Goal: Transaction & Acquisition: Book appointment/travel/reservation

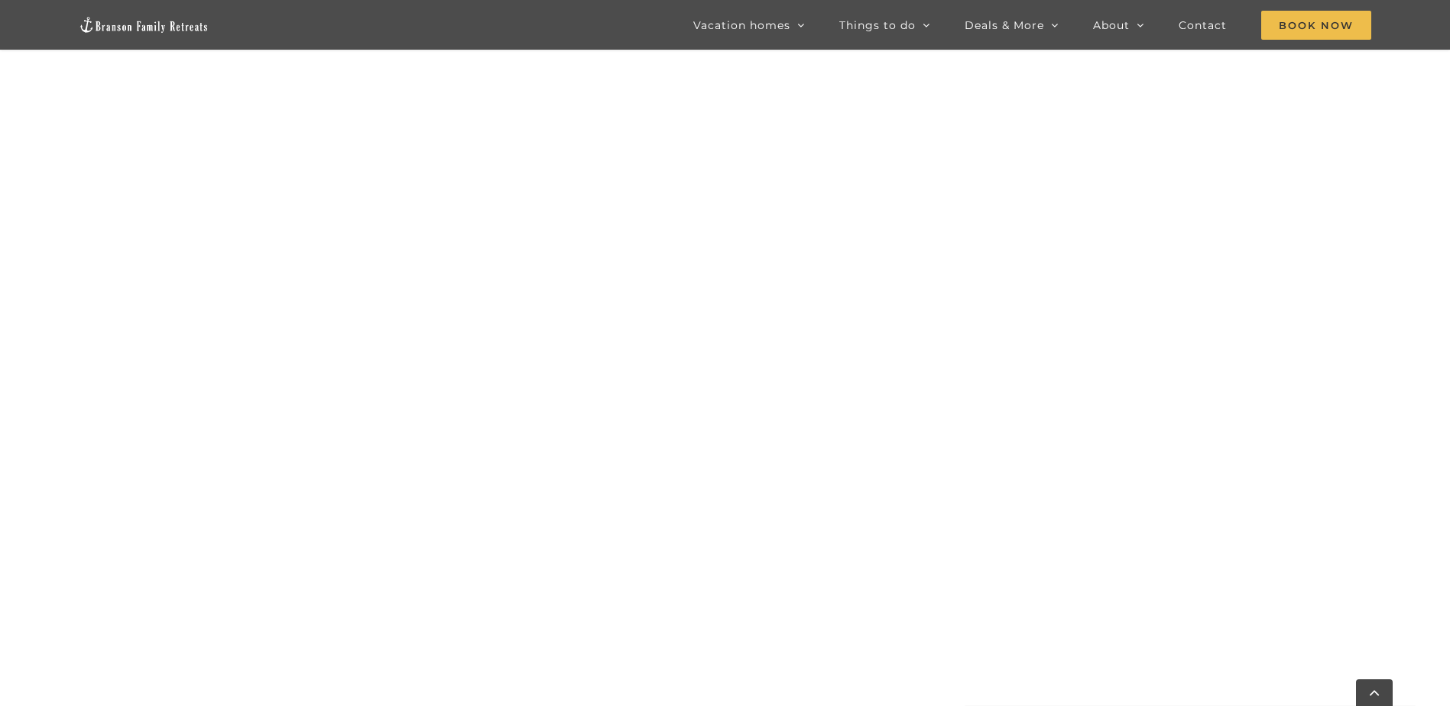
scroll to position [1470, 0]
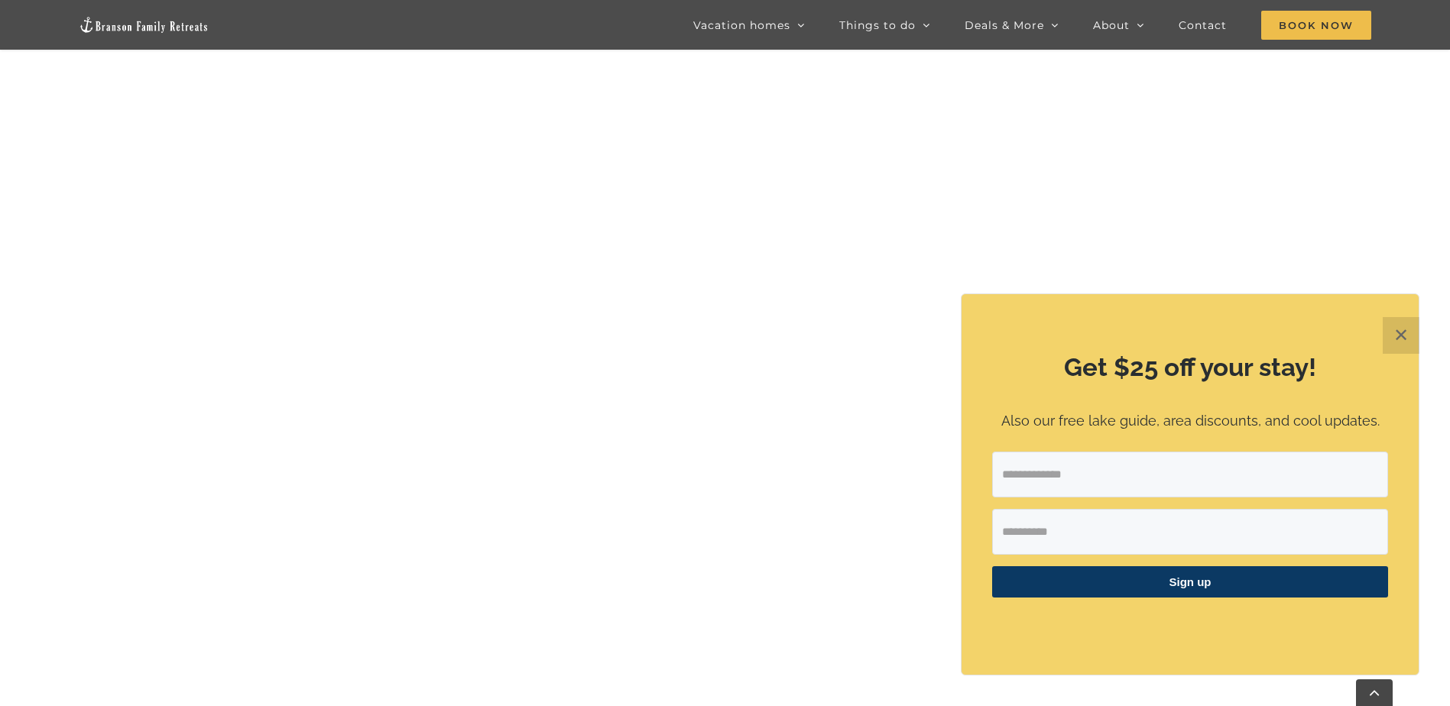
click at [1045, 481] on input "Email Address" at bounding box center [1190, 475] width 396 height 46
type input "**********"
click at [1077, 514] on input "First Name" at bounding box center [1190, 532] width 396 height 46
type input "*****"
click at [1200, 588] on span "Sign up" at bounding box center [1190, 581] width 396 height 31
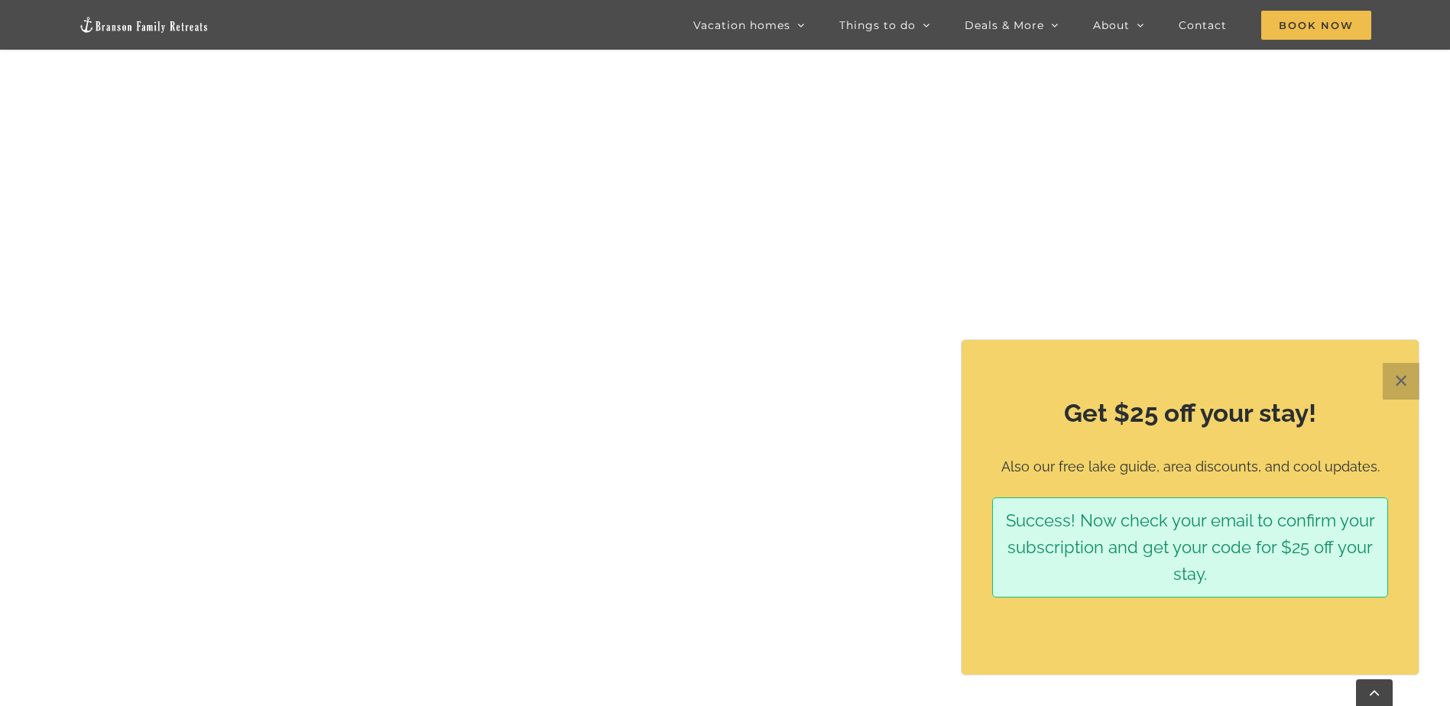
click at [1406, 377] on button "✕" at bounding box center [1401, 381] width 37 height 37
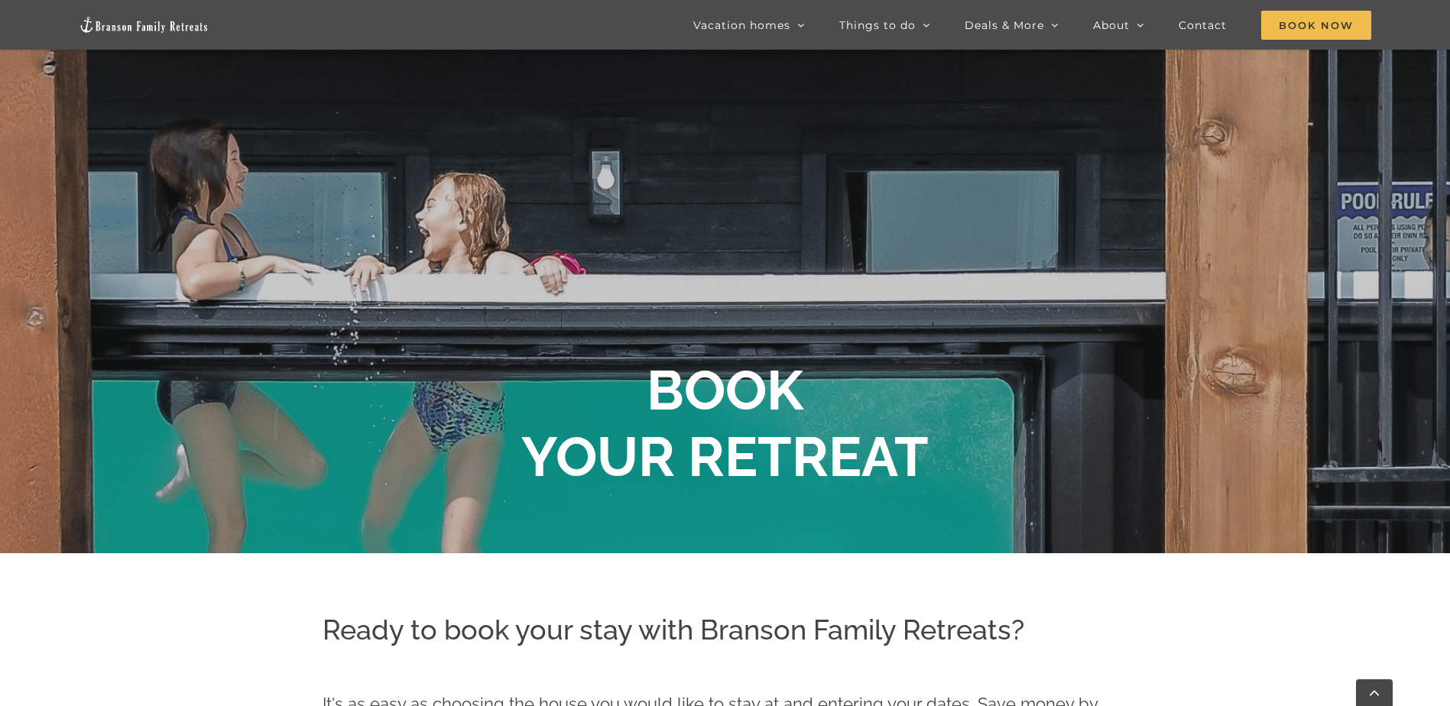
scroll to position [0, 0]
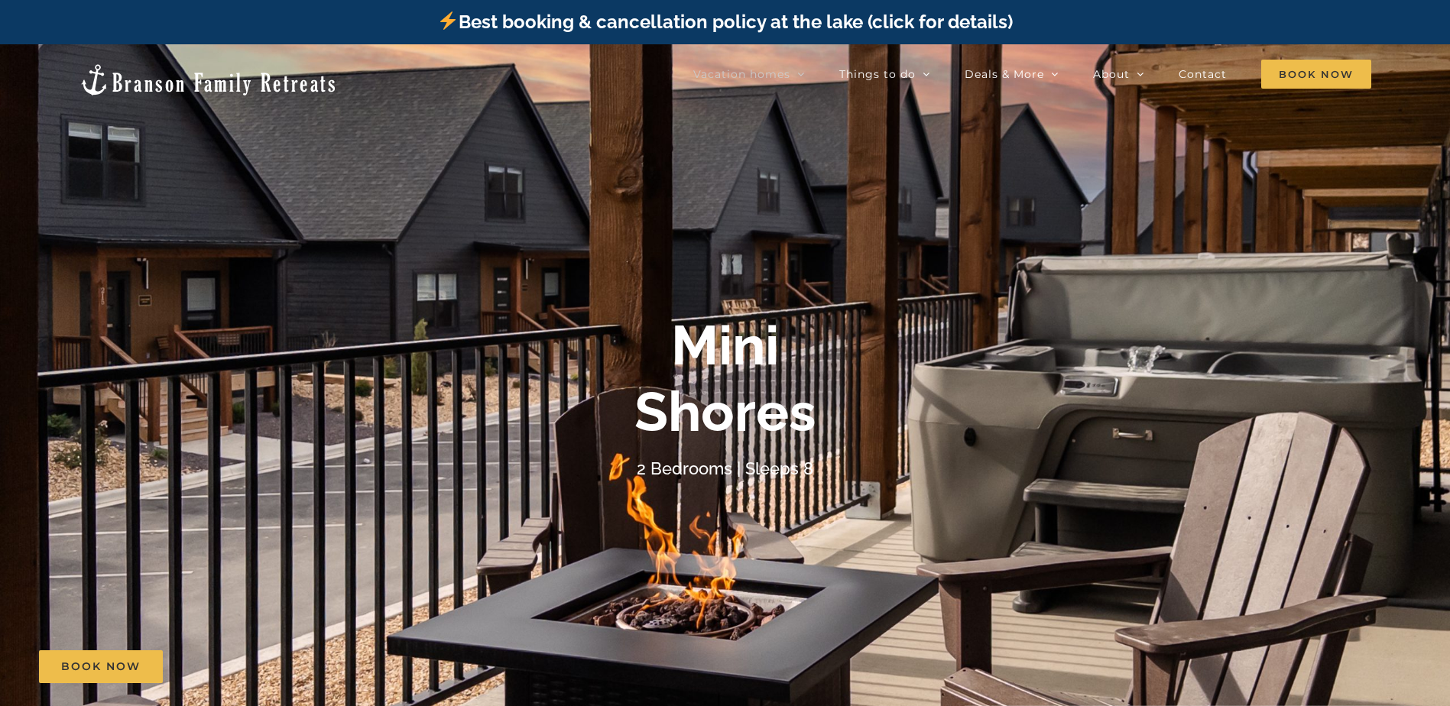
click at [829, 444] on div "Mini Shores" at bounding box center [725, 379] width 611 height 132
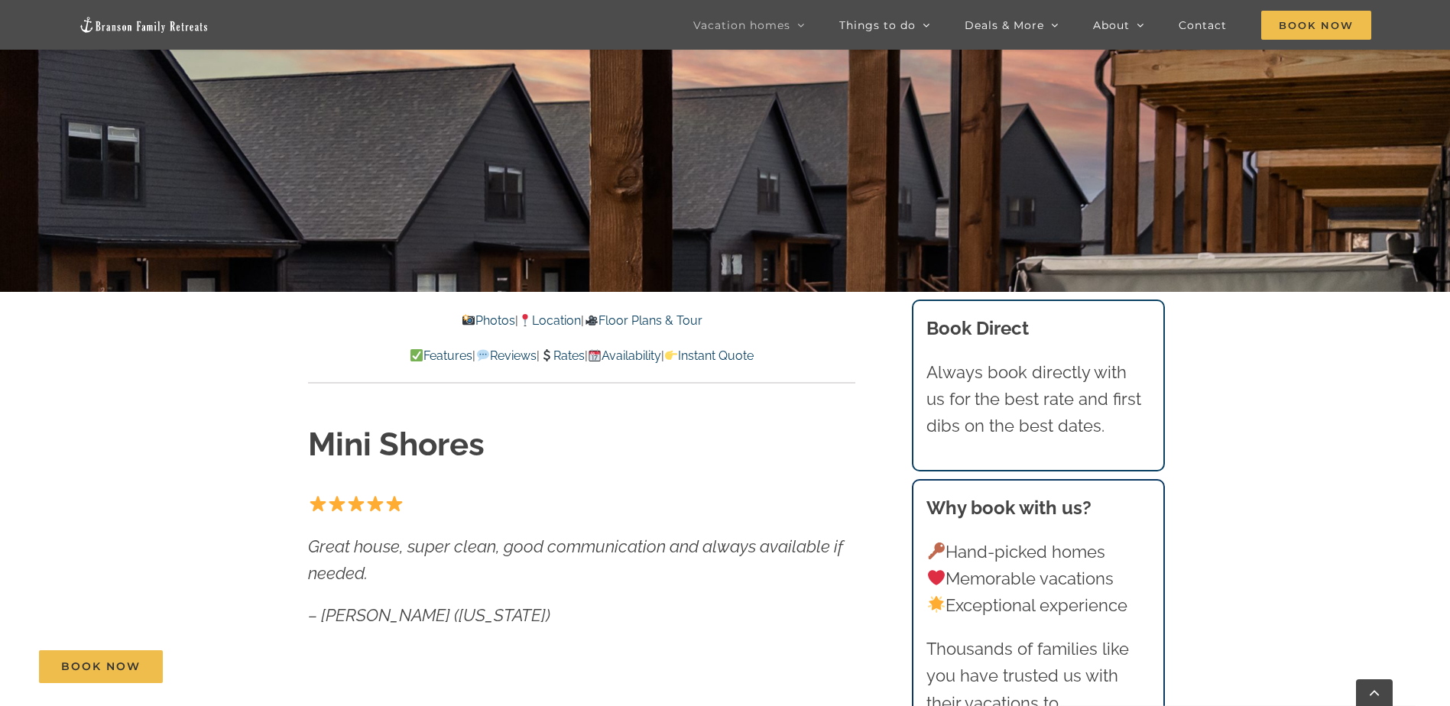
scroll to position [611, 0]
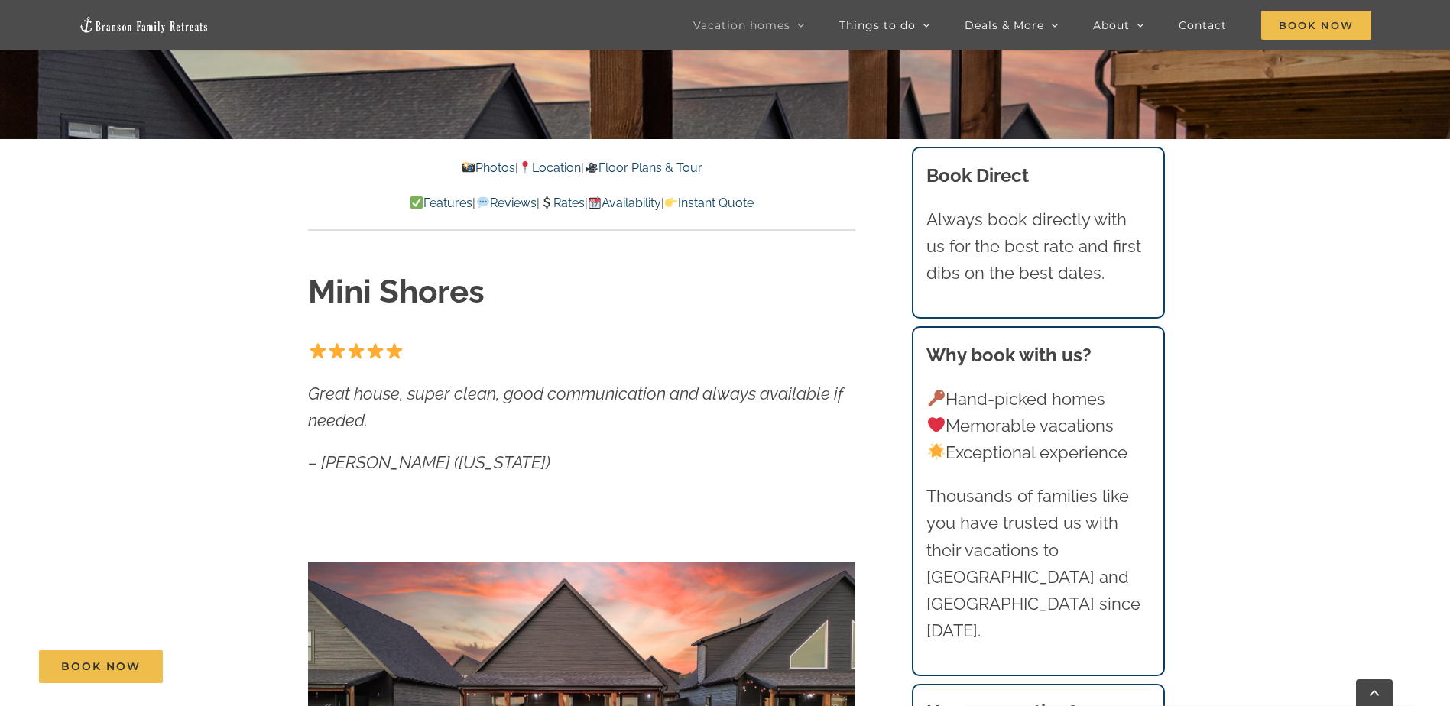
click at [695, 172] on link "Floor Plans & Tour" at bounding box center [643, 167] width 118 height 15
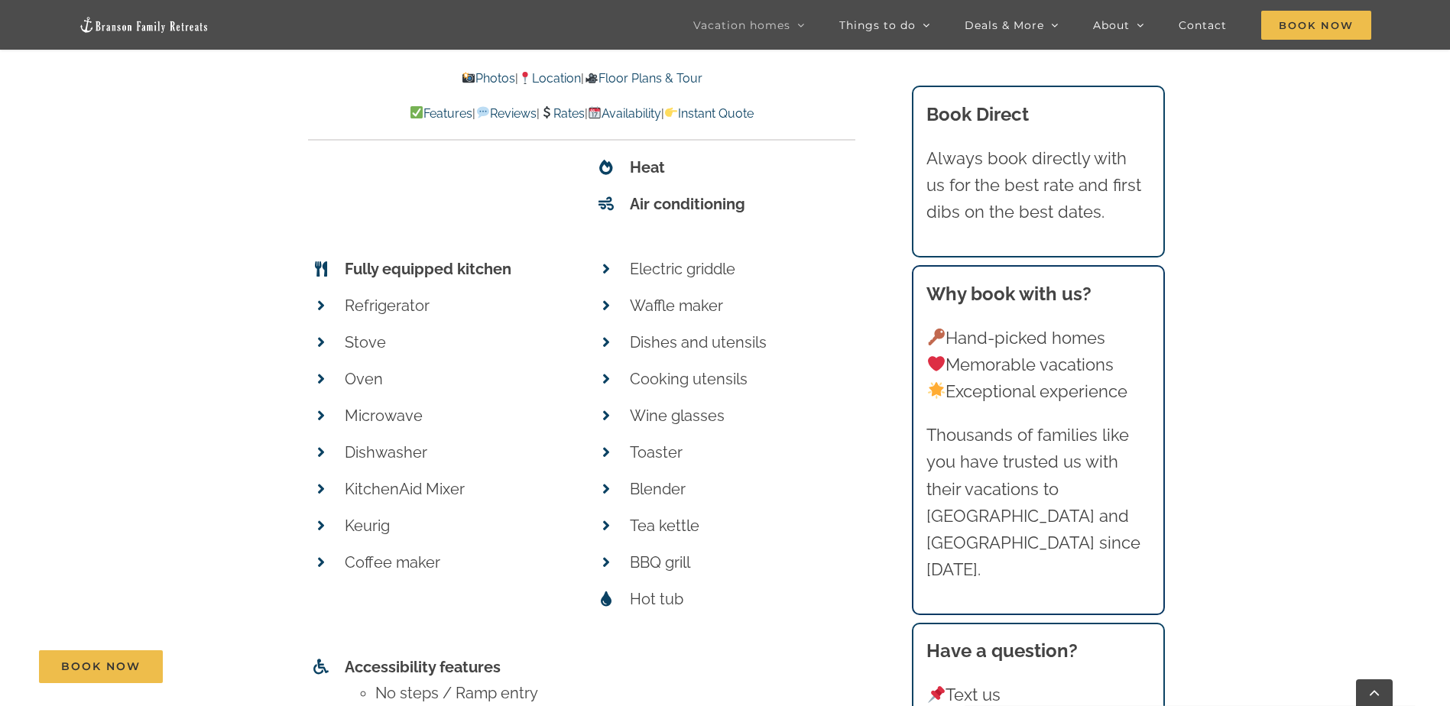
scroll to position [6164, 0]
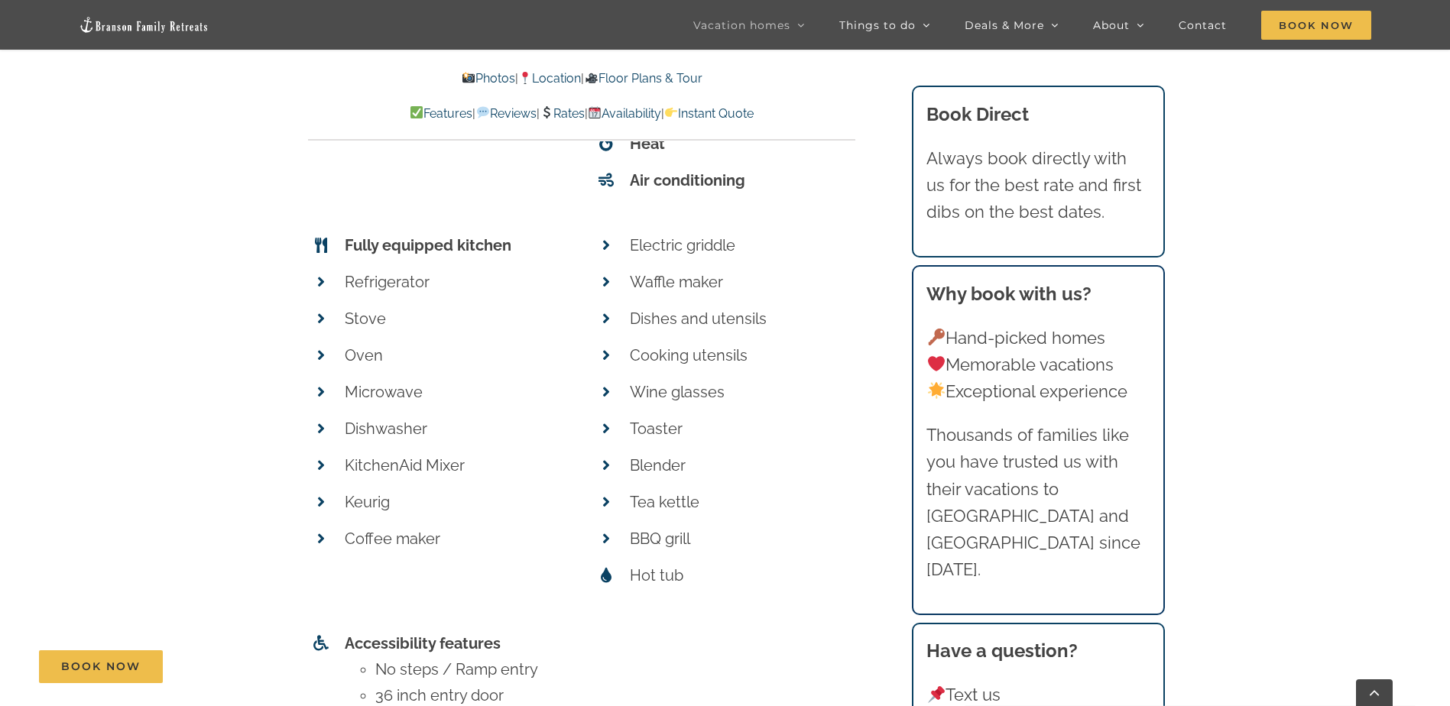
click at [822, 379] on p "Wine glasses" at bounding box center [743, 392] width 226 height 26
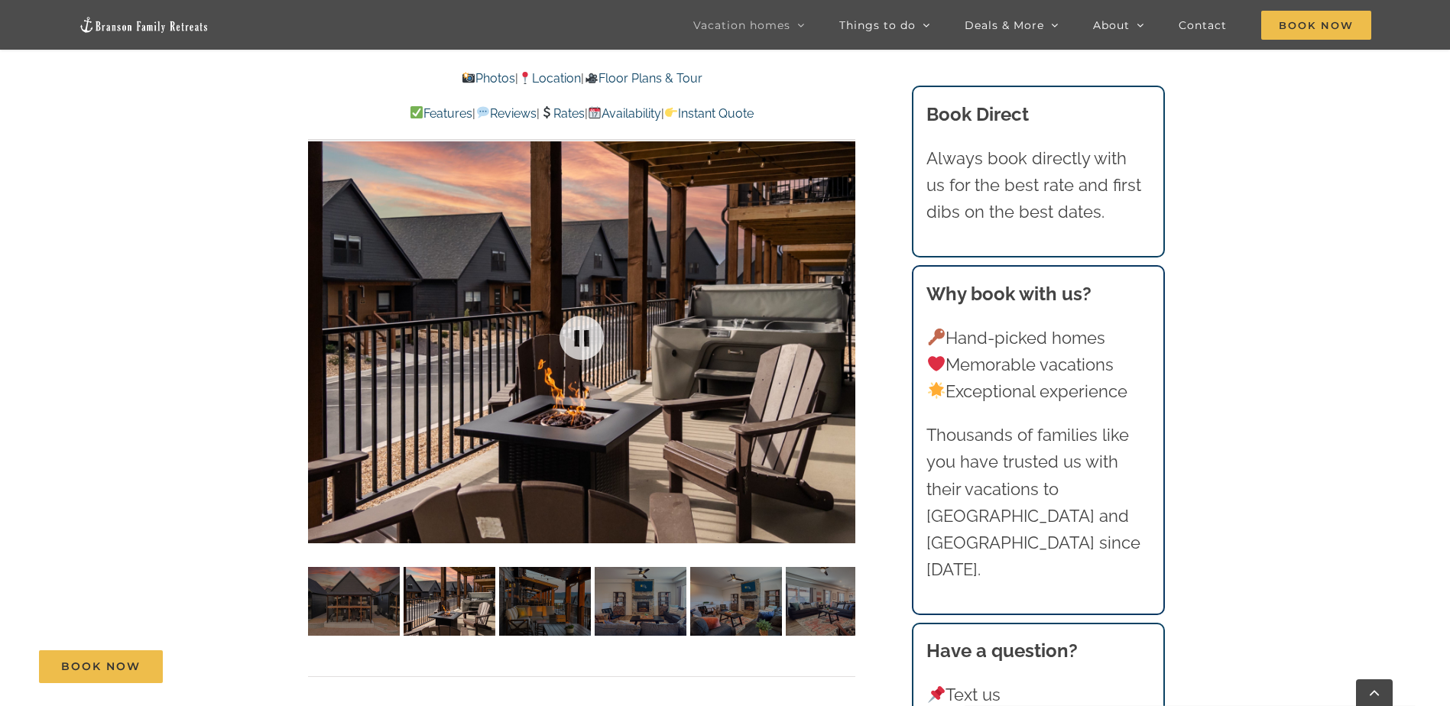
scroll to position [1043, 0]
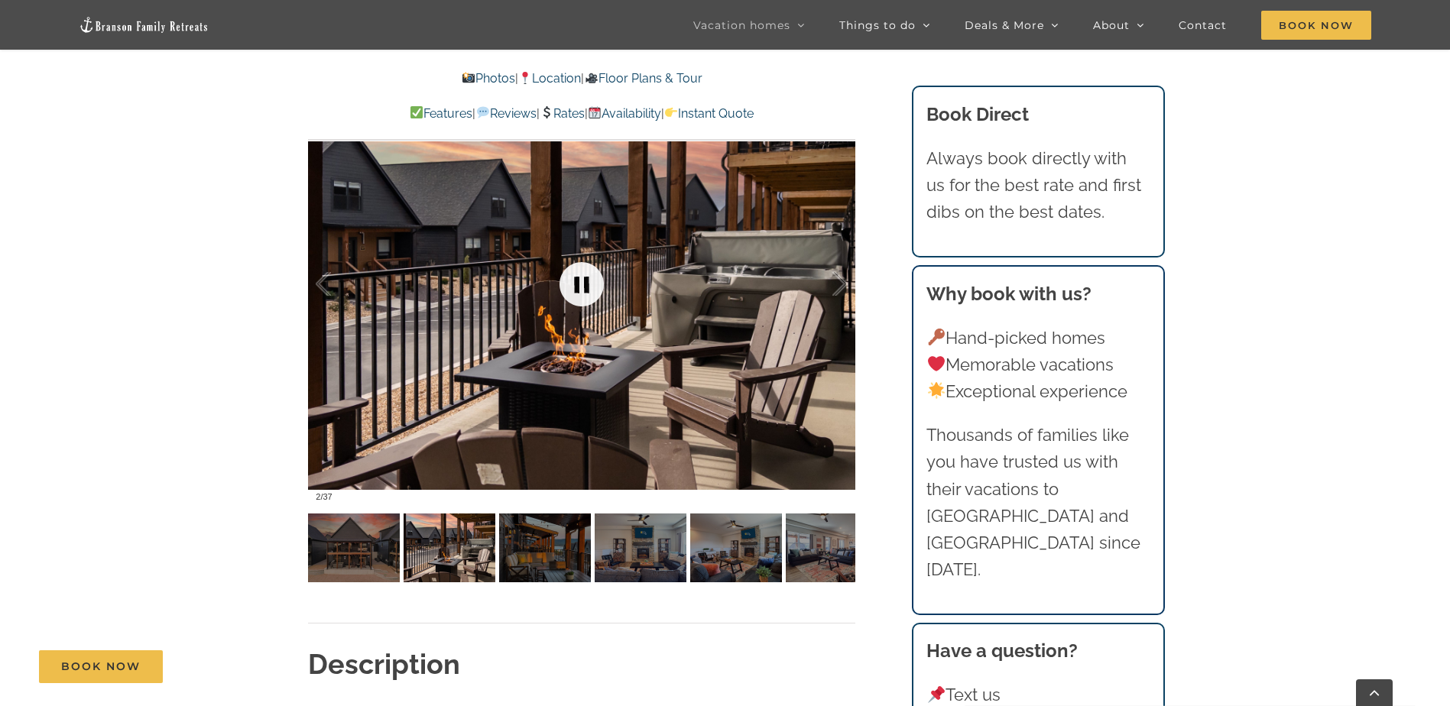
click at [589, 284] on link at bounding box center [581, 284] width 61 height 61
click at [585, 279] on link at bounding box center [581, 284] width 61 height 61
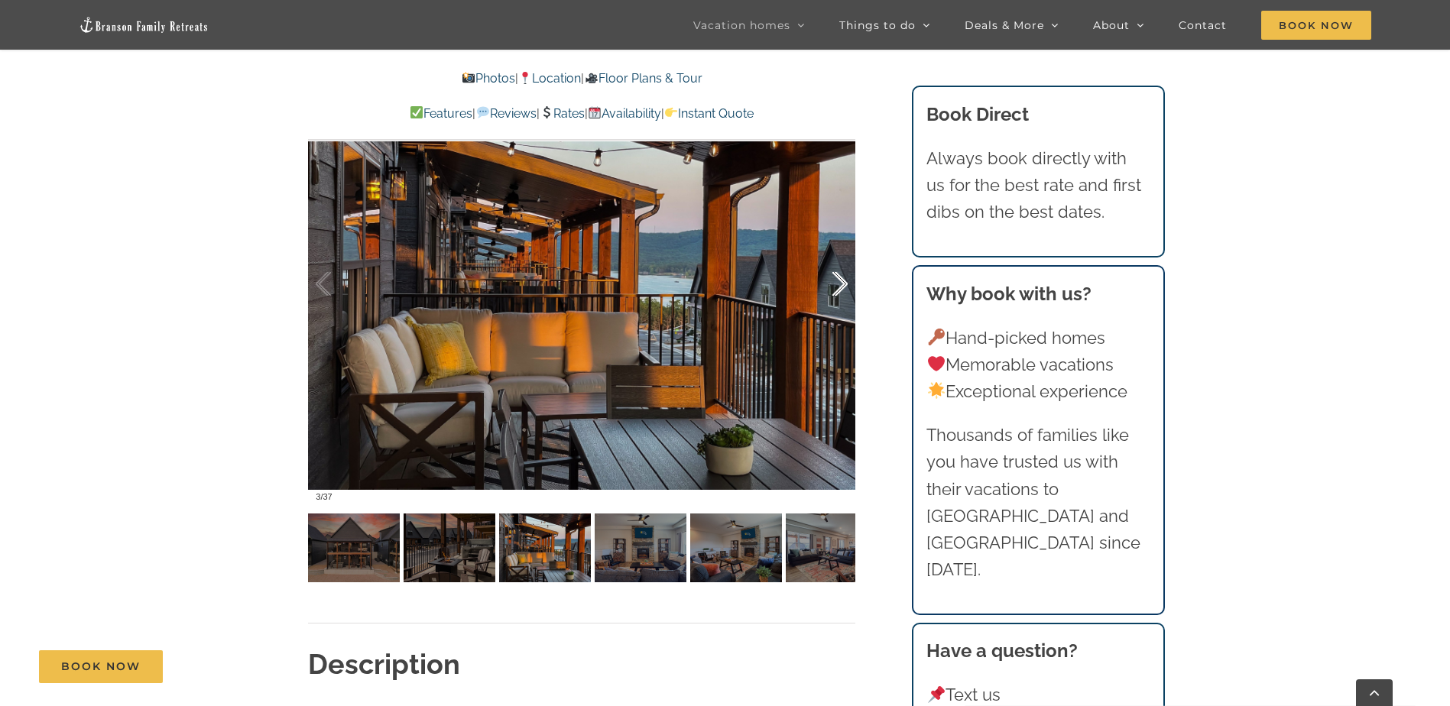
click at [834, 284] on div at bounding box center [823, 284] width 47 height 95
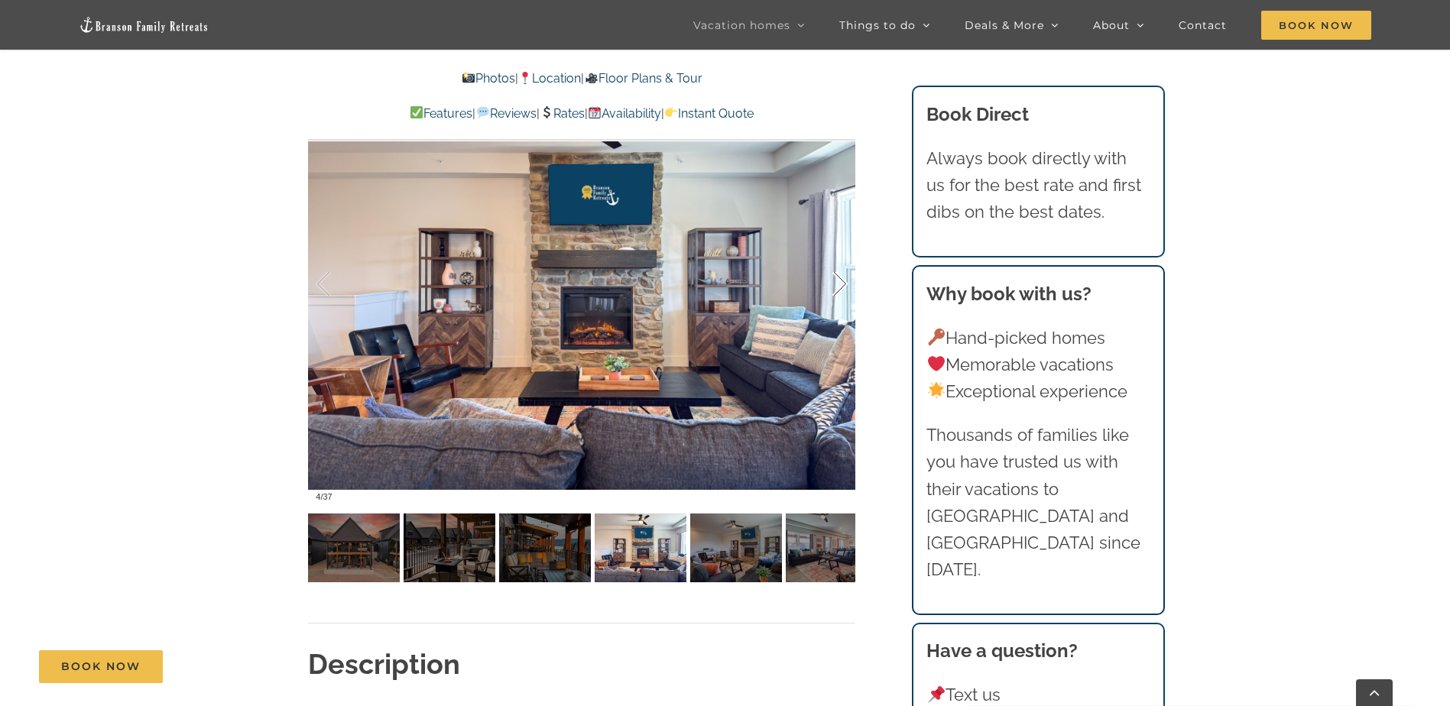
click at [834, 284] on div at bounding box center [823, 284] width 47 height 95
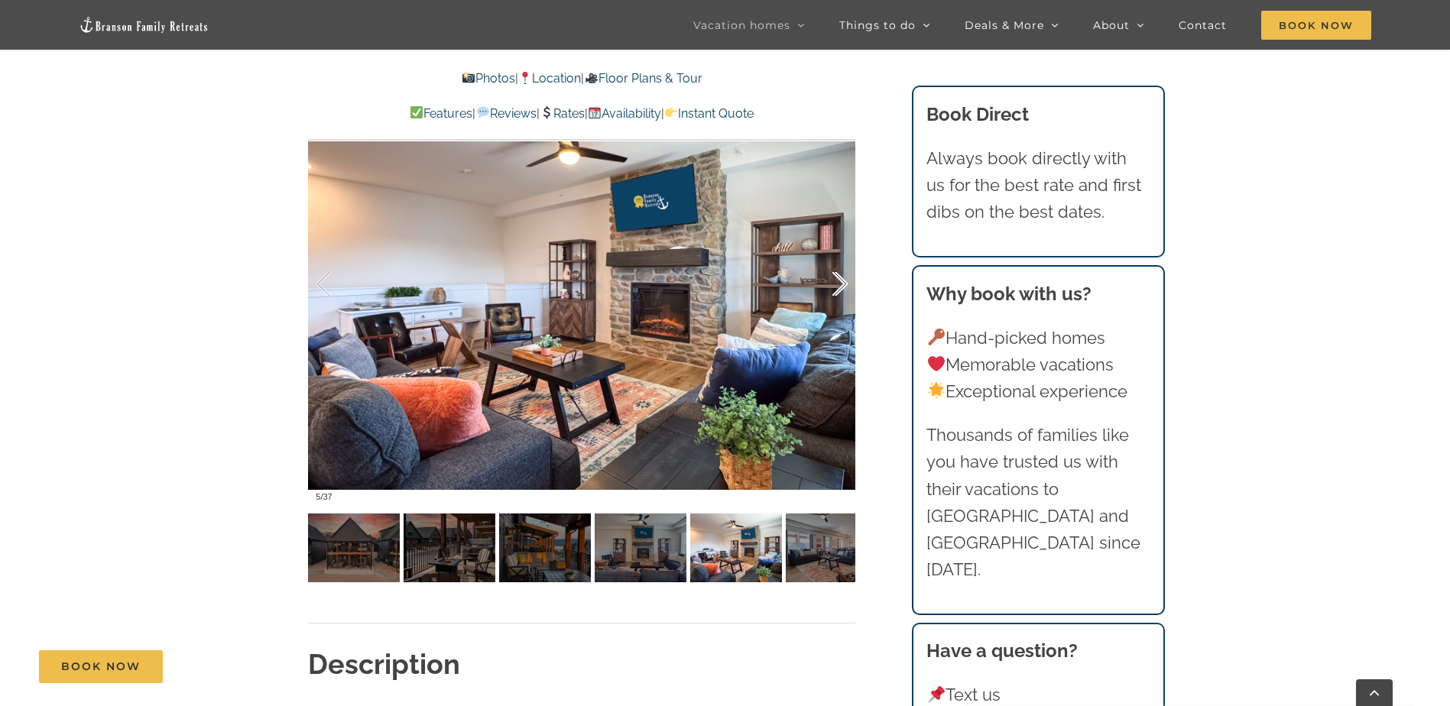
click at [834, 284] on div at bounding box center [823, 284] width 47 height 95
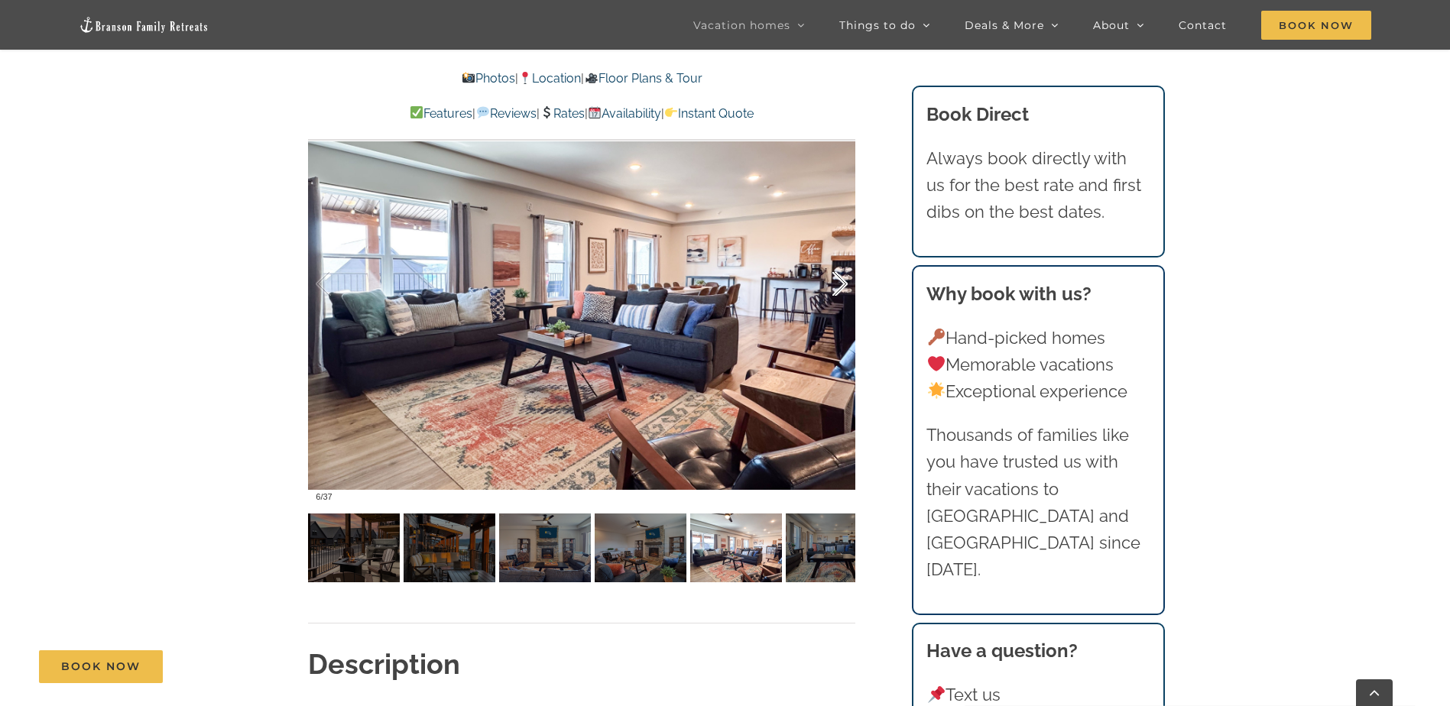
click at [834, 284] on div at bounding box center [823, 284] width 47 height 95
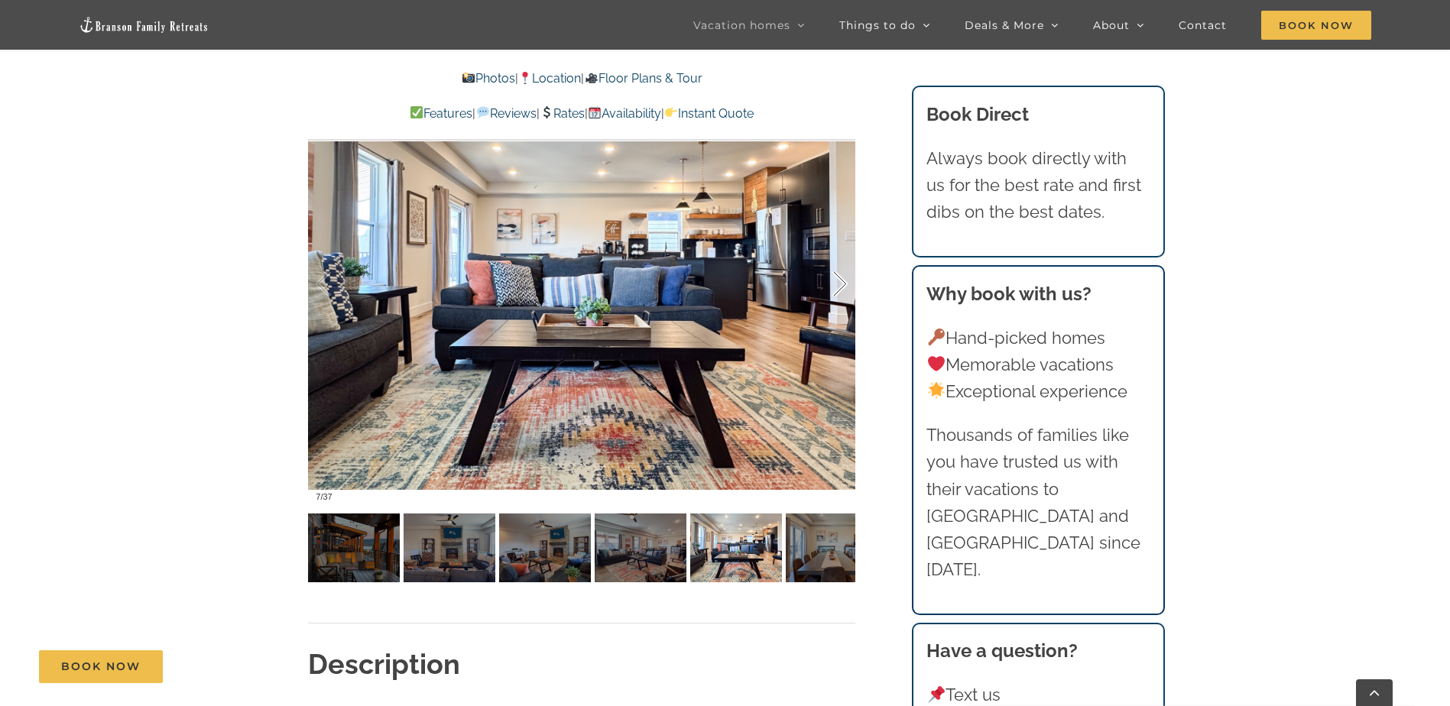
click at [834, 284] on div at bounding box center [823, 284] width 47 height 95
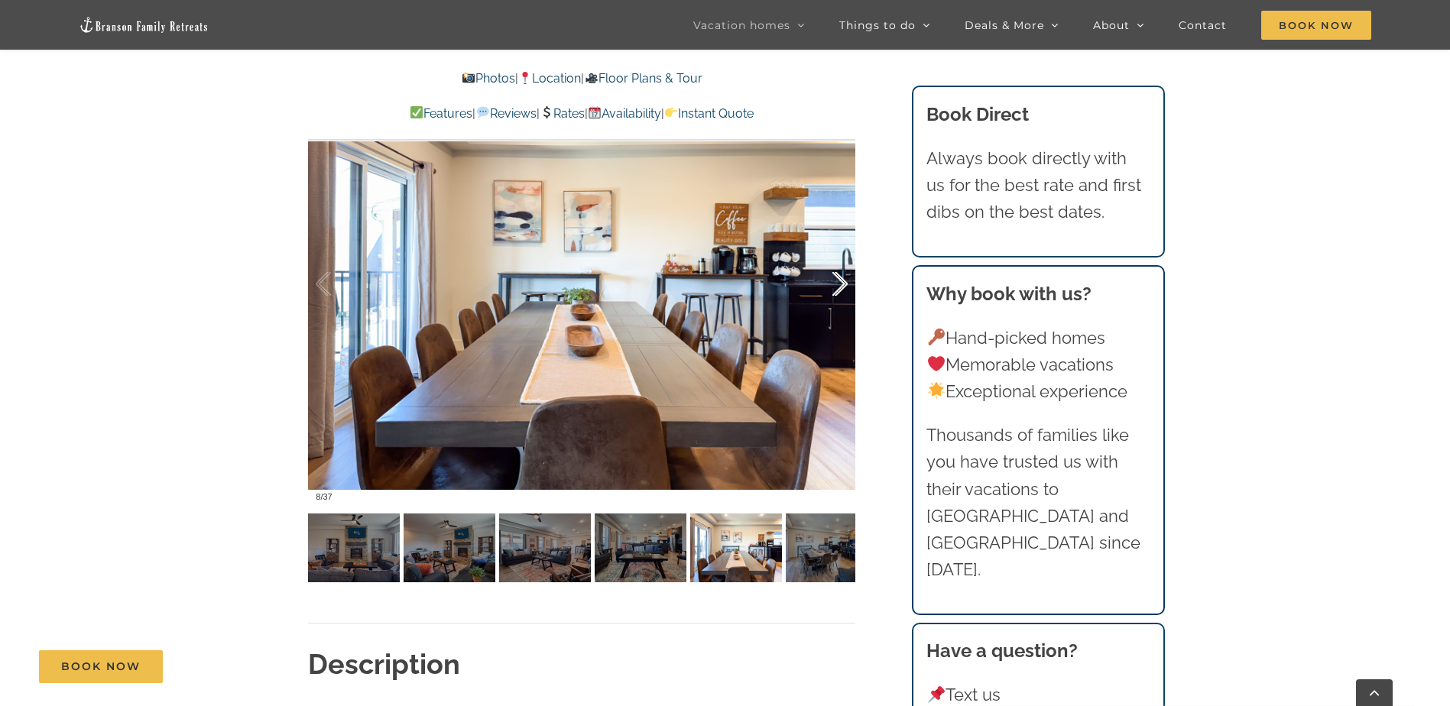
click at [834, 284] on div at bounding box center [823, 284] width 47 height 95
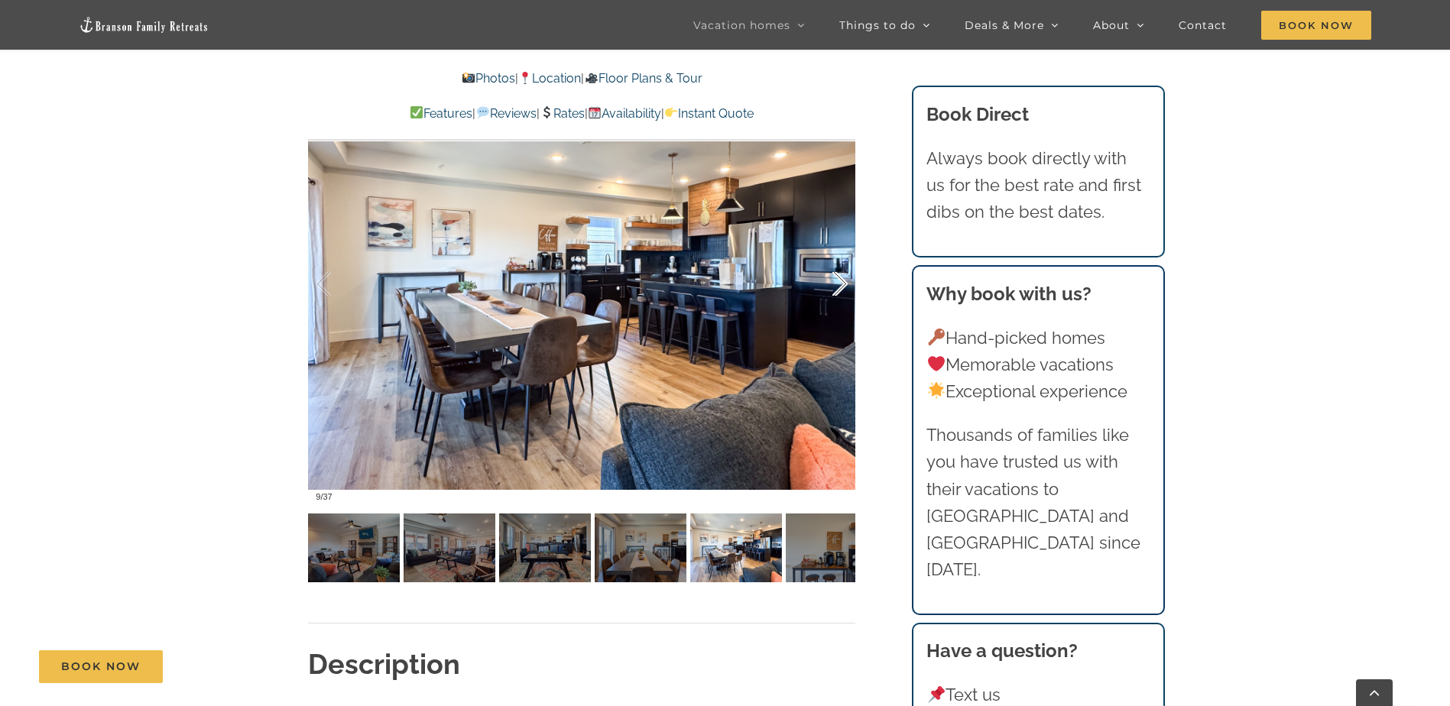
click at [834, 284] on div at bounding box center [823, 284] width 47 height 95
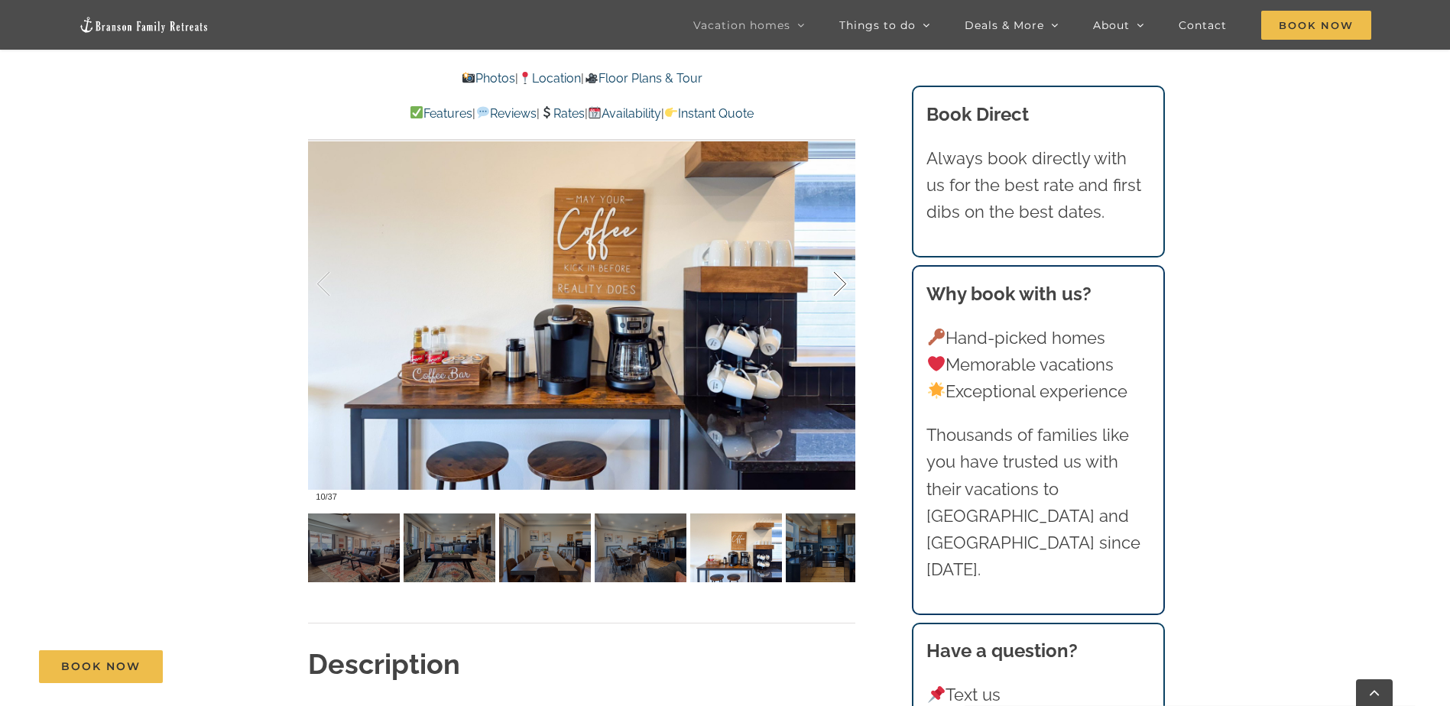
click at [834, 284] on div at bounding box center [823, 284] width 47 height 95
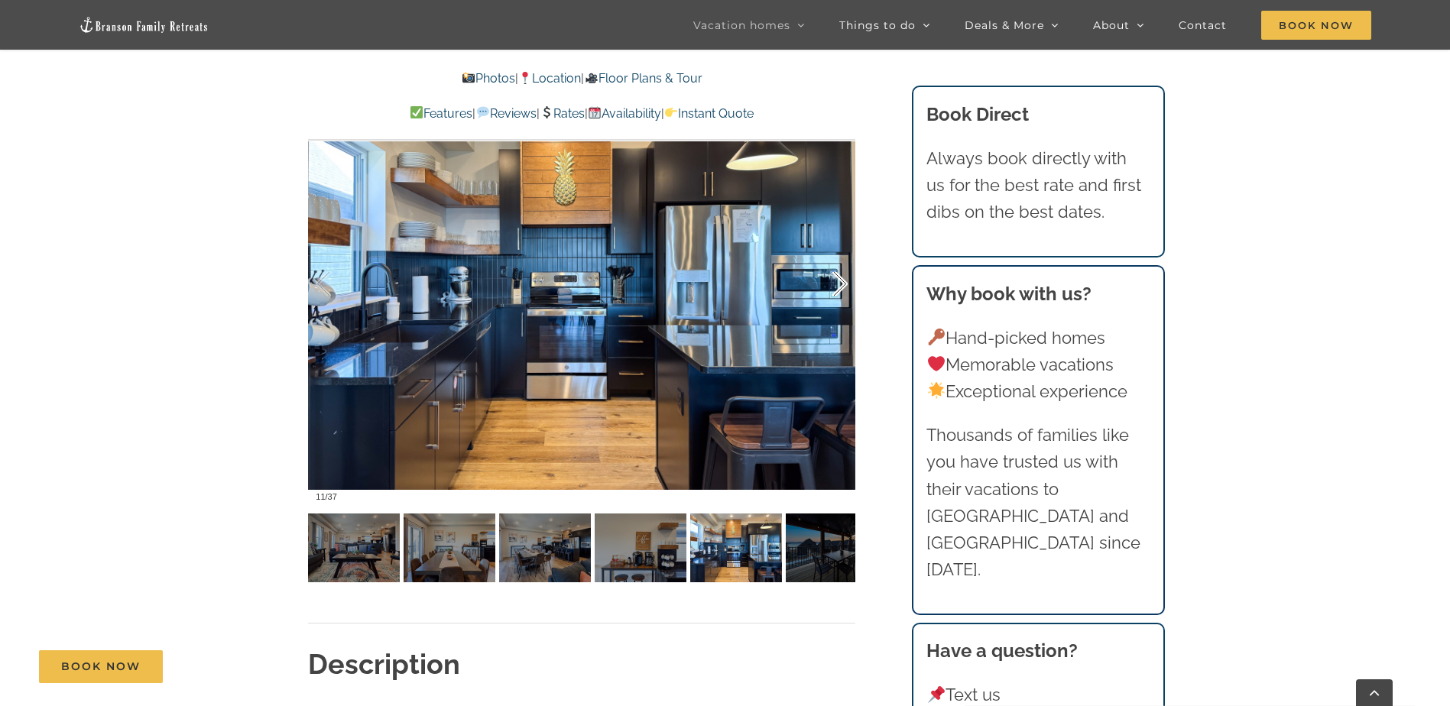
click at [834, 284] on div at bounding box center [823, 284] width 47 height 95
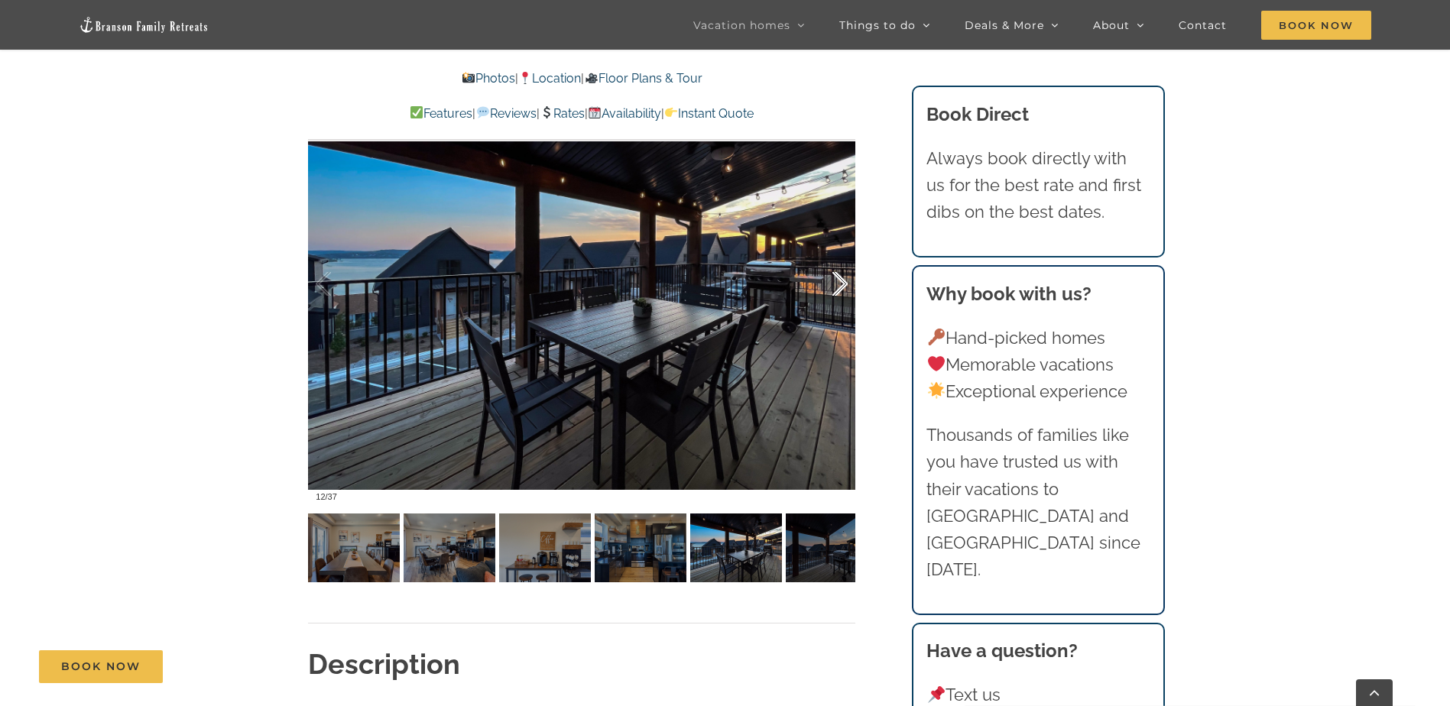
click at [834, 284] on div at bounding box center [823, 284] width 47 height 95
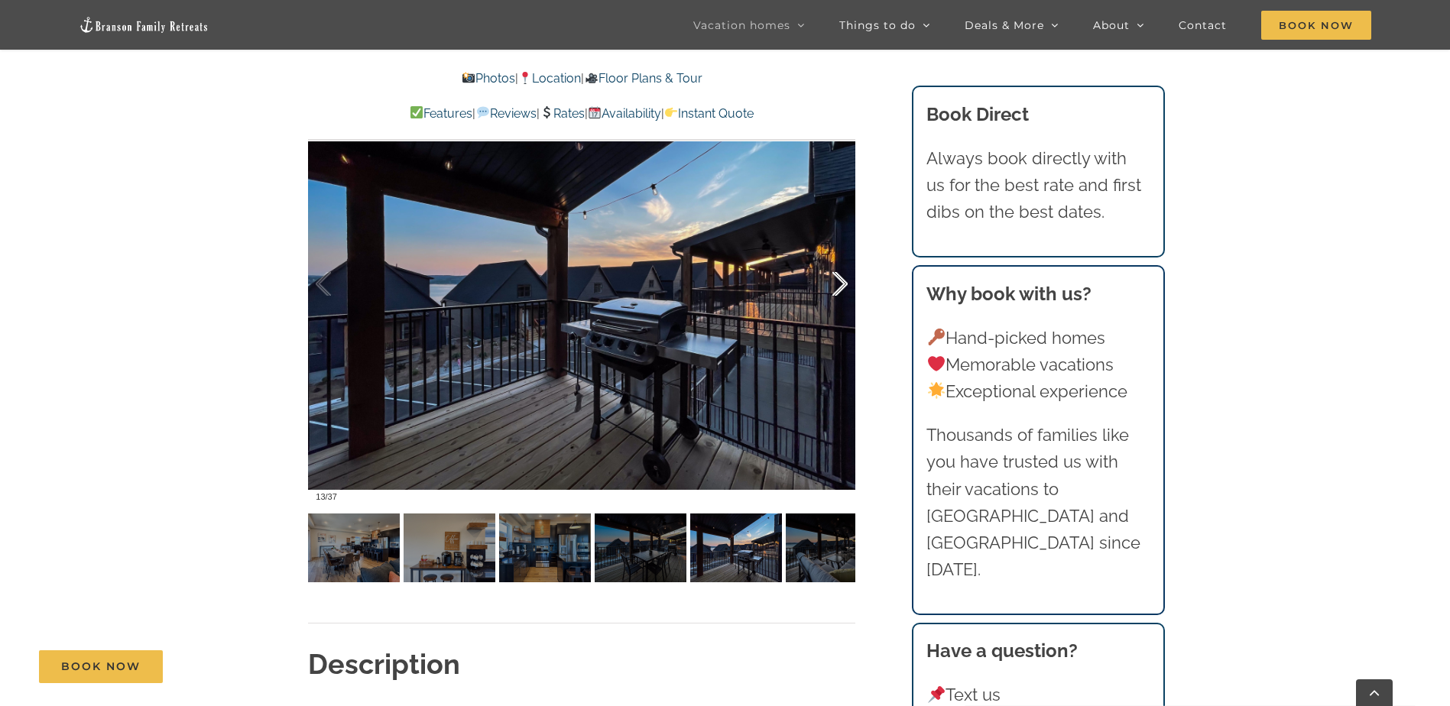
click at [834, 284] on div at bounding box center [823, 284] width 47 height 95
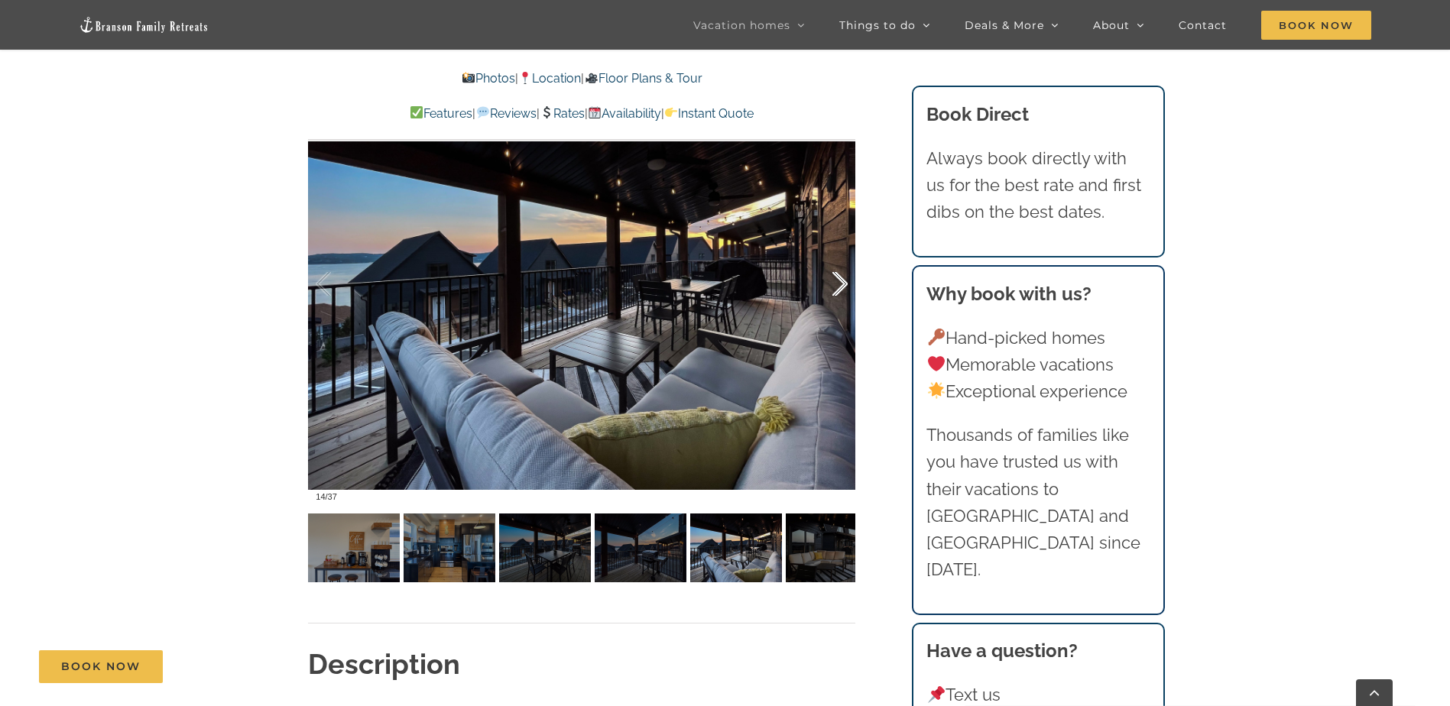
click at [834, 284] on div at bounding box center [823, 284] width 47 height 95
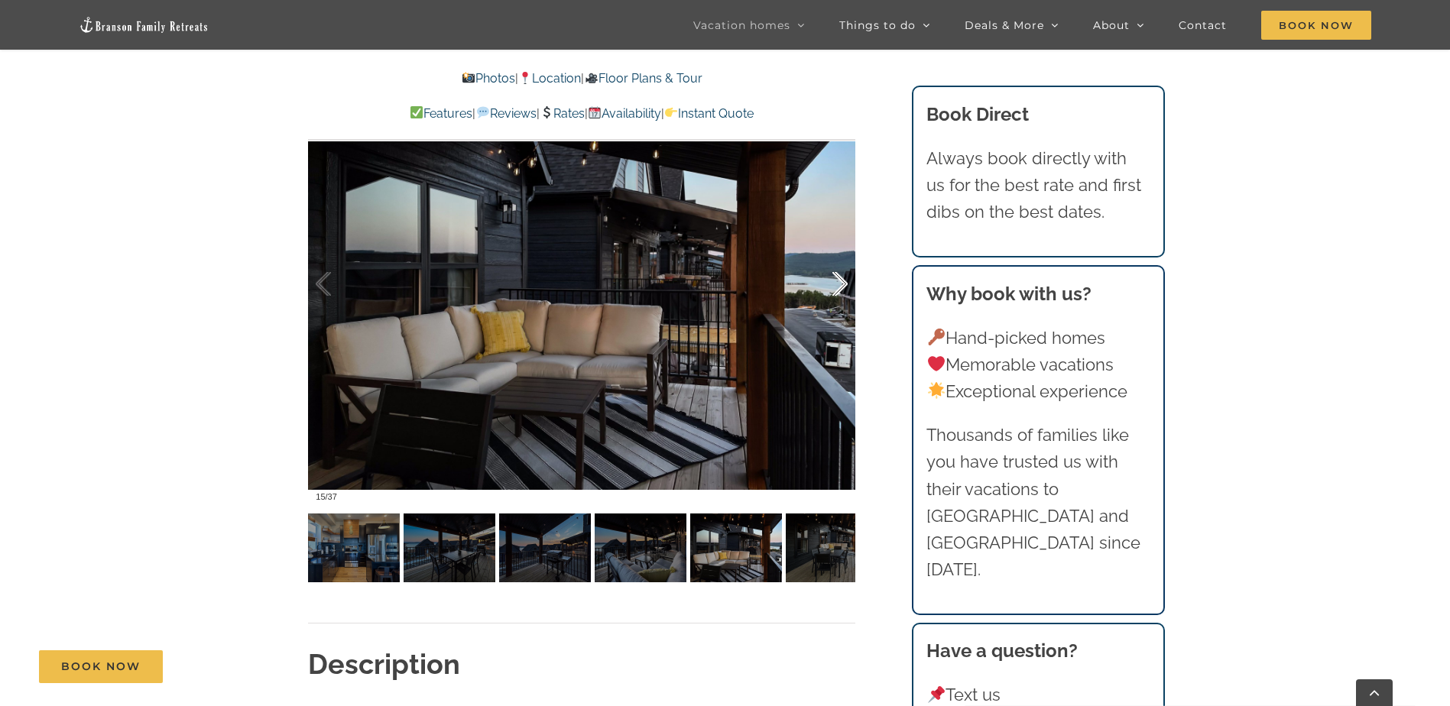
click at [834, 284] on div at bounding box center [823, 284] width 47 height 95
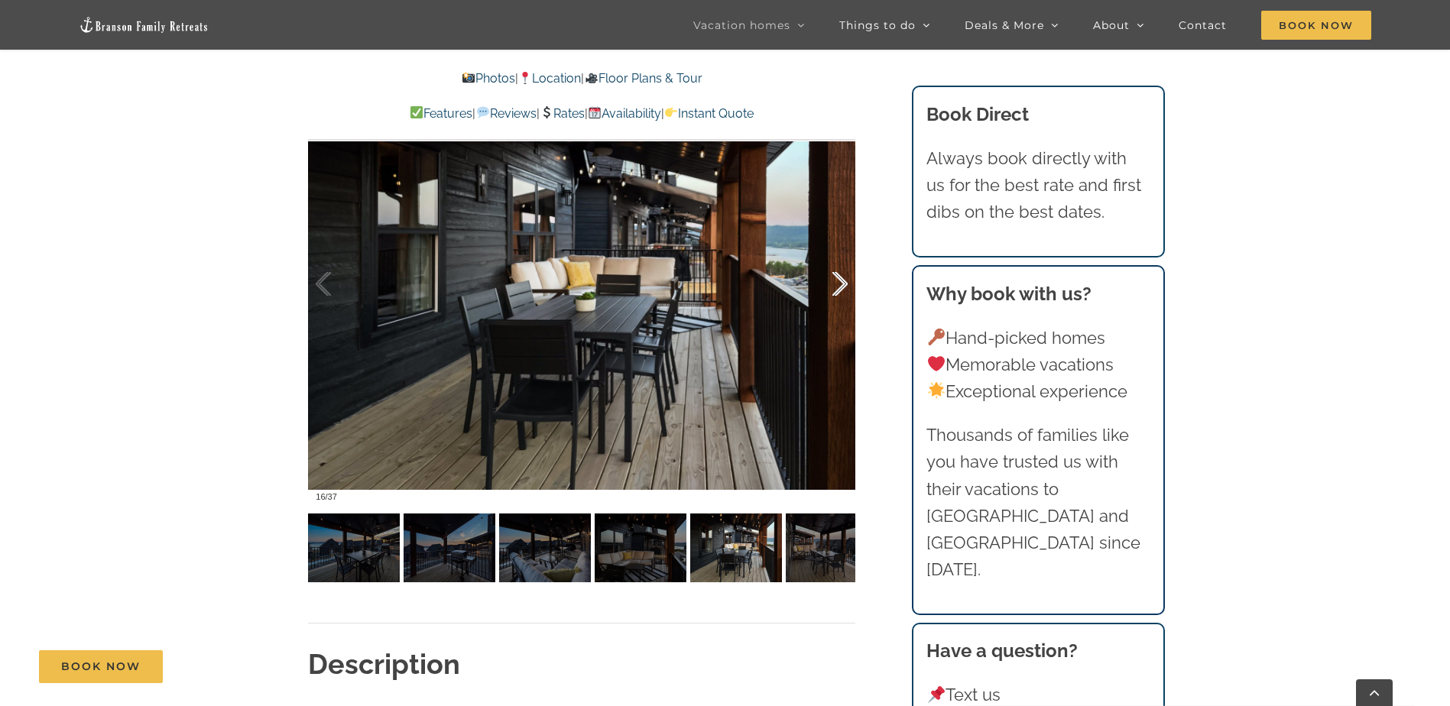
click at [834, 284] on div at bounding box center [823, 284] width 47 height 95
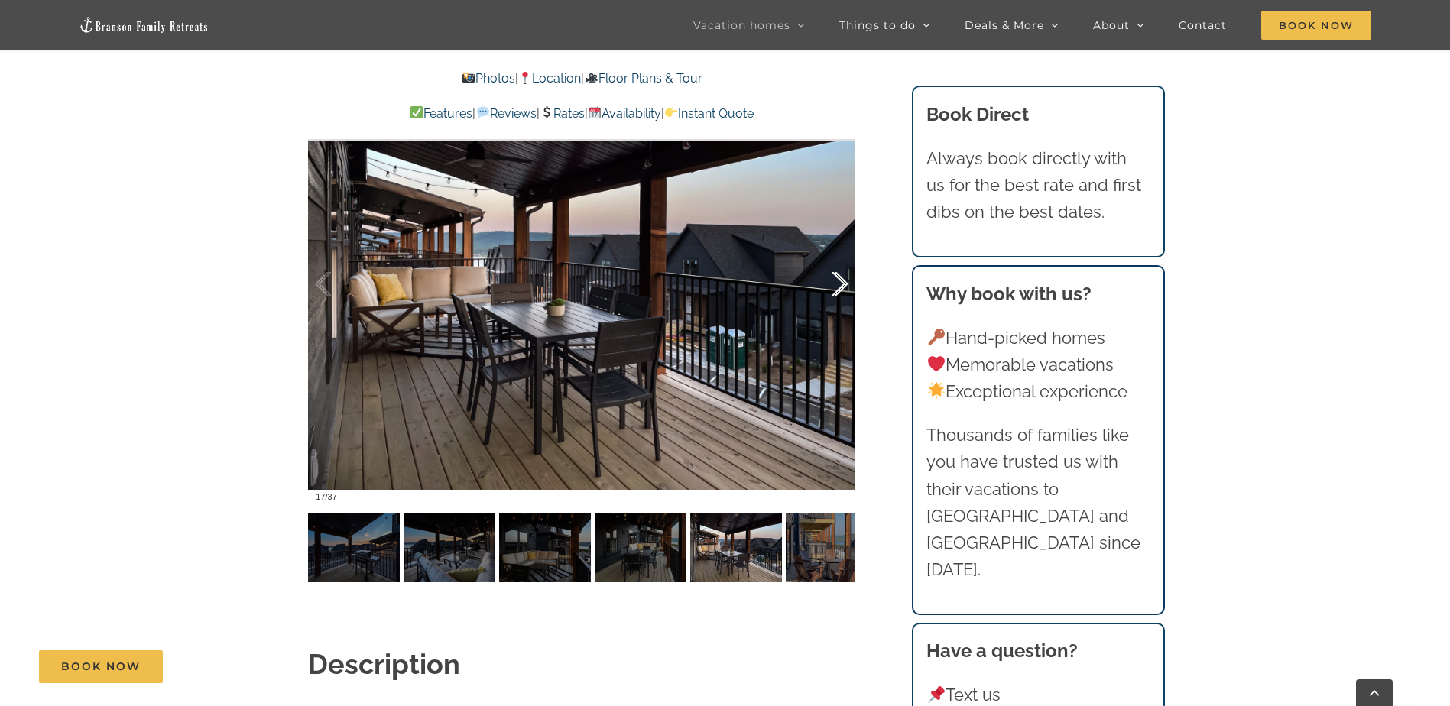
click at [834, 284] on div at bounding box center [823, 284] width 47 height 95
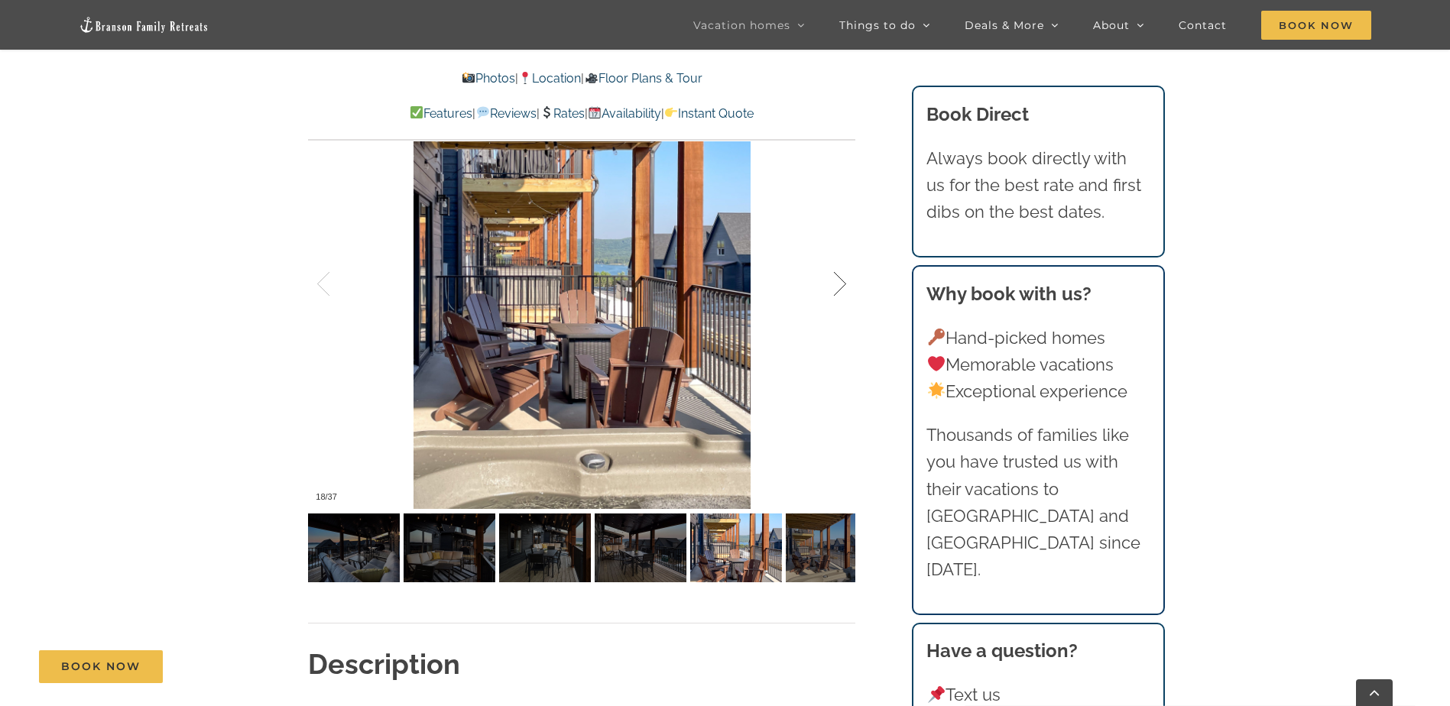
click at [834, 284] on div at bounding box center [823, 284] width 47 height 95
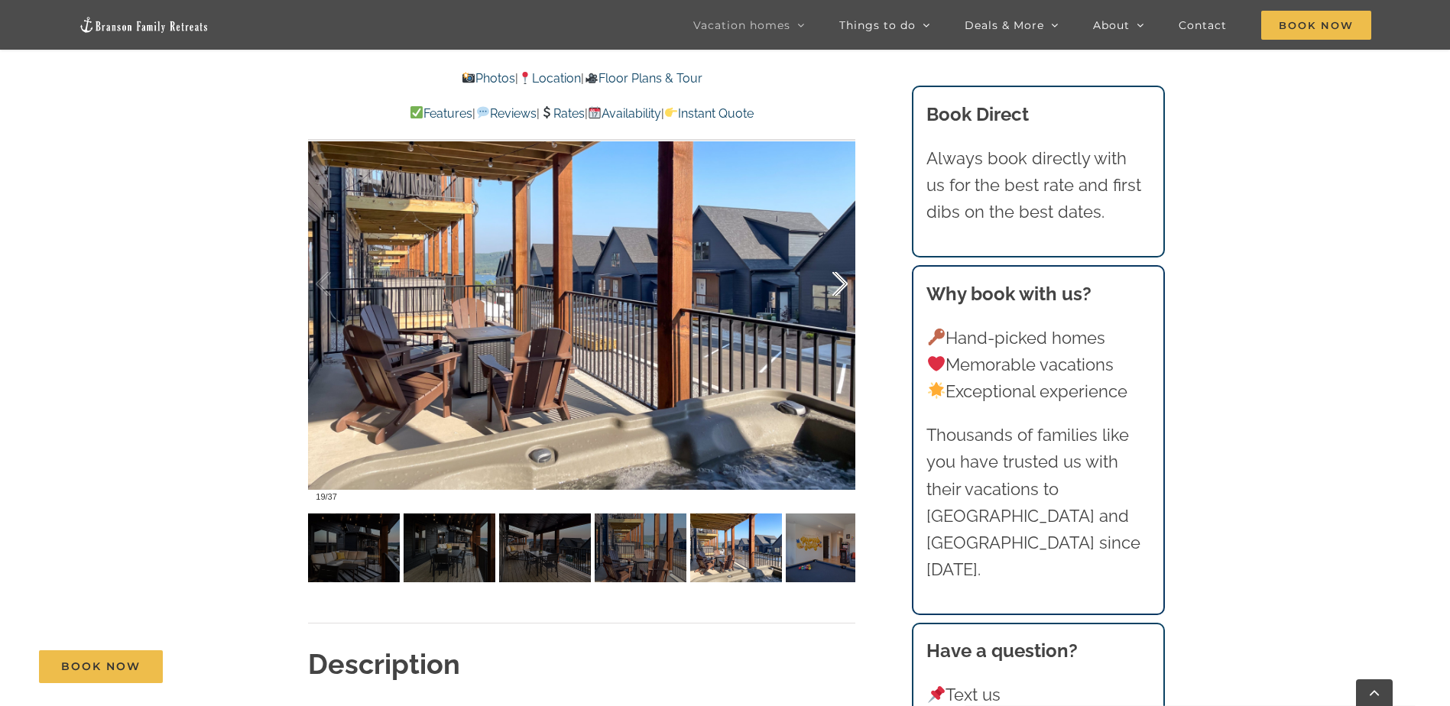
click at [834, 284] on div at bounding box center [823, 284] width 47 height 95
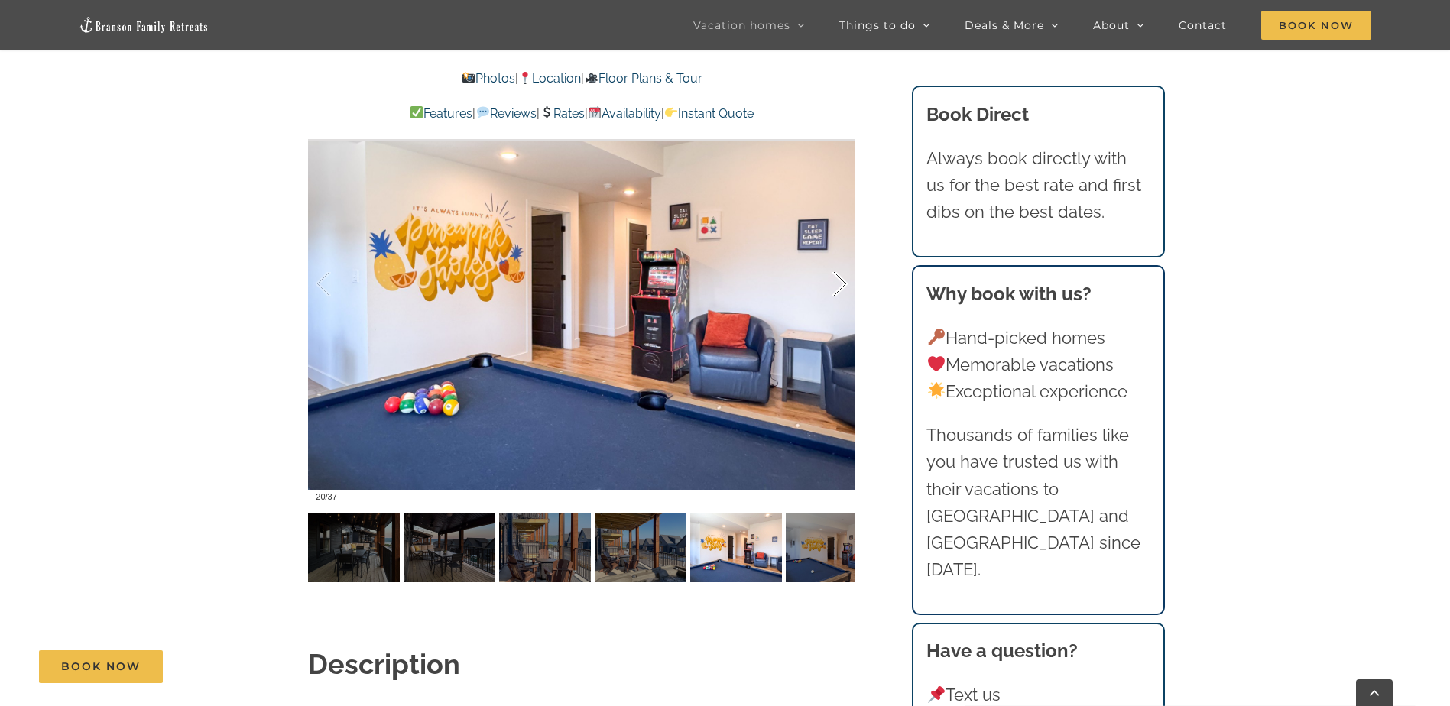
click at [834, 284] on div at bounding box center [823, 284] width 47 height 95
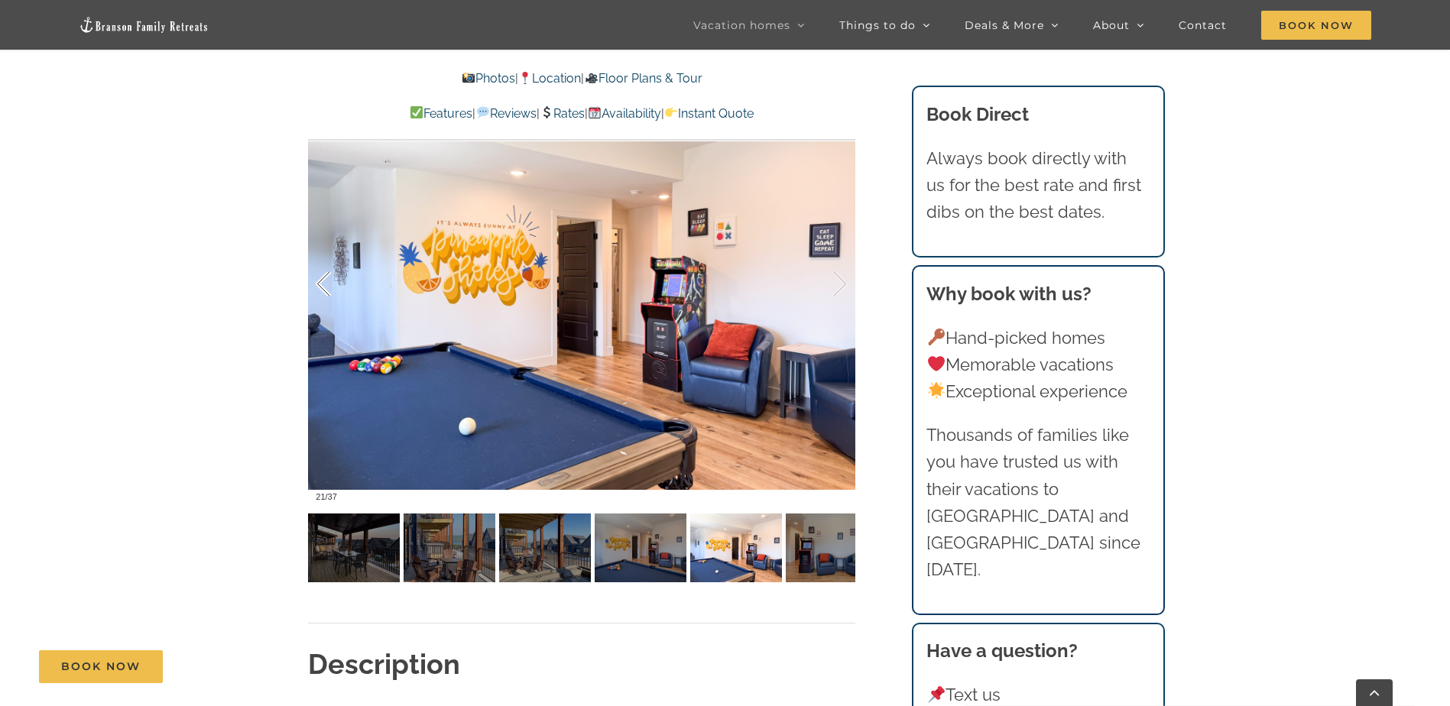
click at [317, 284] on div at bounding box center [339, 284] width 47 height 95
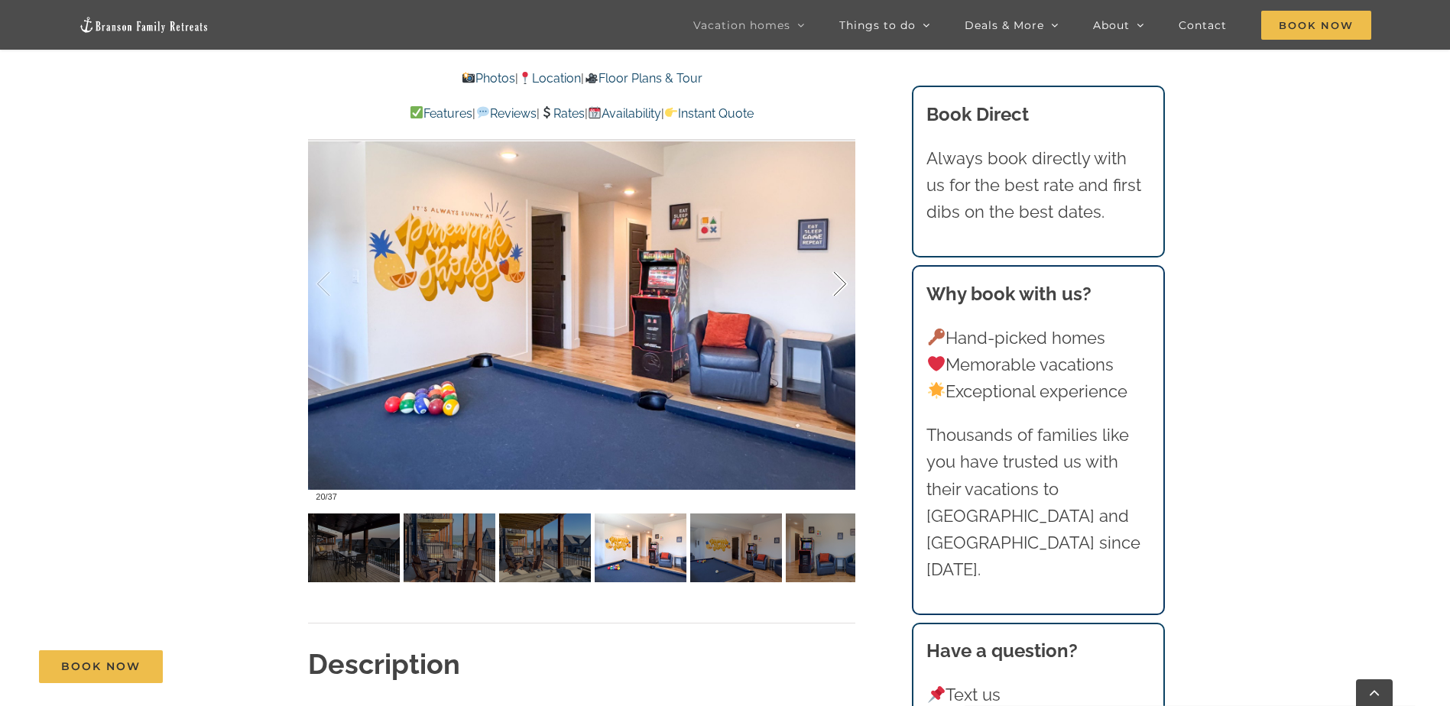
click at [841, 274] on div at bounding box center [823, 284] width 47 height 95
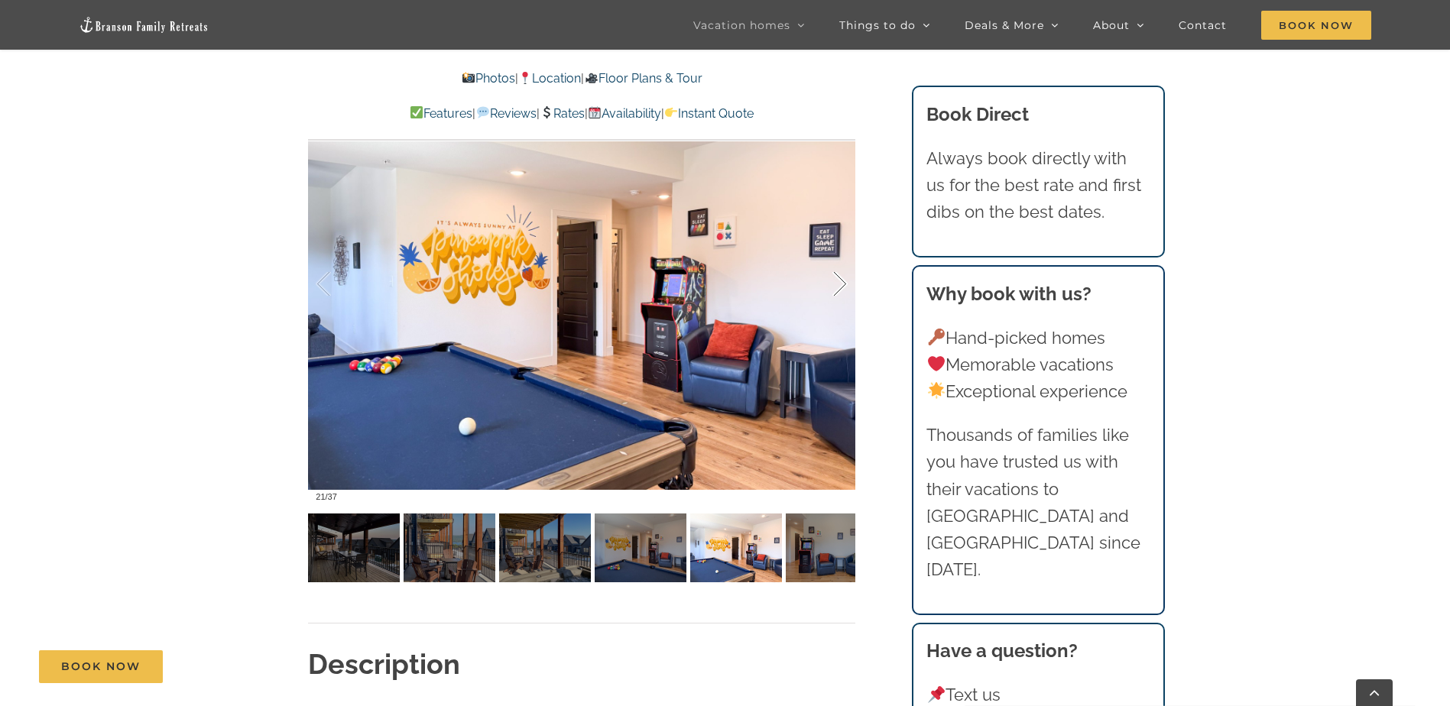
click at [841, 274] on div at bounding box center [823, 284] width 47 height 95
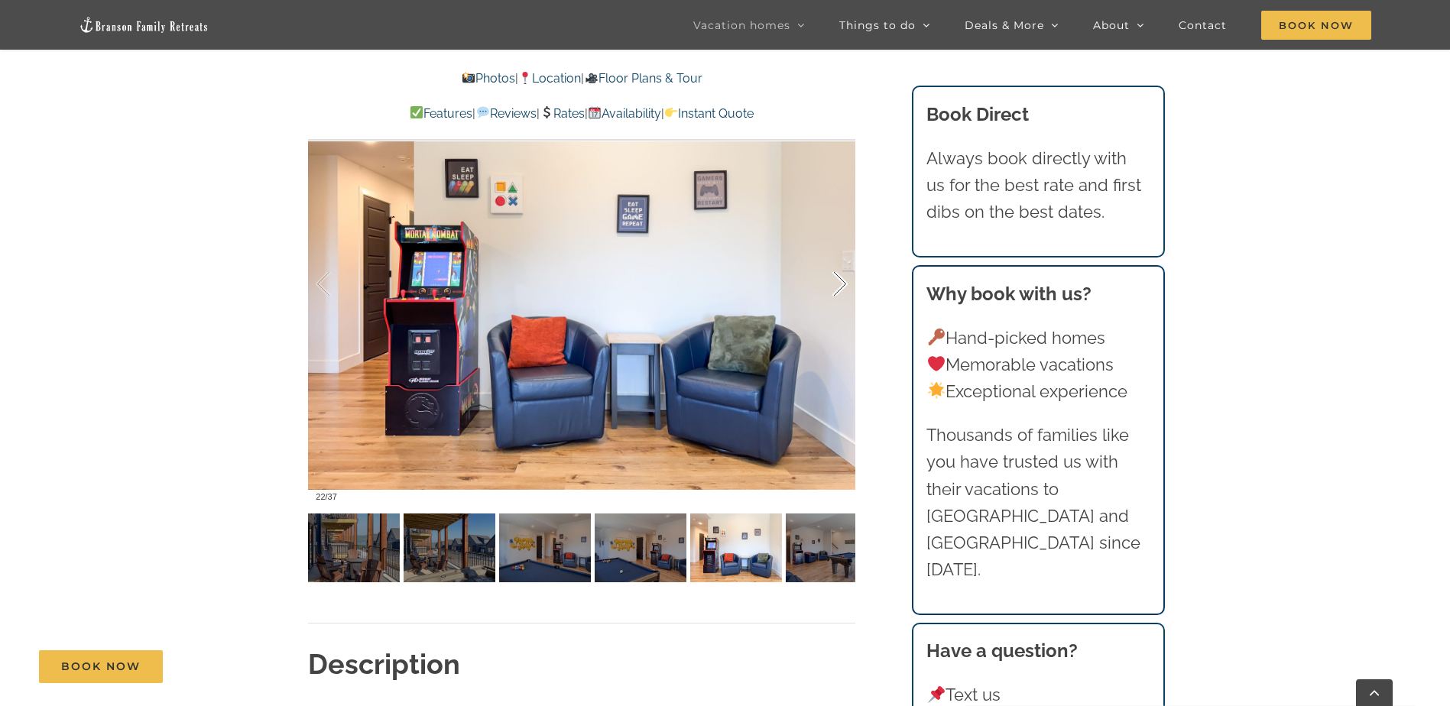
click at [841, 274] on div at bounding box center [823, 284] width 47 height 95
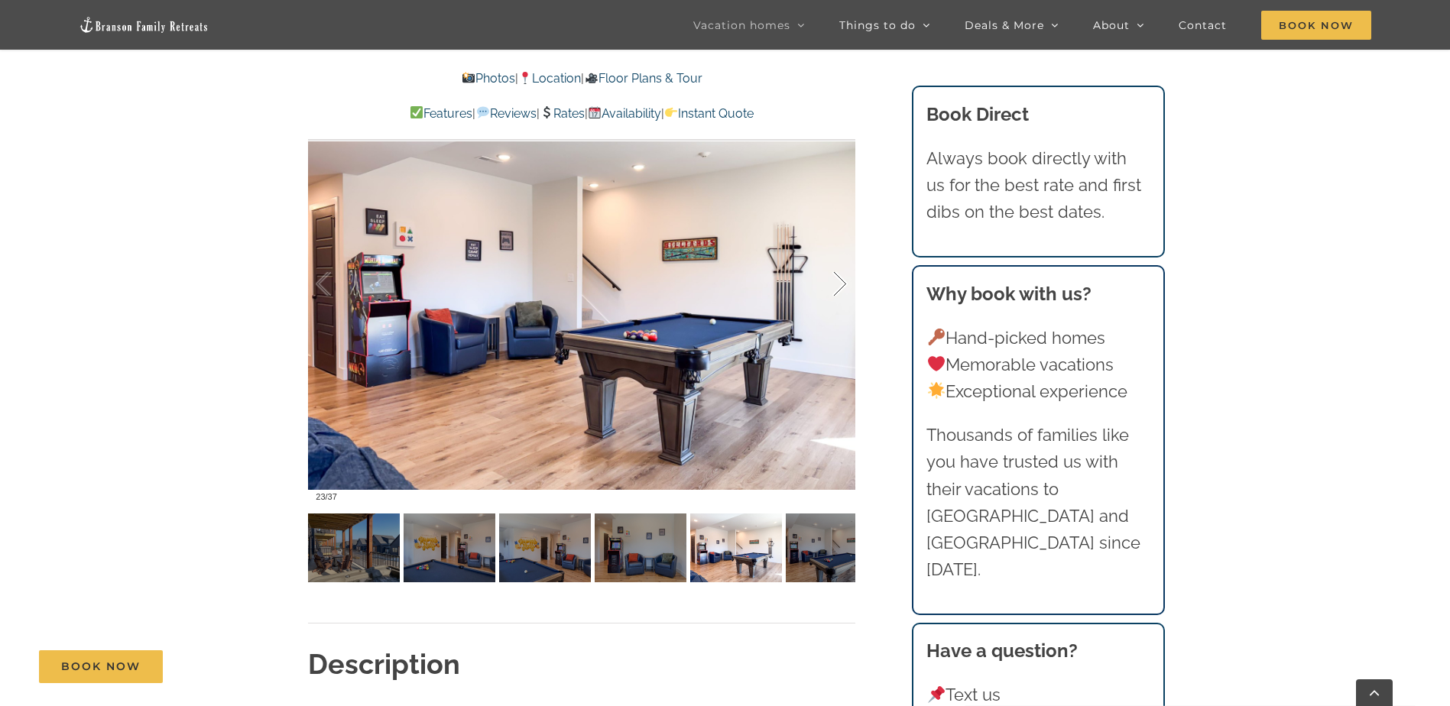
click at [841, 274] on div at bounding box center [823, 284] width 47 height 95
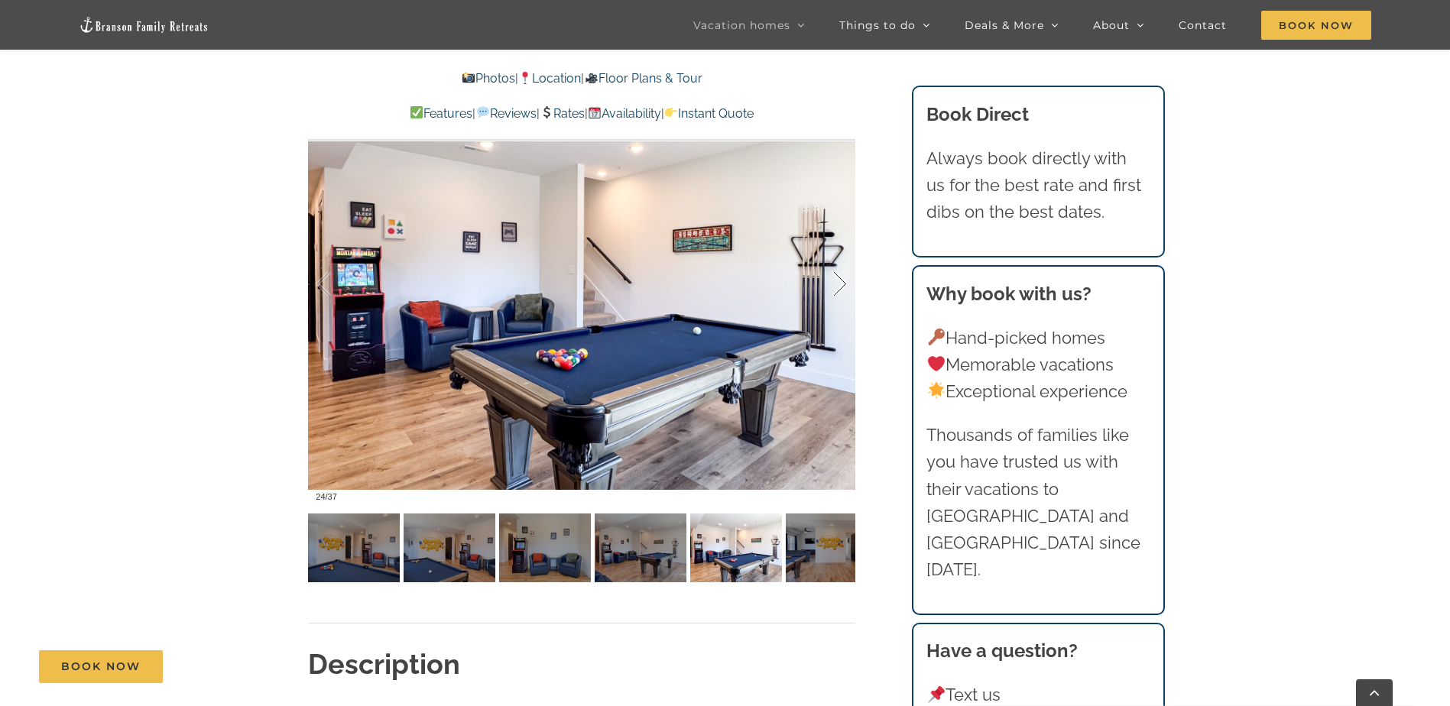
click at [841, 274] on div at bounding box center [823, 284] width 47 height 95
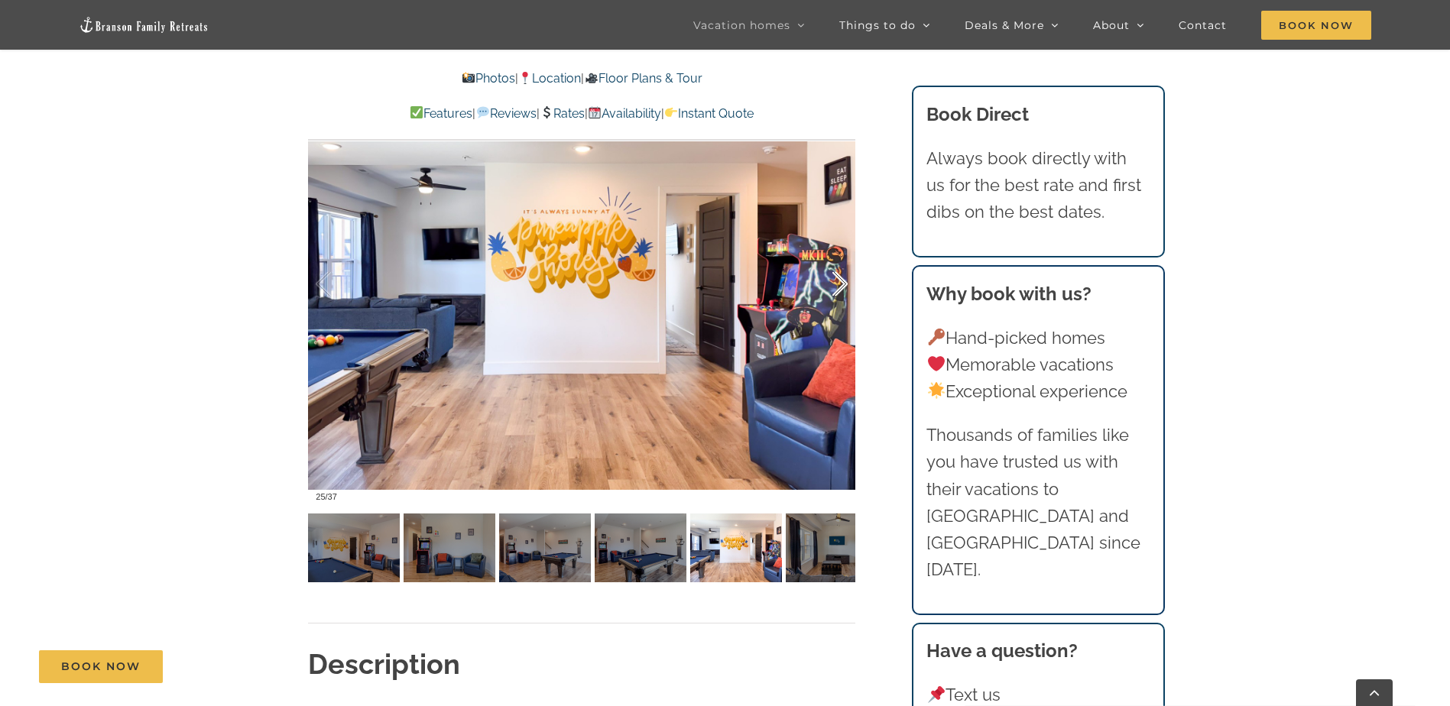
click at [841, 274] on div at bounding box center [823, 284] width 47 height 95
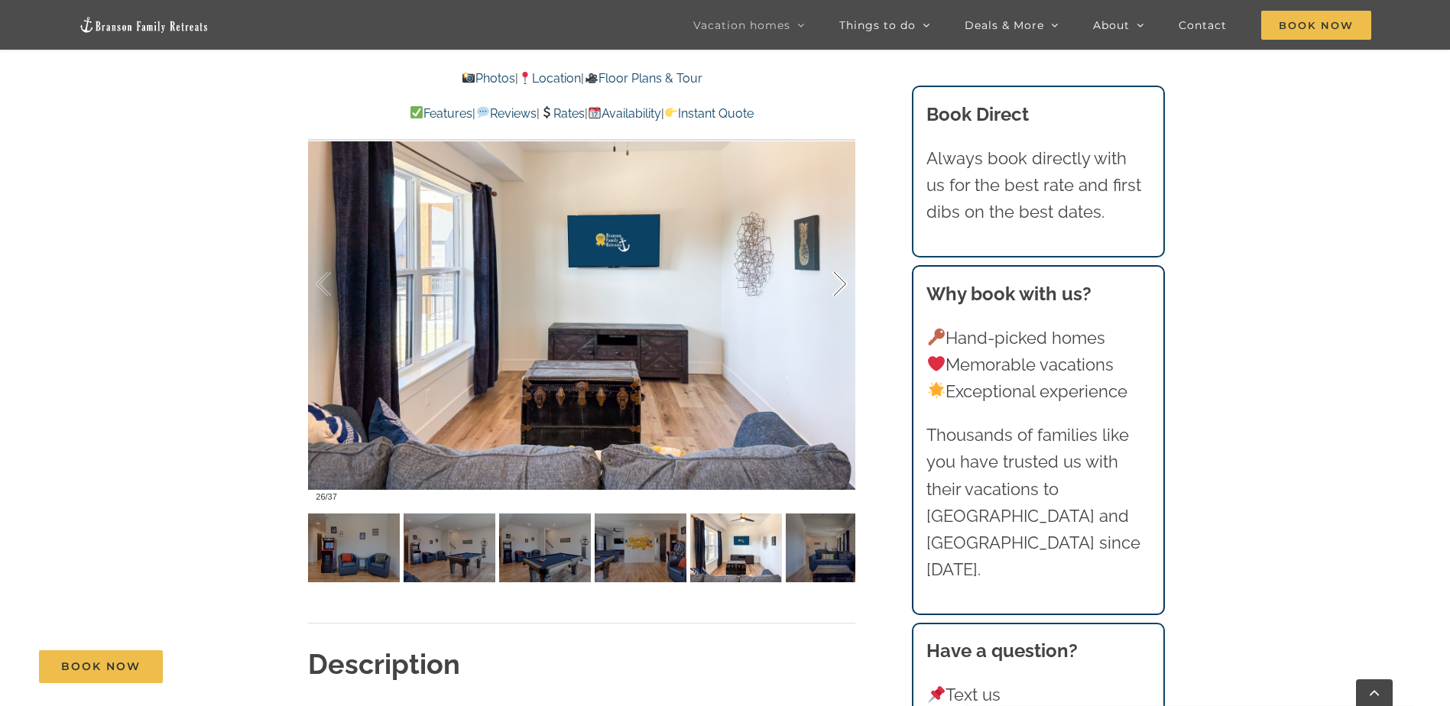
click at [841, 274] on div at bounding box center [823, 284] width 47 height 95
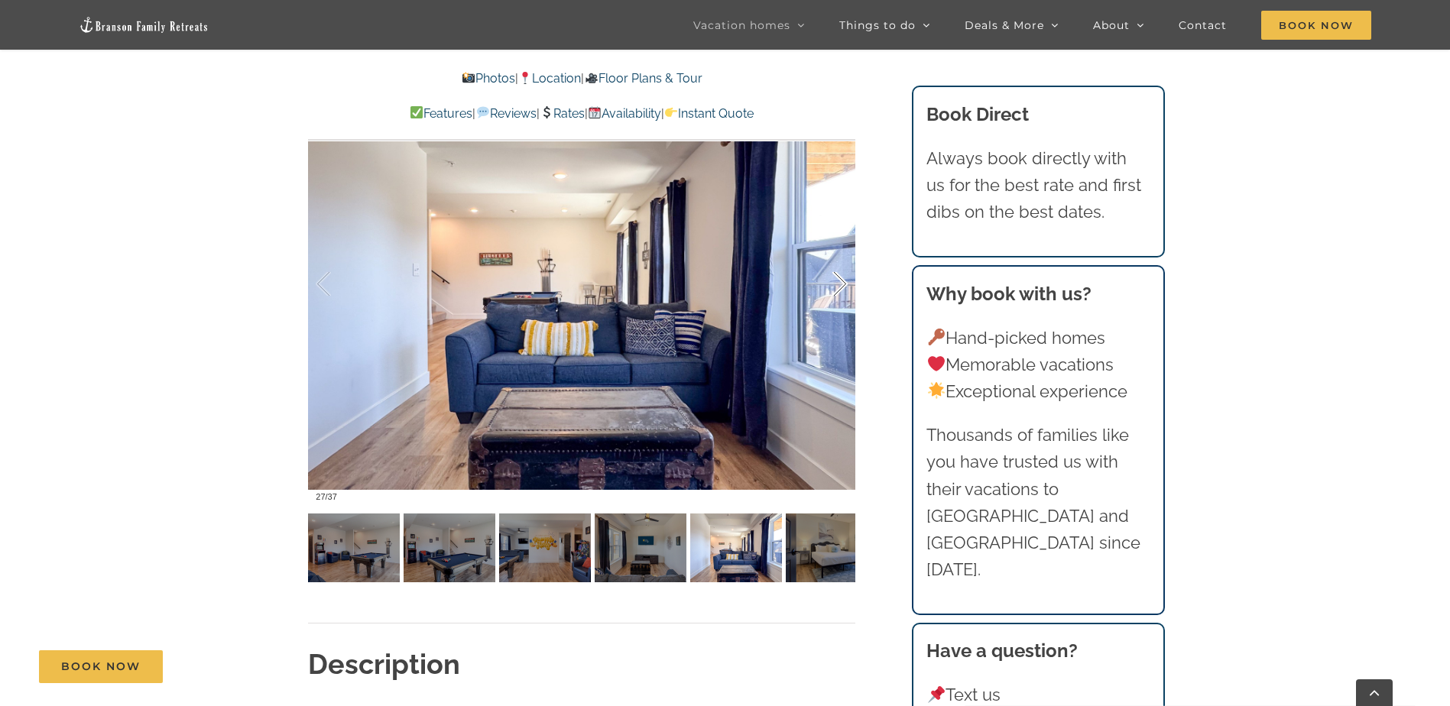
click at [841, 274] on div at bounding box center [823, 284] width 47 height 95
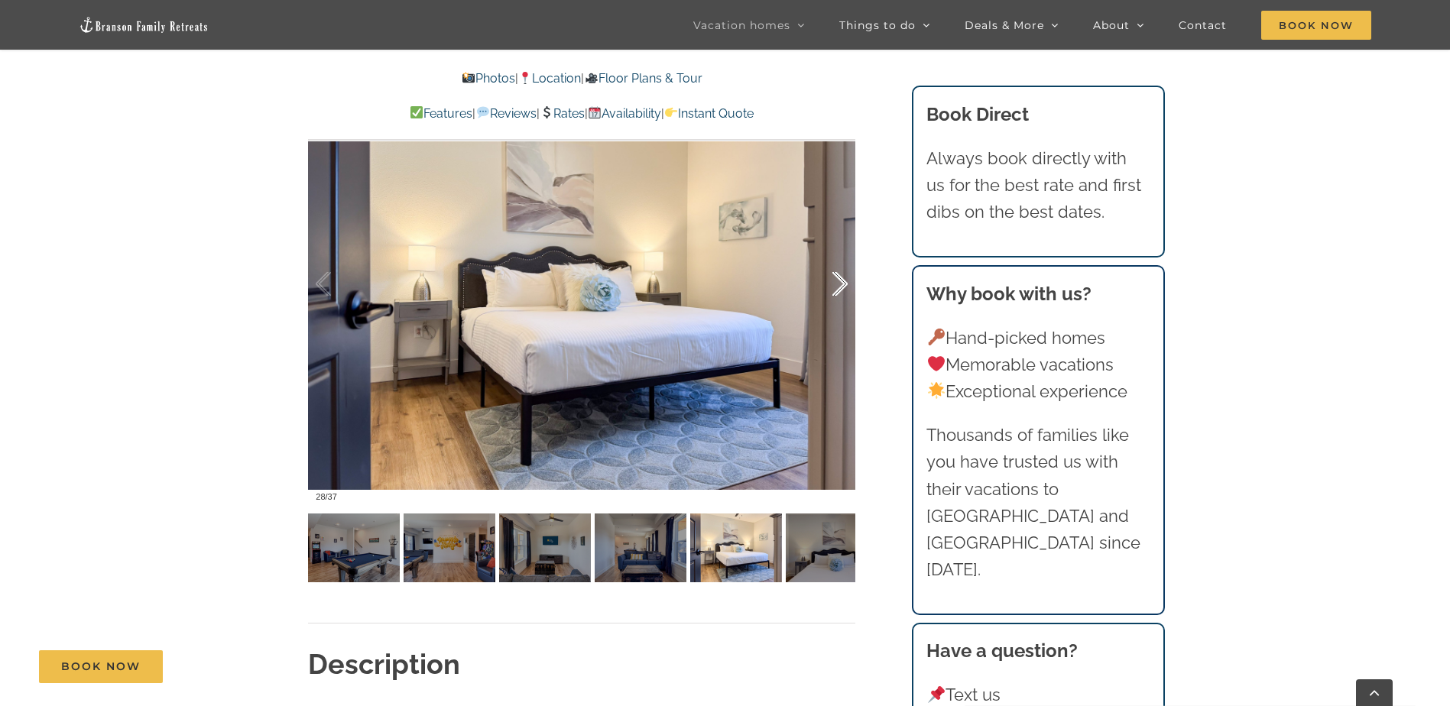
click at [841, 274] on div at bounding box center [823, 284] width 47 height 95
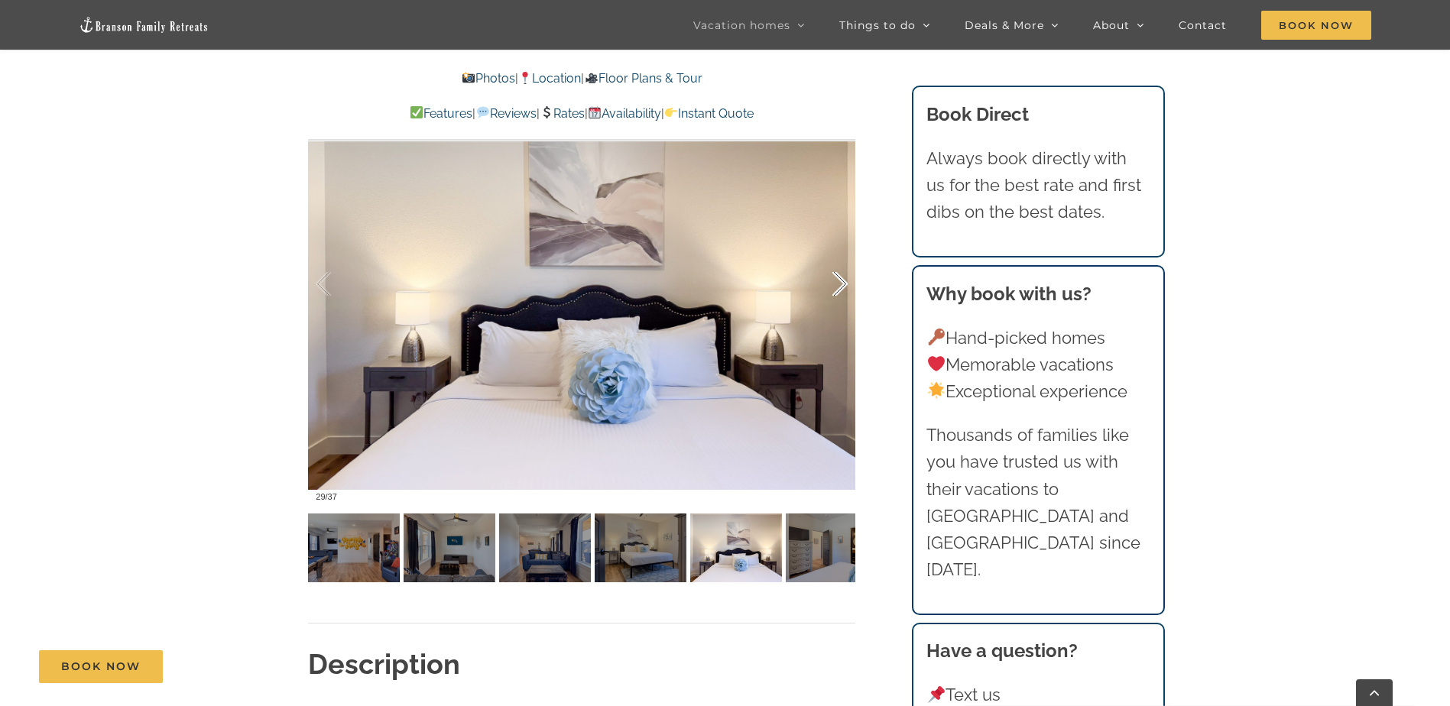
click at [841, 274] on div at bounding box center [823, 284] width 47 height 95
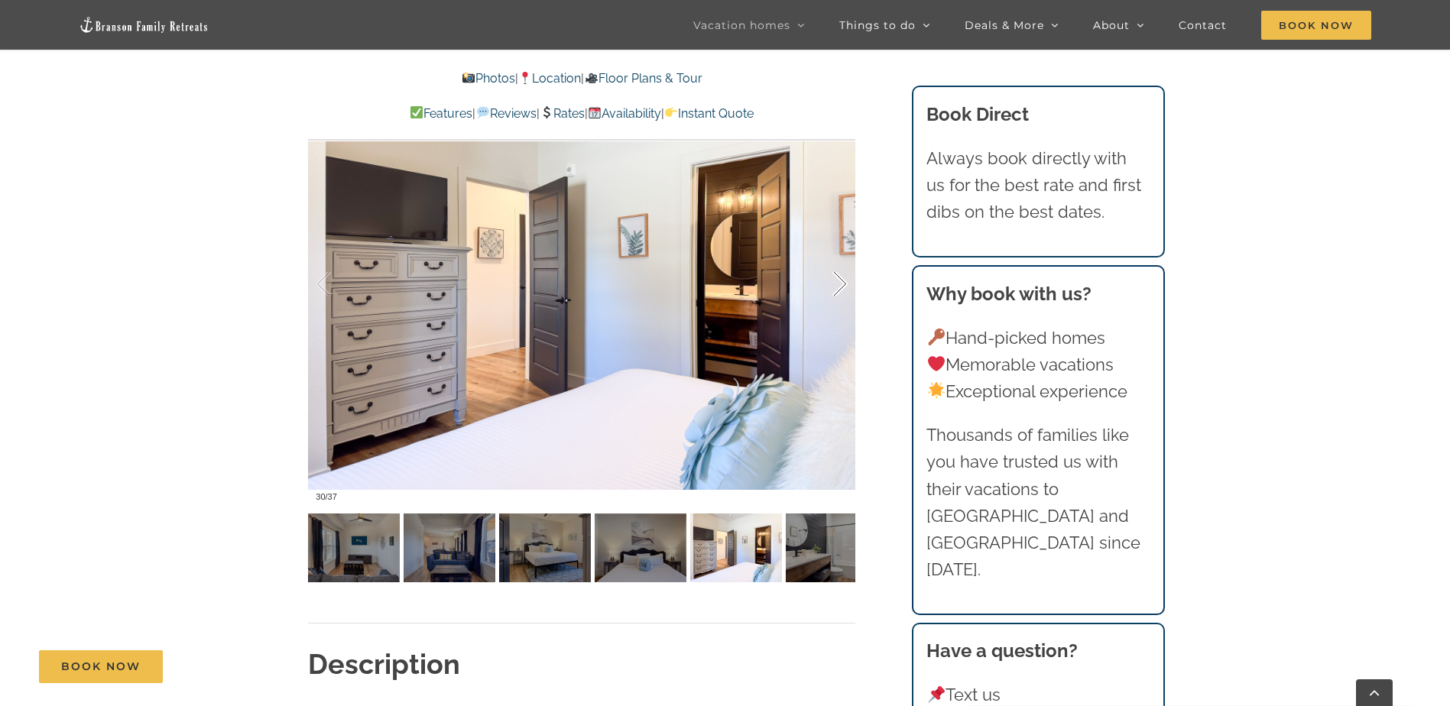
click at [841, 274] on div at bounding box center [823, 284] width 47 height 95
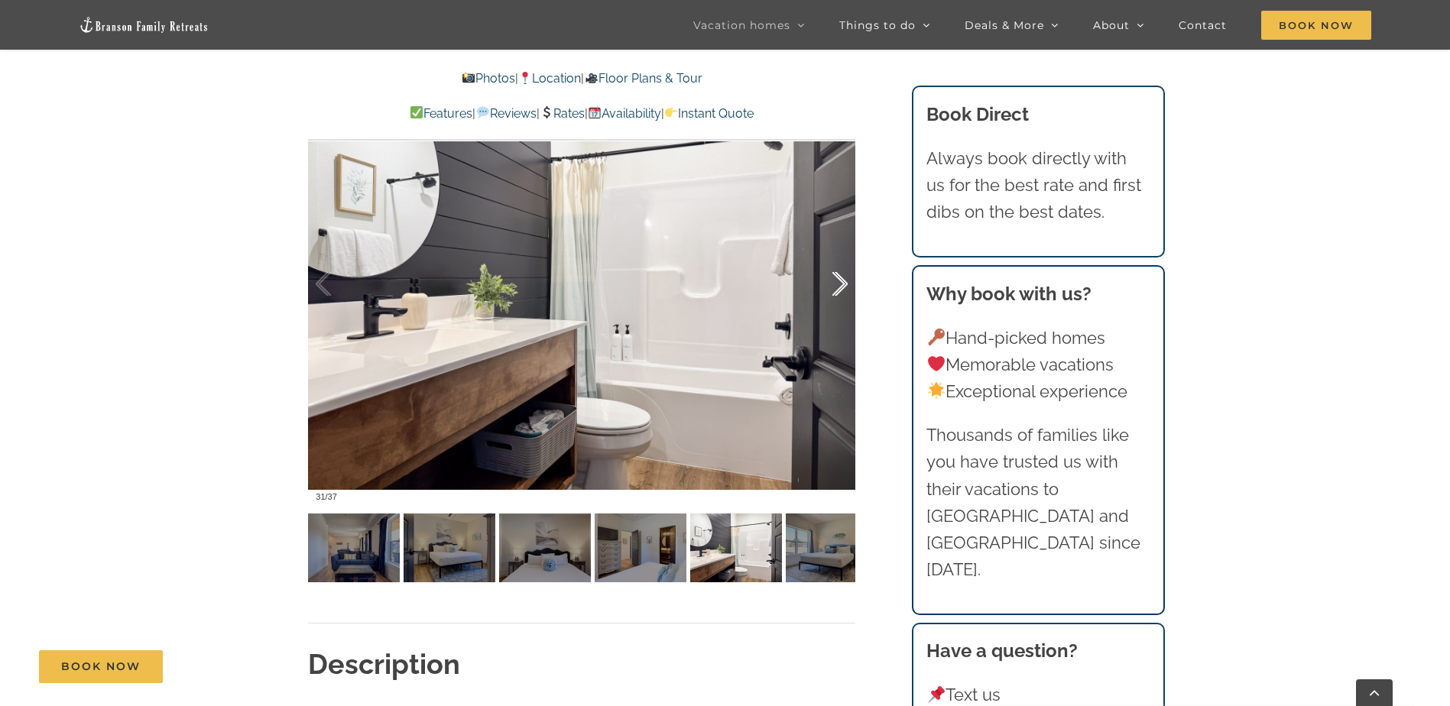
click at [839, 280] on div at bounding box center [823, 284] width 47 height 95
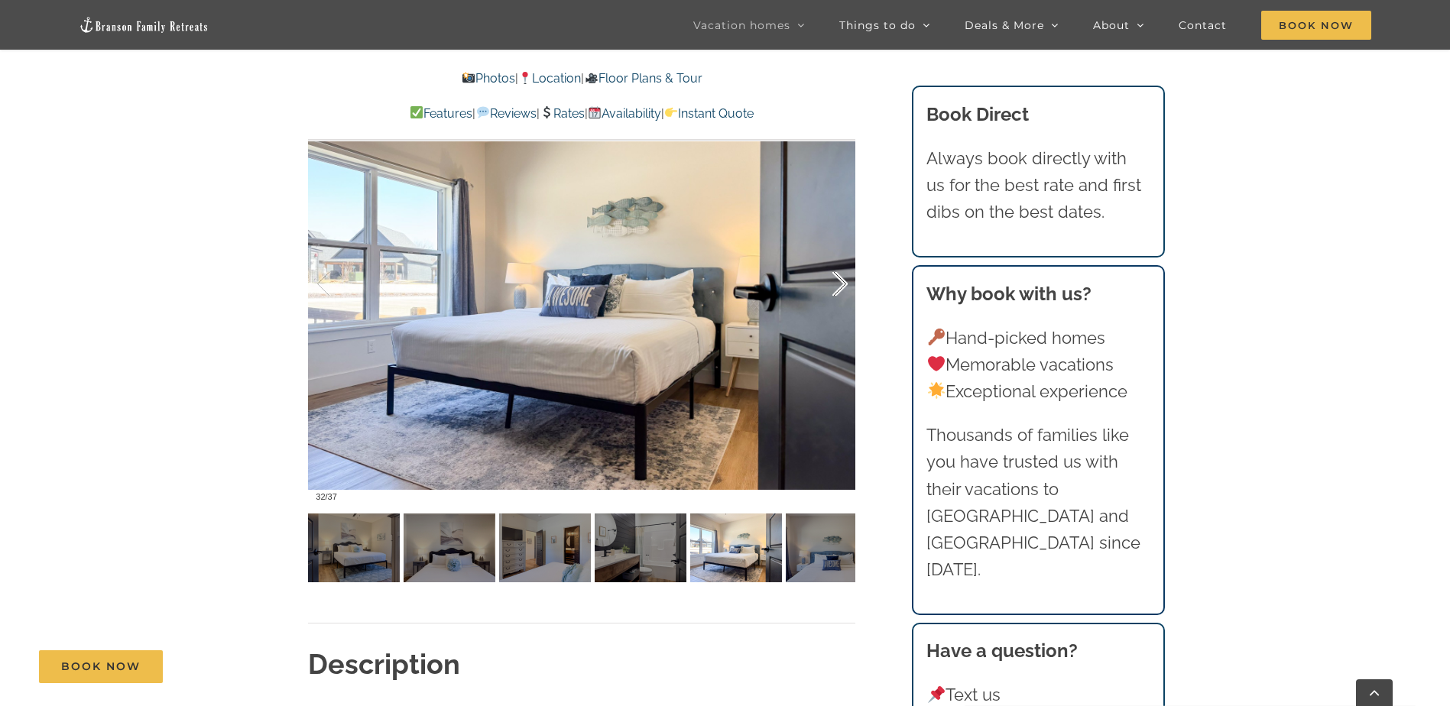
click at [839, 280] on div at bounding box center [823, 284] width 47 height 95
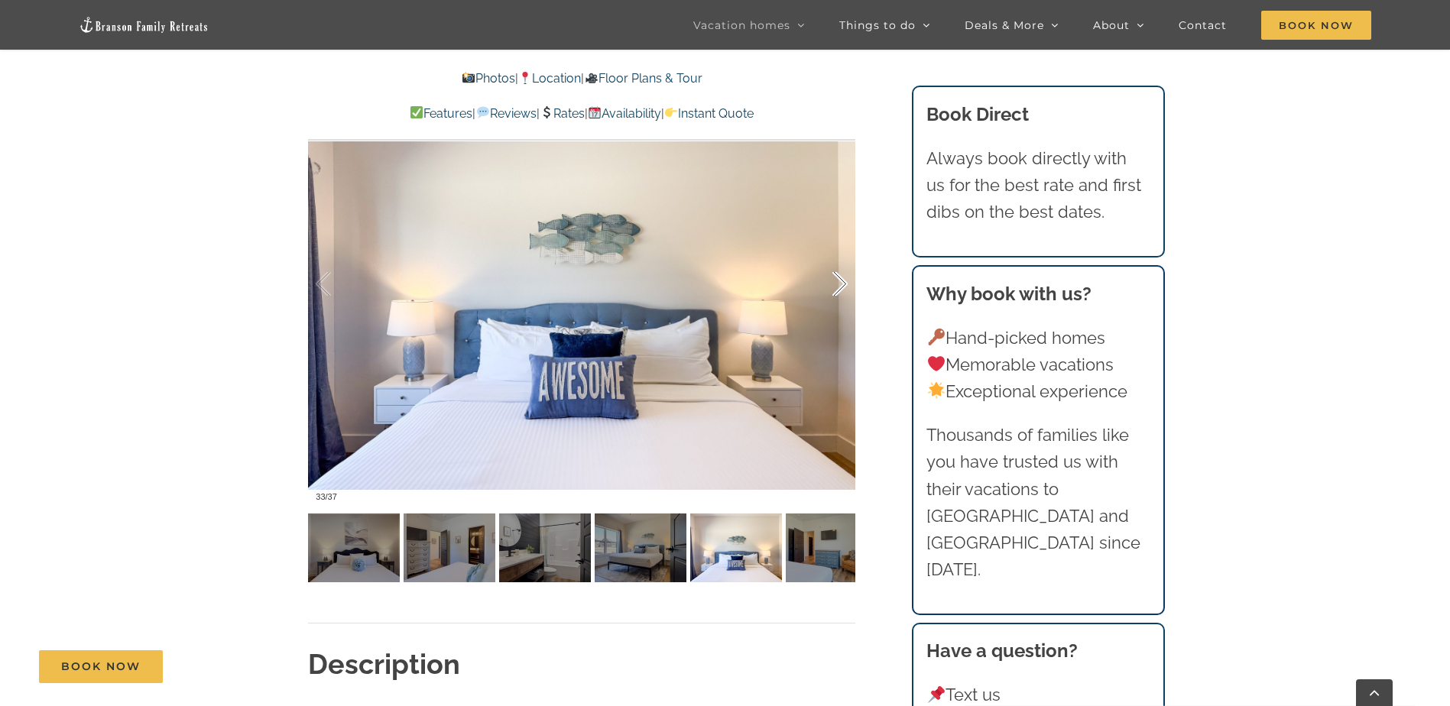
click at [839, 280] on div at bounding box center [823, 284] width 47 height 95
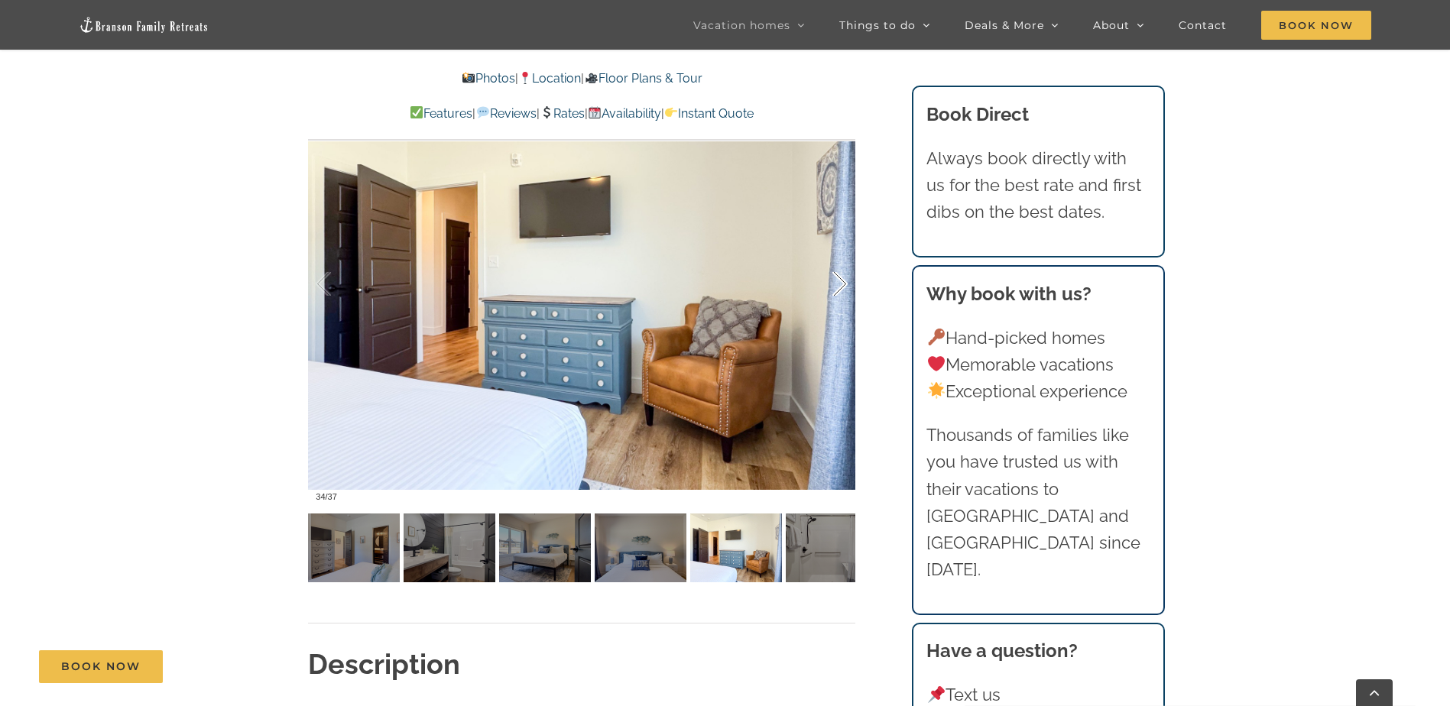
click at [839, 280] on div at bounding box center [823, 284] width 47 height 95
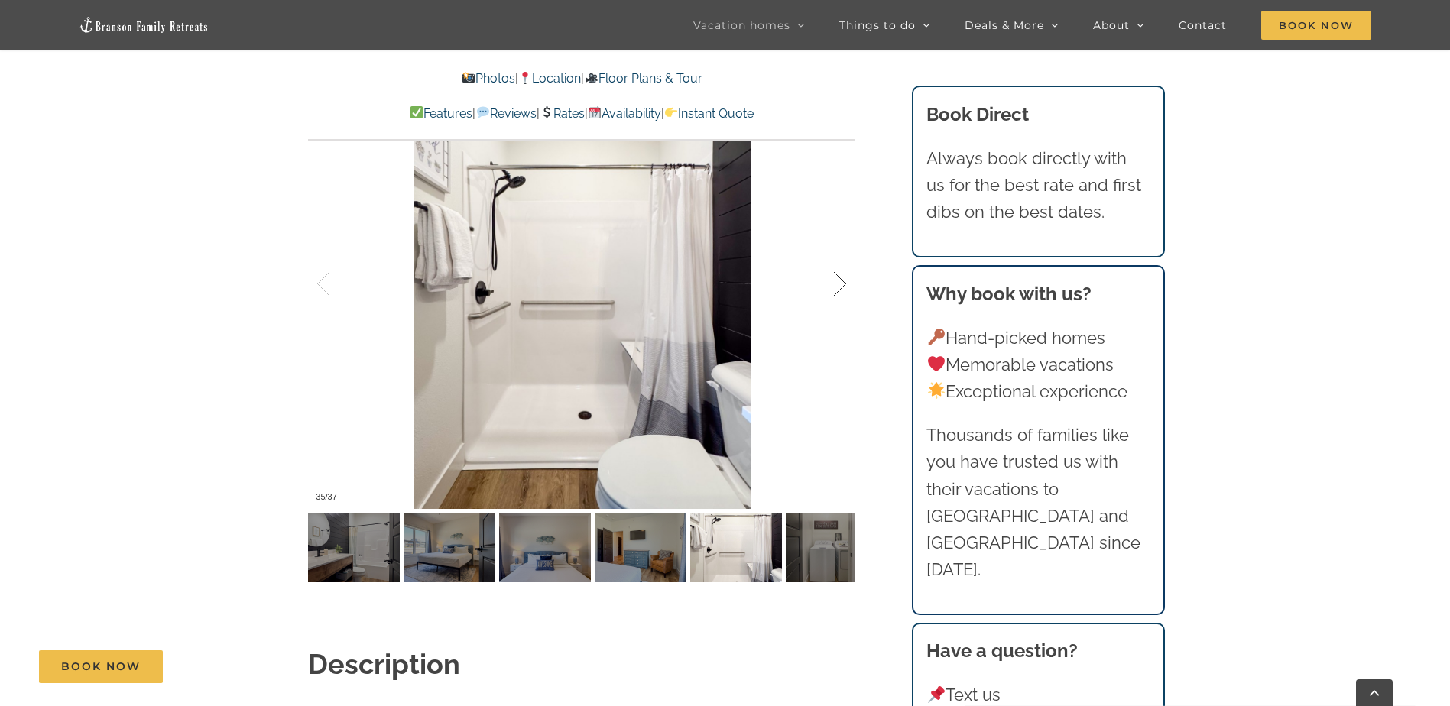
click at [839, 280] on div at bounding box center [823, 284] width 47 height 95
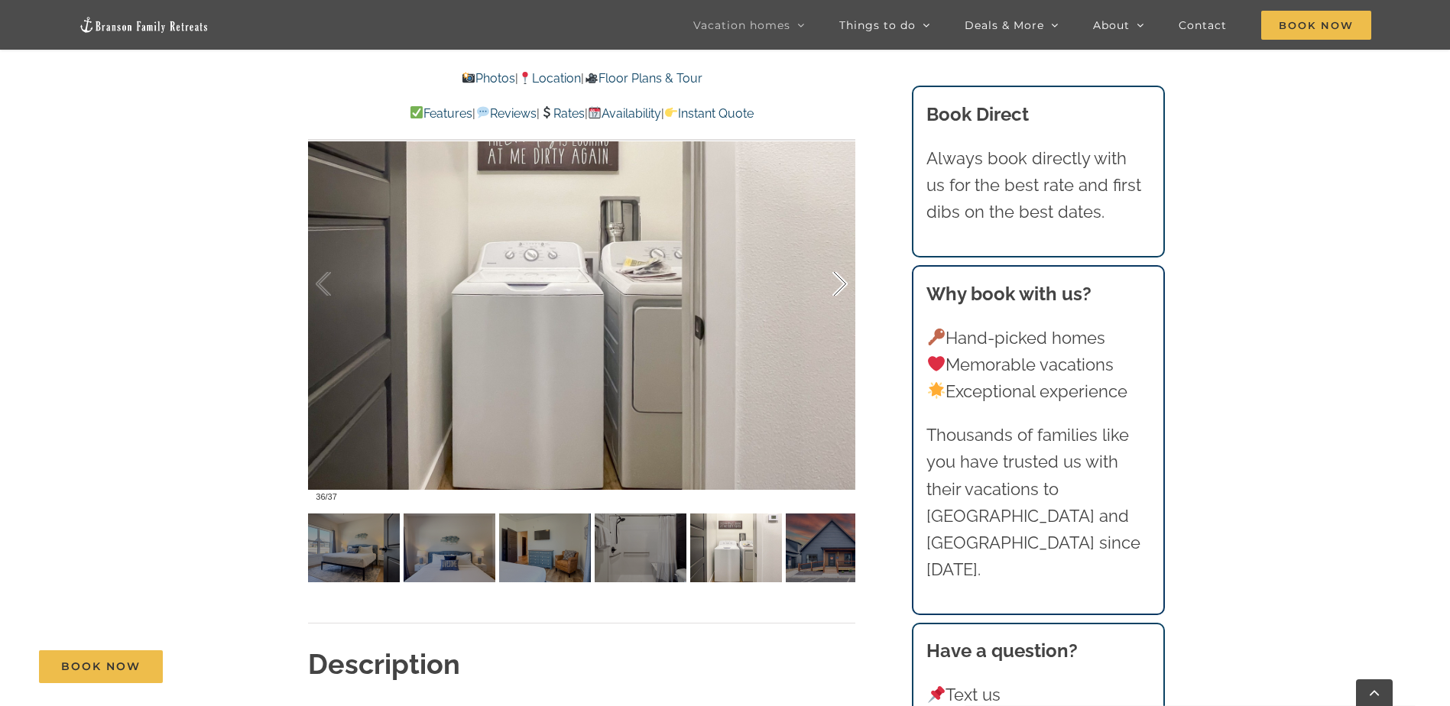
click at [839, 280] on div at bounding box center [823, 284] width 47 height 95
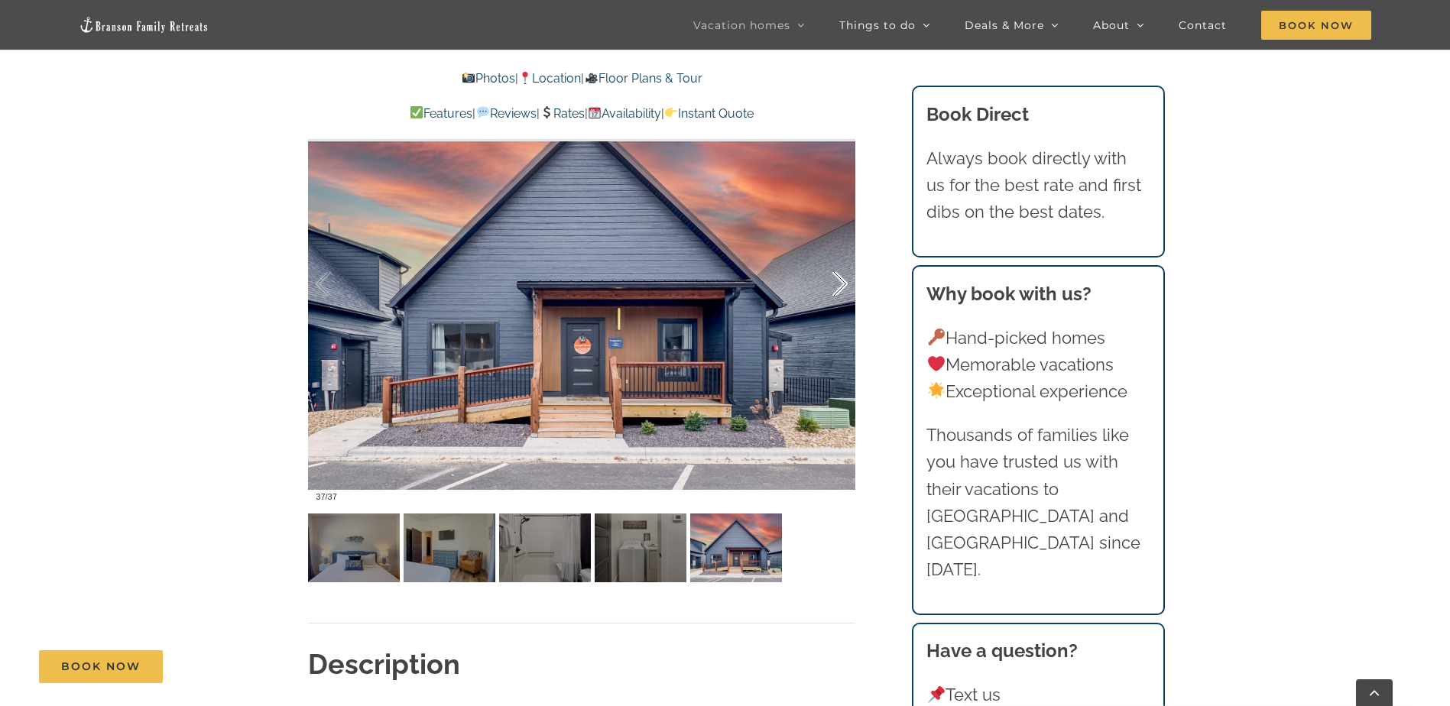
click at [839, 280] on div at bounding box center [823, 284] width 47 height 95
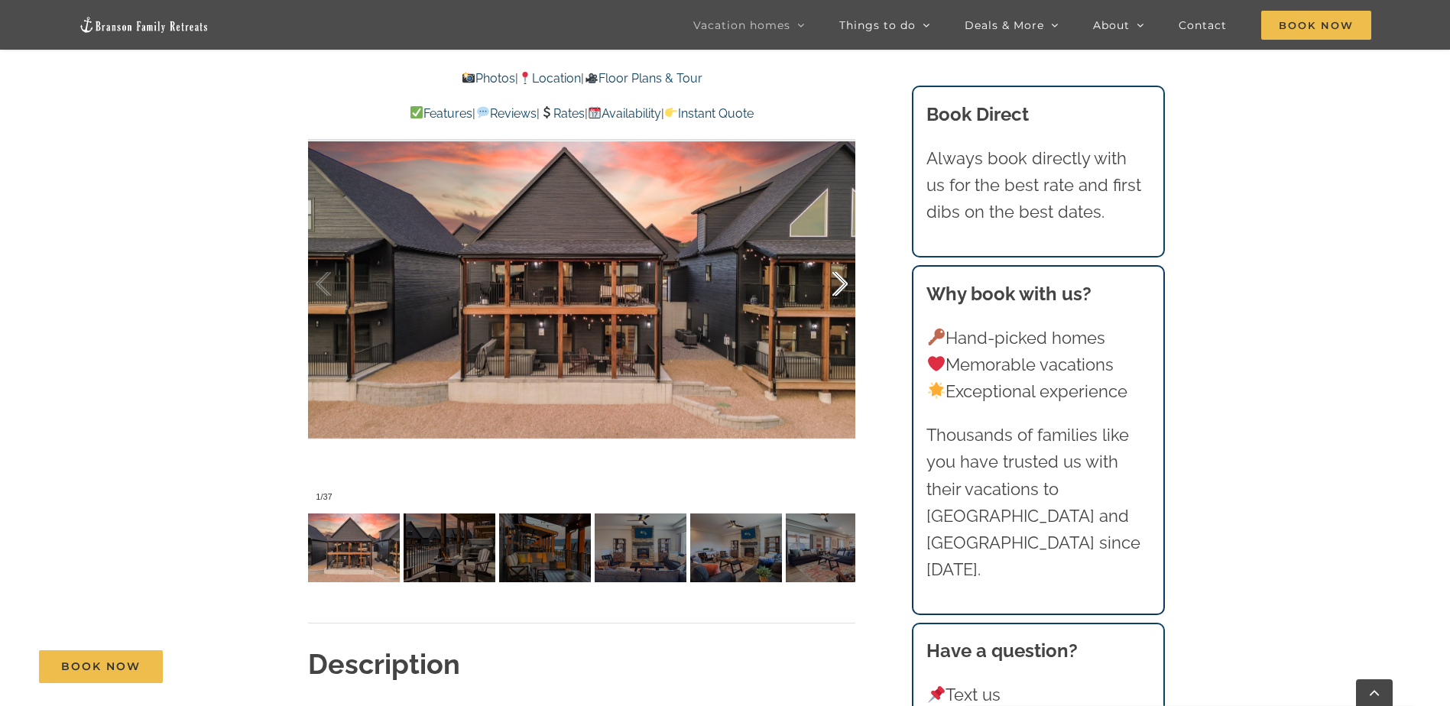
click at [839, 280] on div at bounding box center [823, 284] width 47 height 95
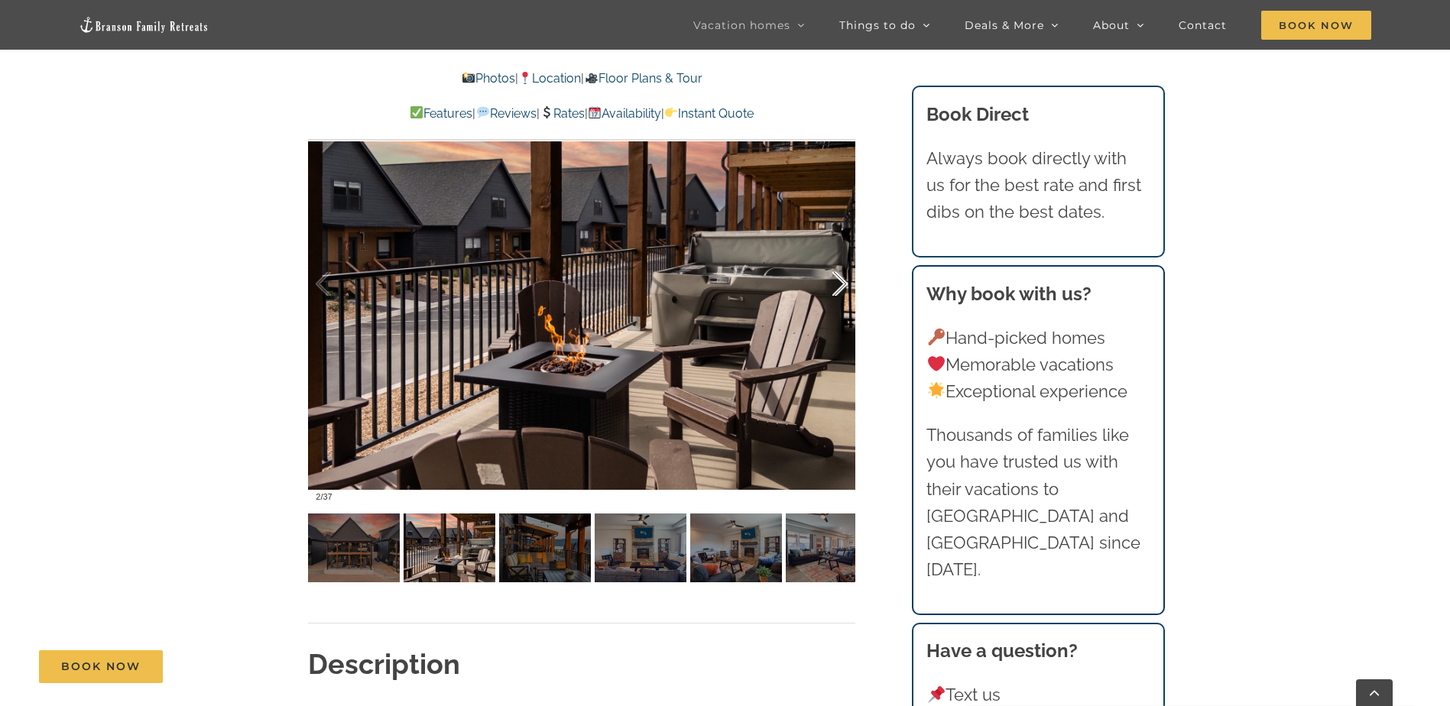
click at [839, 280] on div at bounding box center [823, 284] width 47 height 95
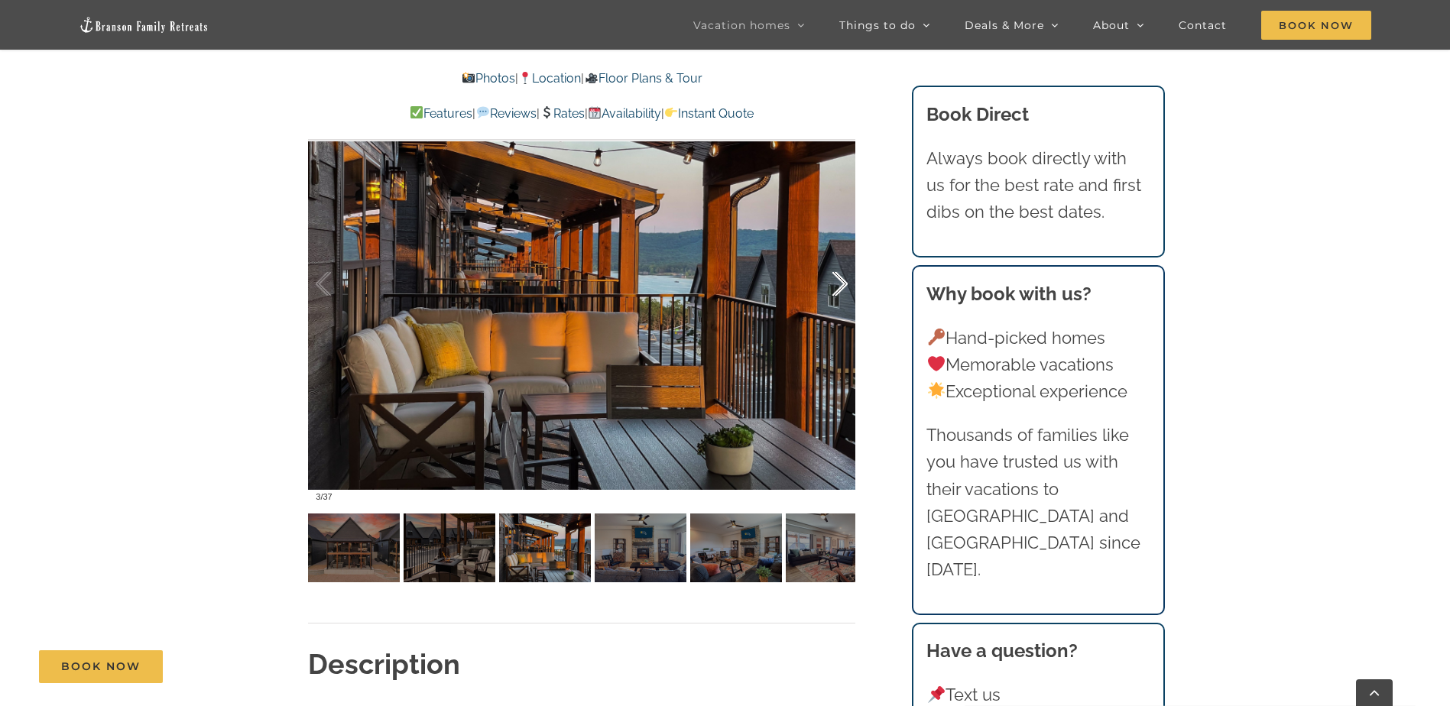
click at [839, 280] on div at bounding box center [823, 284] width 47 height 95
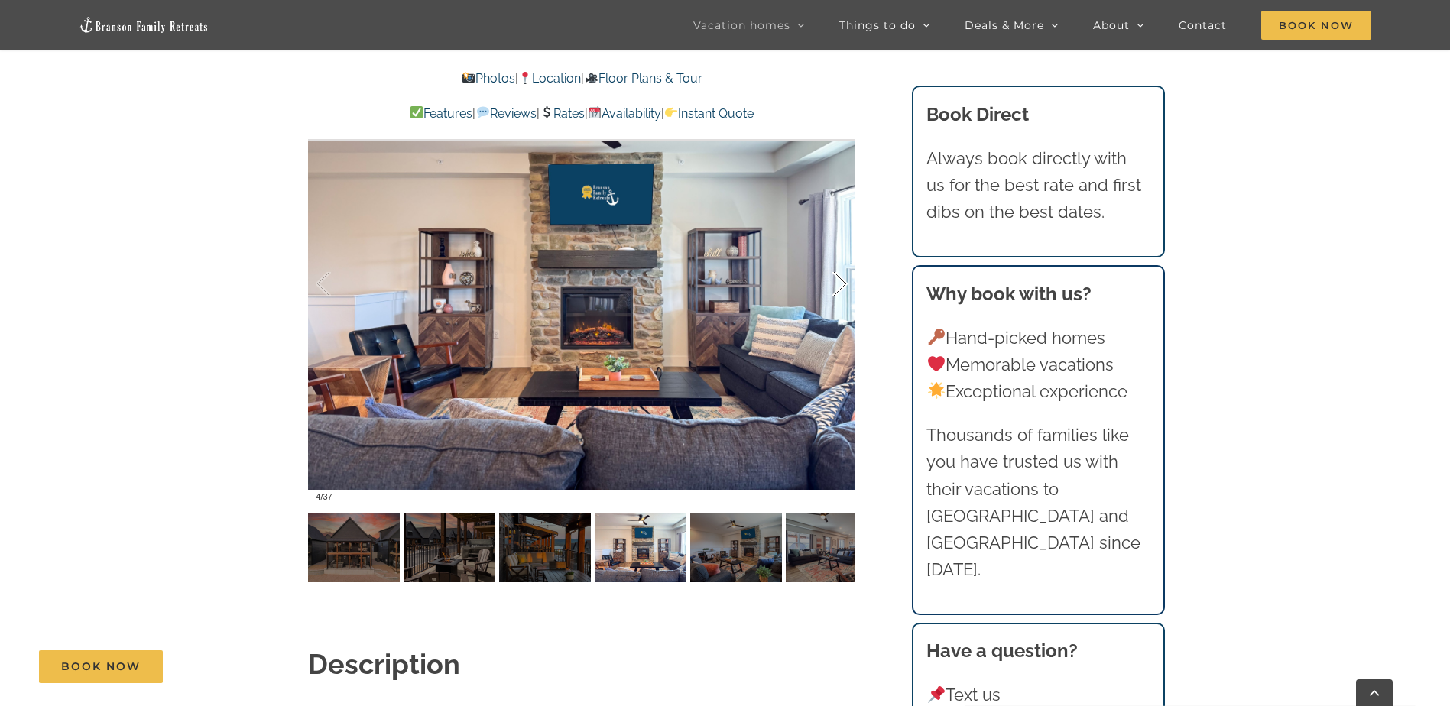
click at [839, 280] on div at bounding box center [823, 284] width 47 height 95
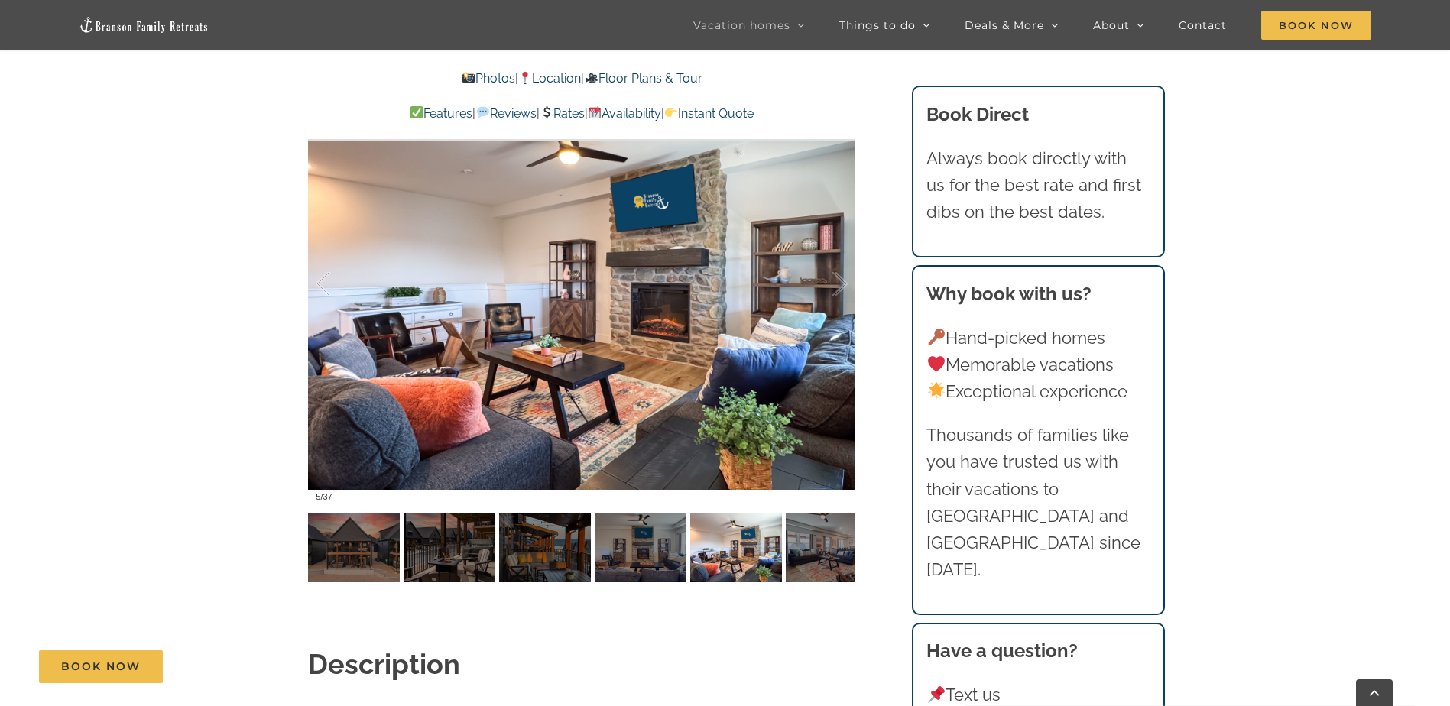
click at [498, 109] on link "Reviews" at bounding box center [505, 113] width 60 height 15
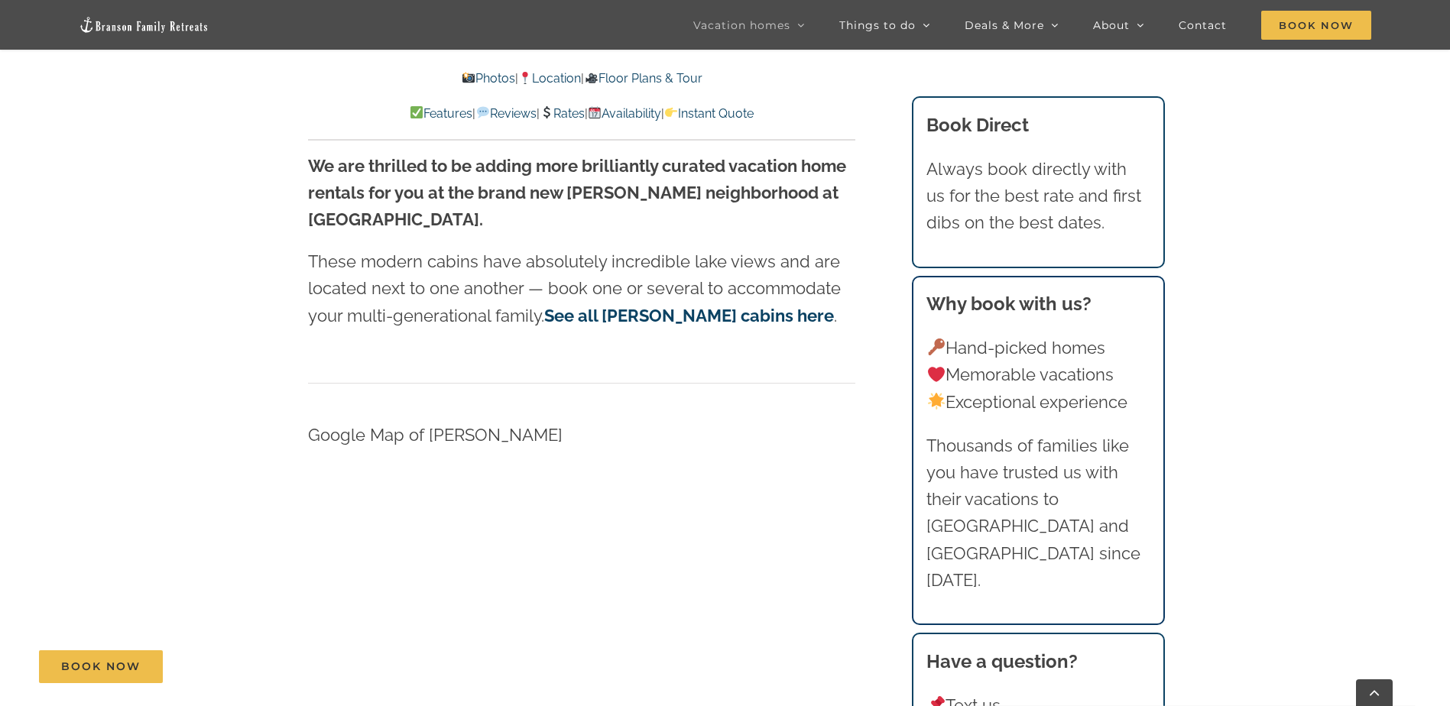
scroll to position [4274, 0]
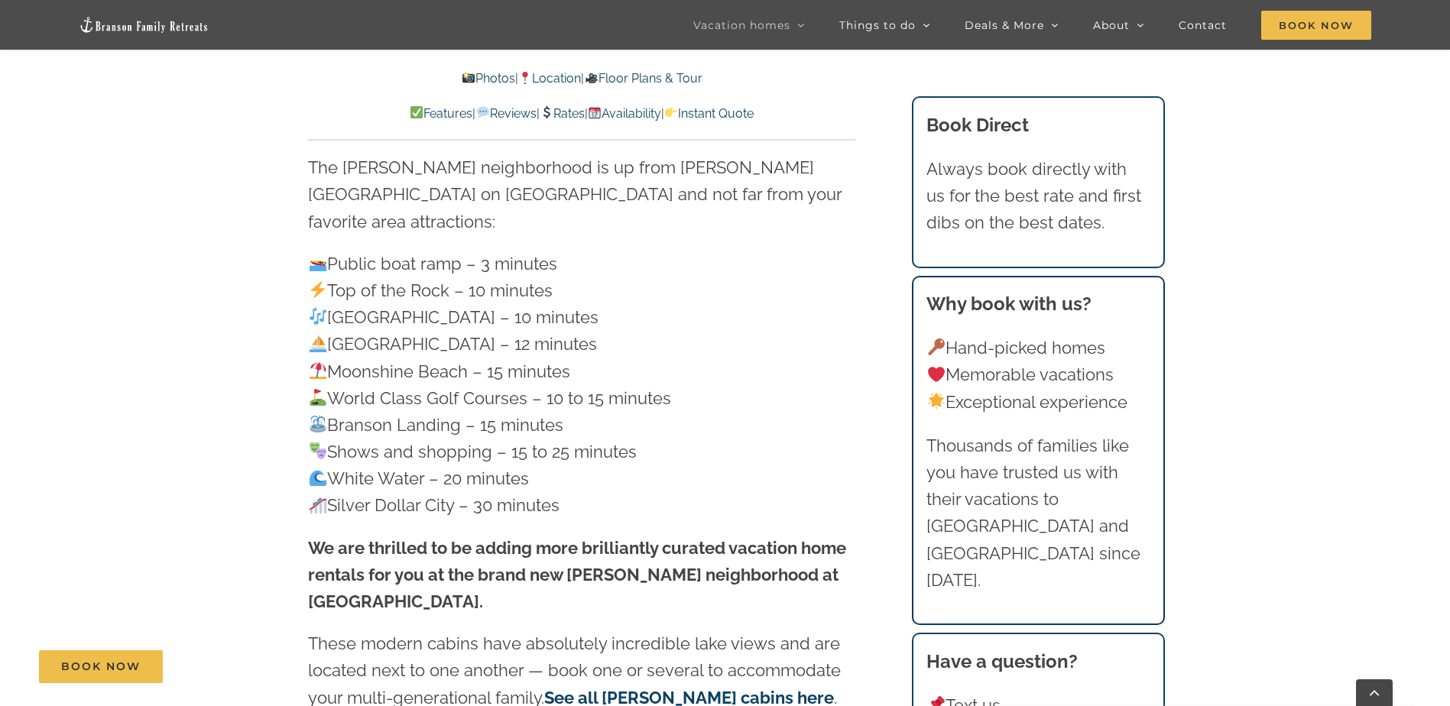
click at [554, 113] on link "Rates" at bounding box center [562, 113] width 45 height 15
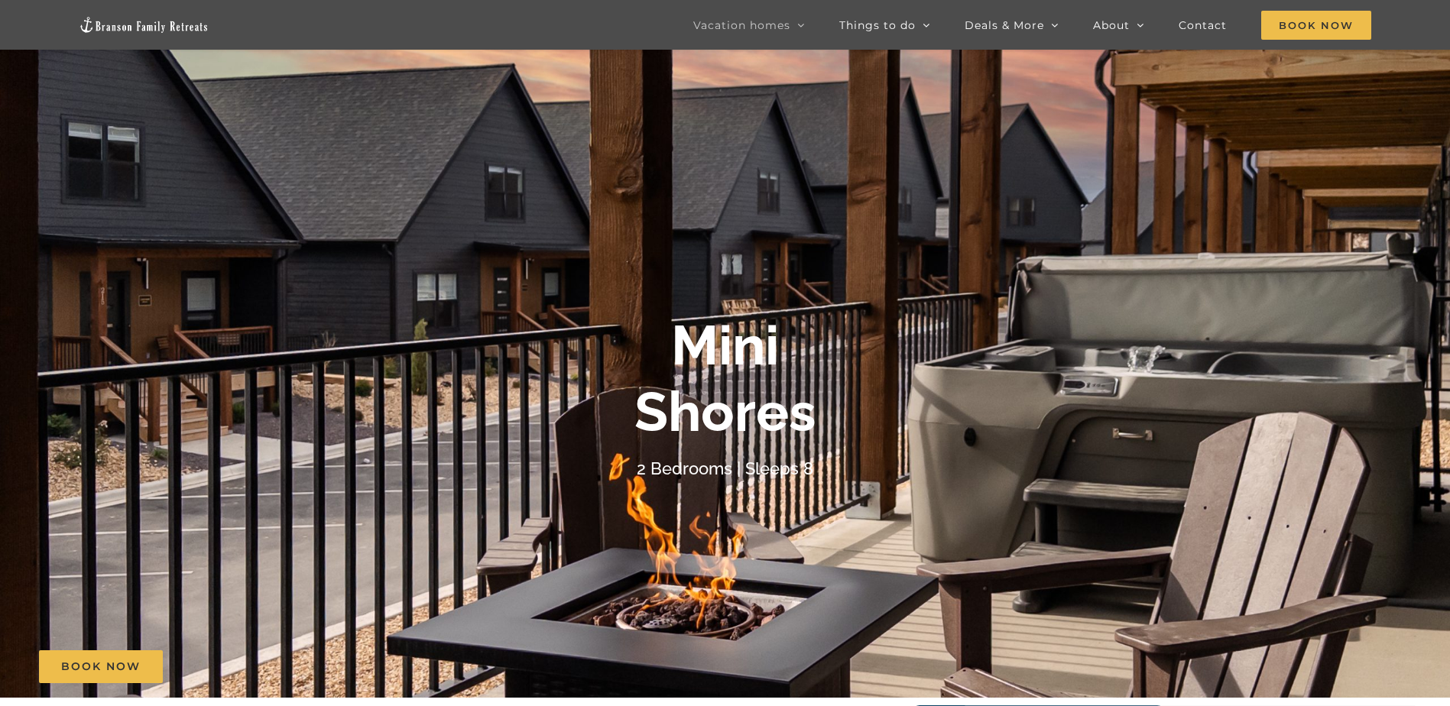
scroll to position [52, 0]
click at [1295, 23] on span "Book Now" at bounding box center [1316, 25] width 110 height 29
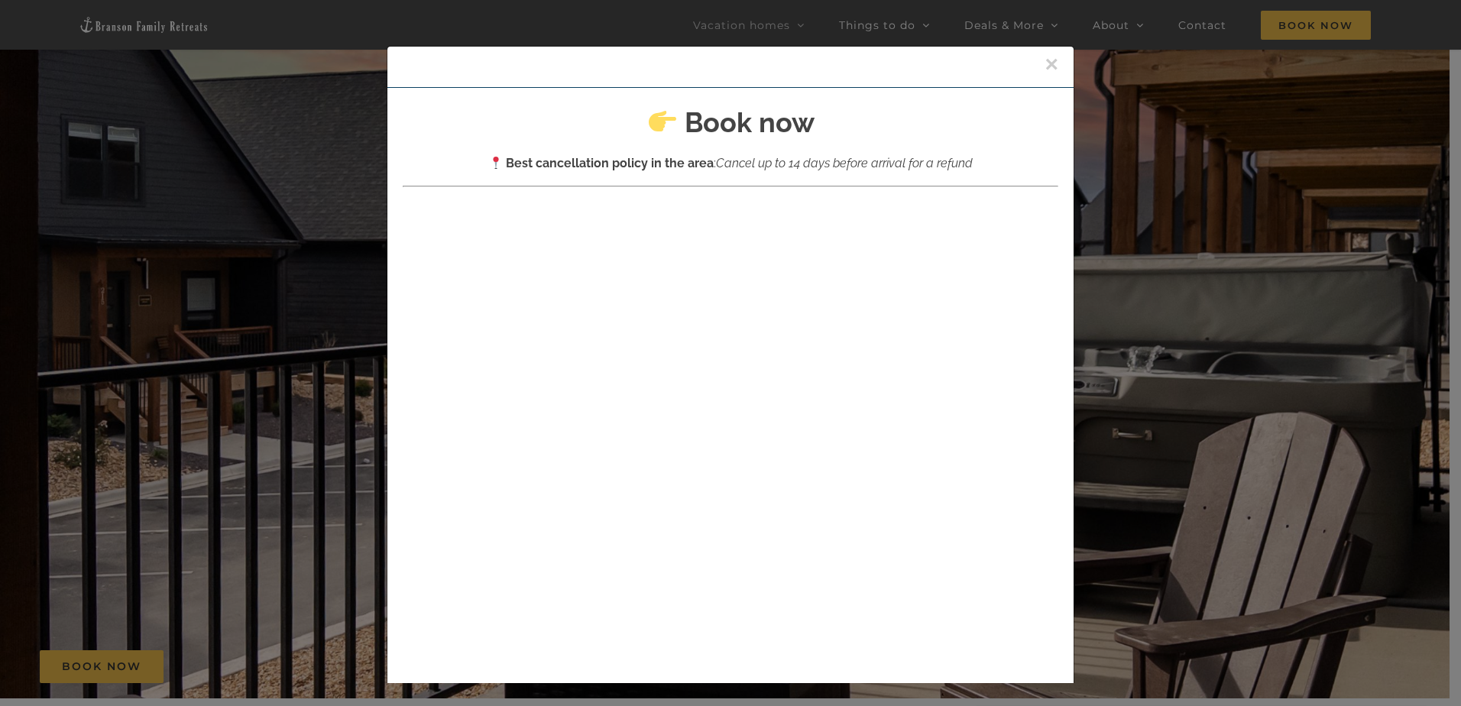
click at [1045, 63] on button "×" at bounding box center [1052, 64] width 14 height 23
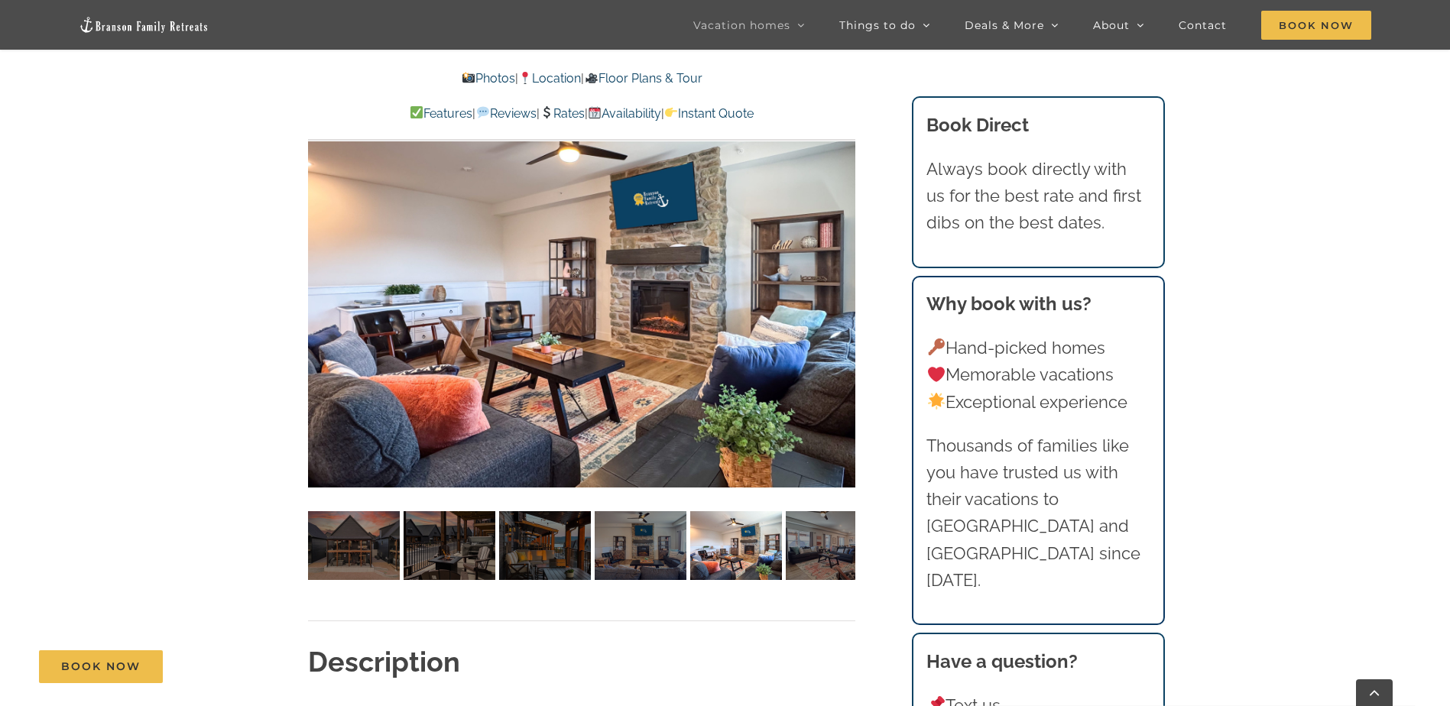
scroll to position [663, 0]
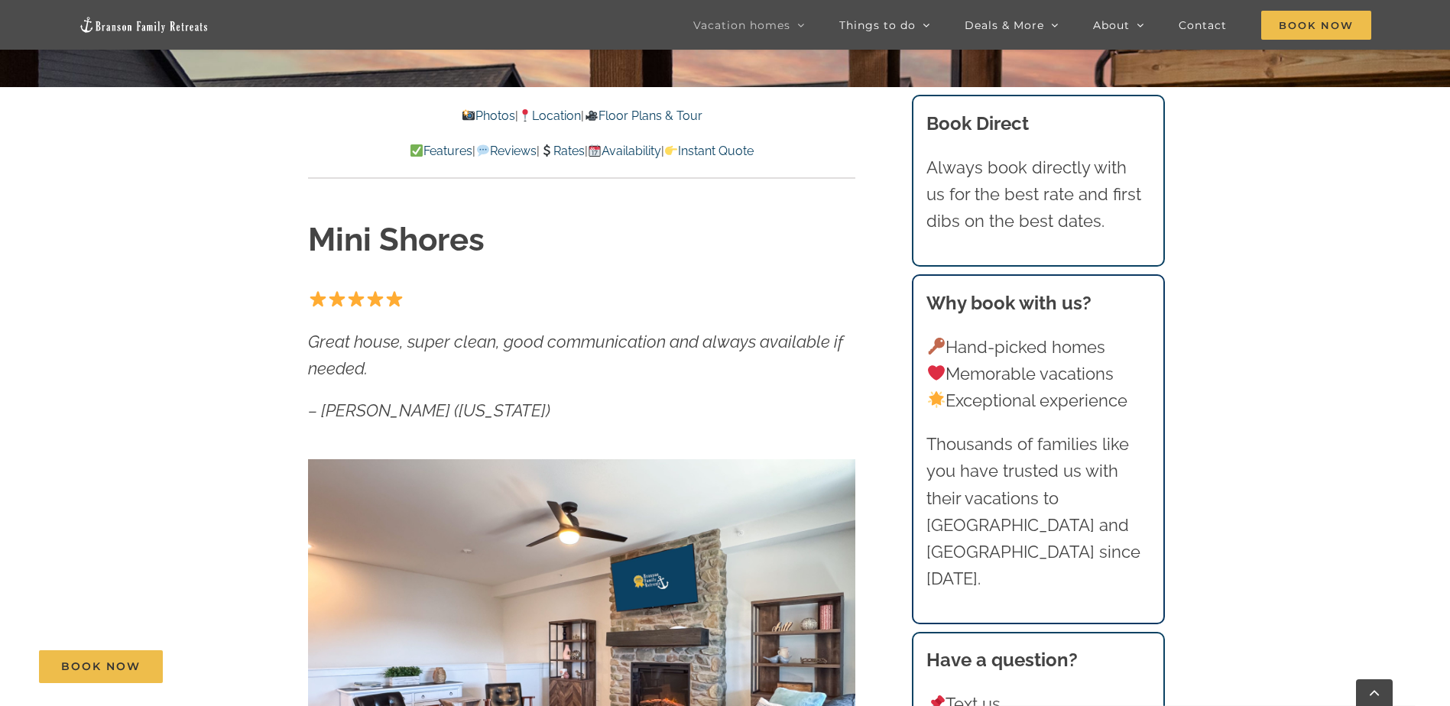
scroll to position [7178, 0]
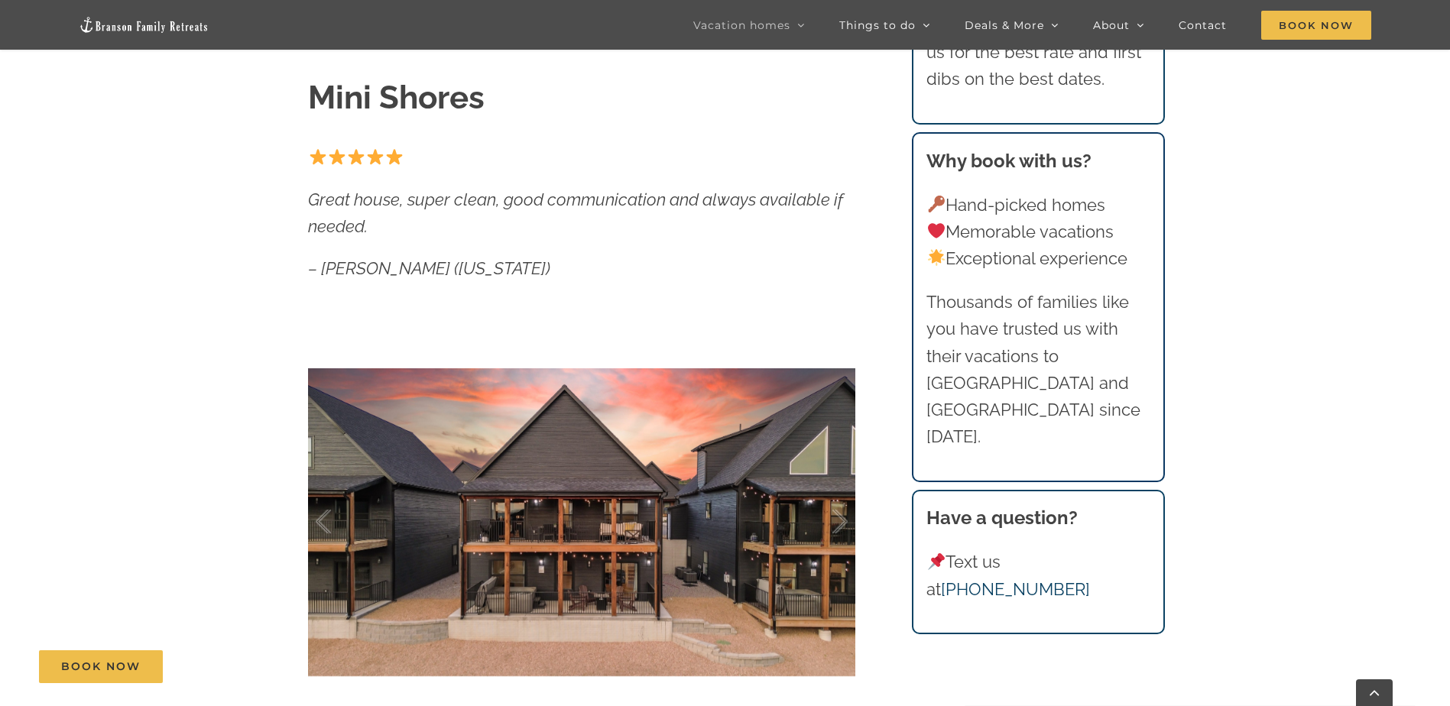
scroll to position [585, 0]
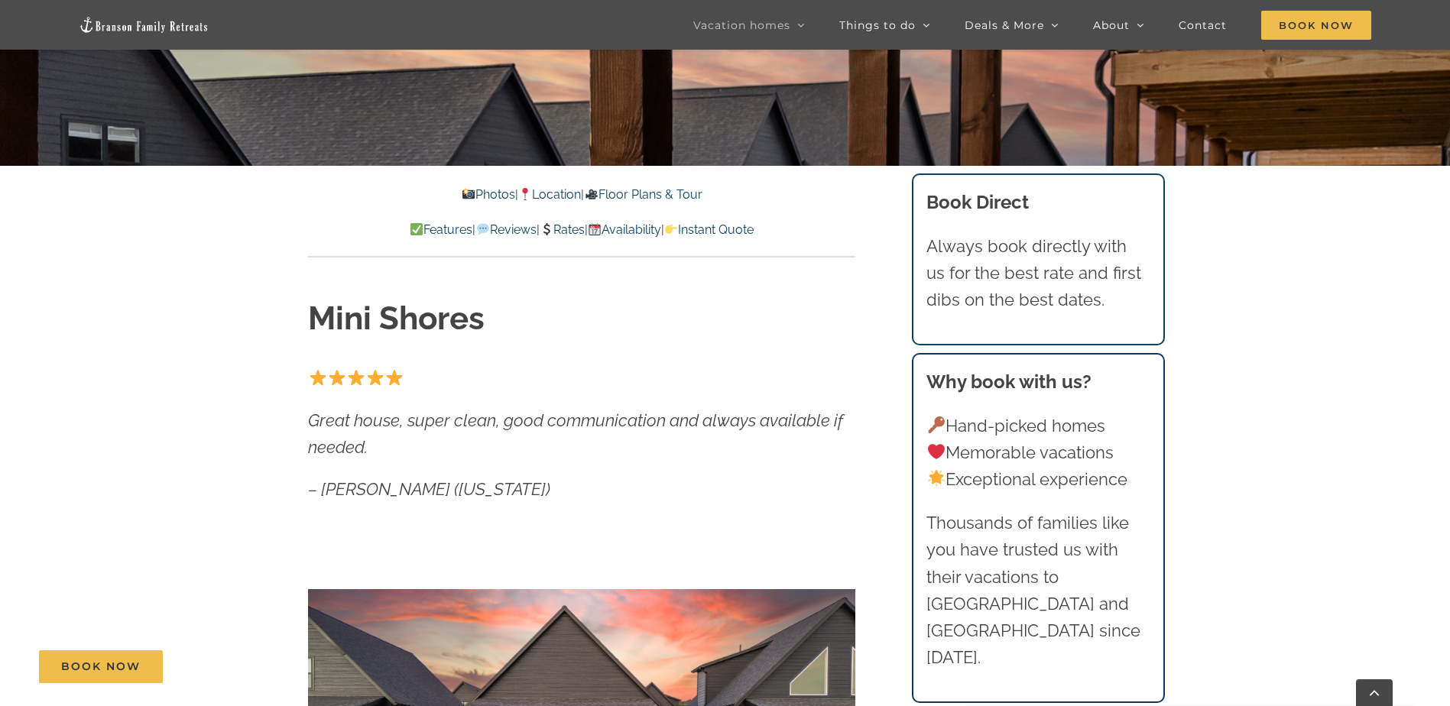
scroll to position [611, 0]
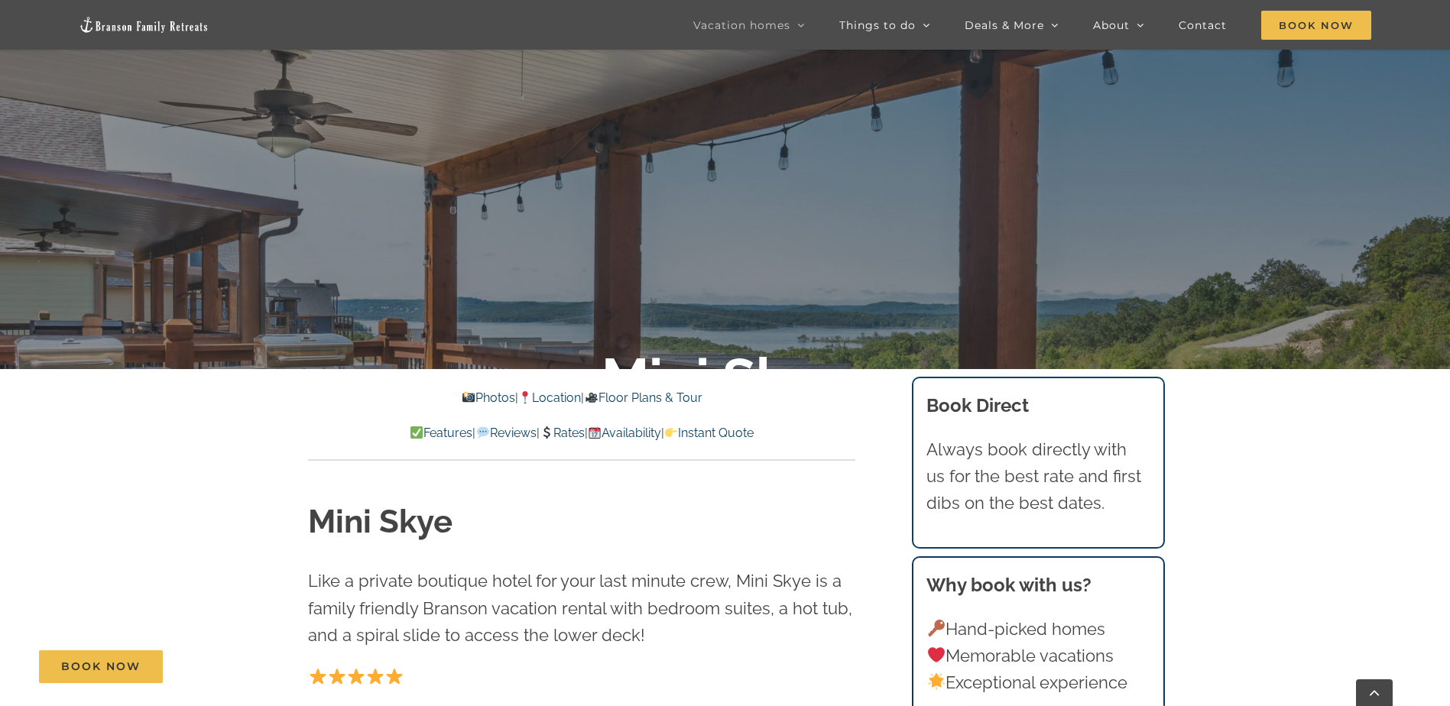
scroll to position [382, 0]
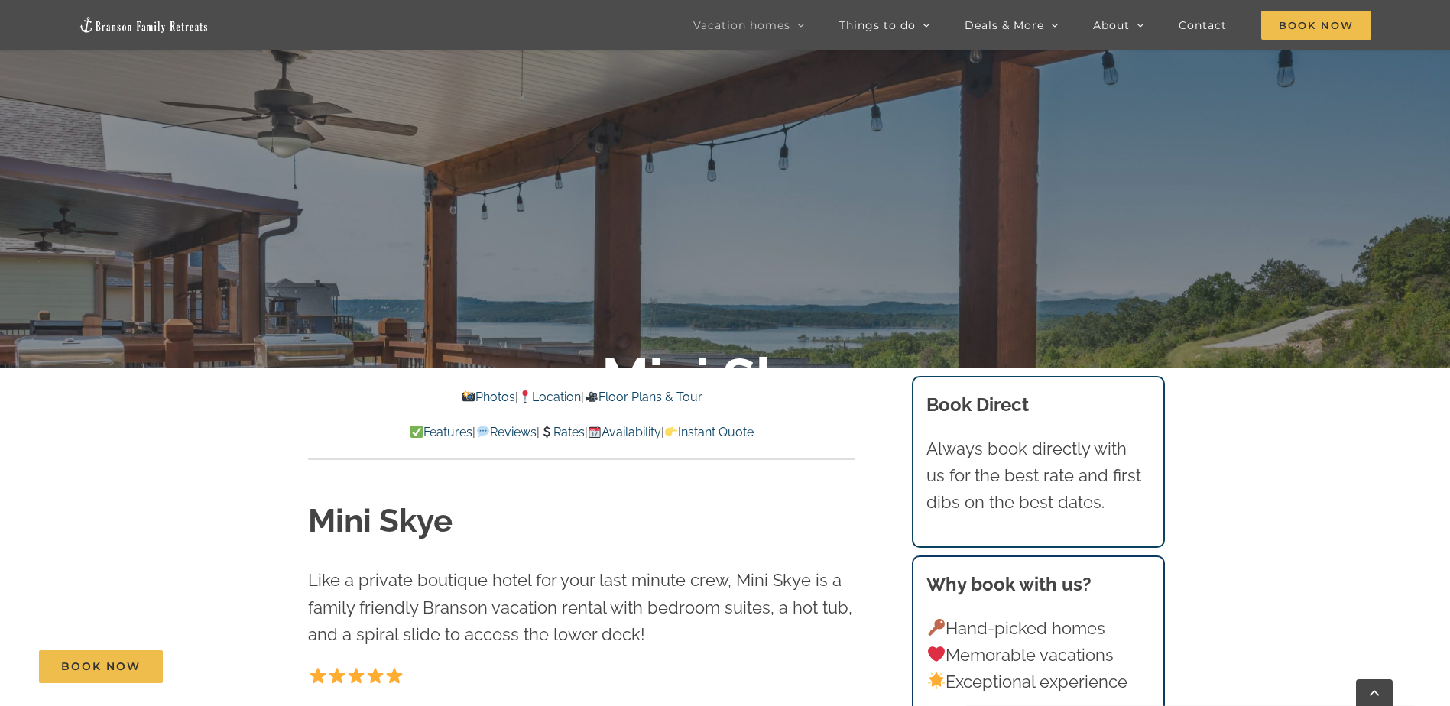
click at [564, 429] on link "Rates" at bounding box center [562, 432] width 45 height 15
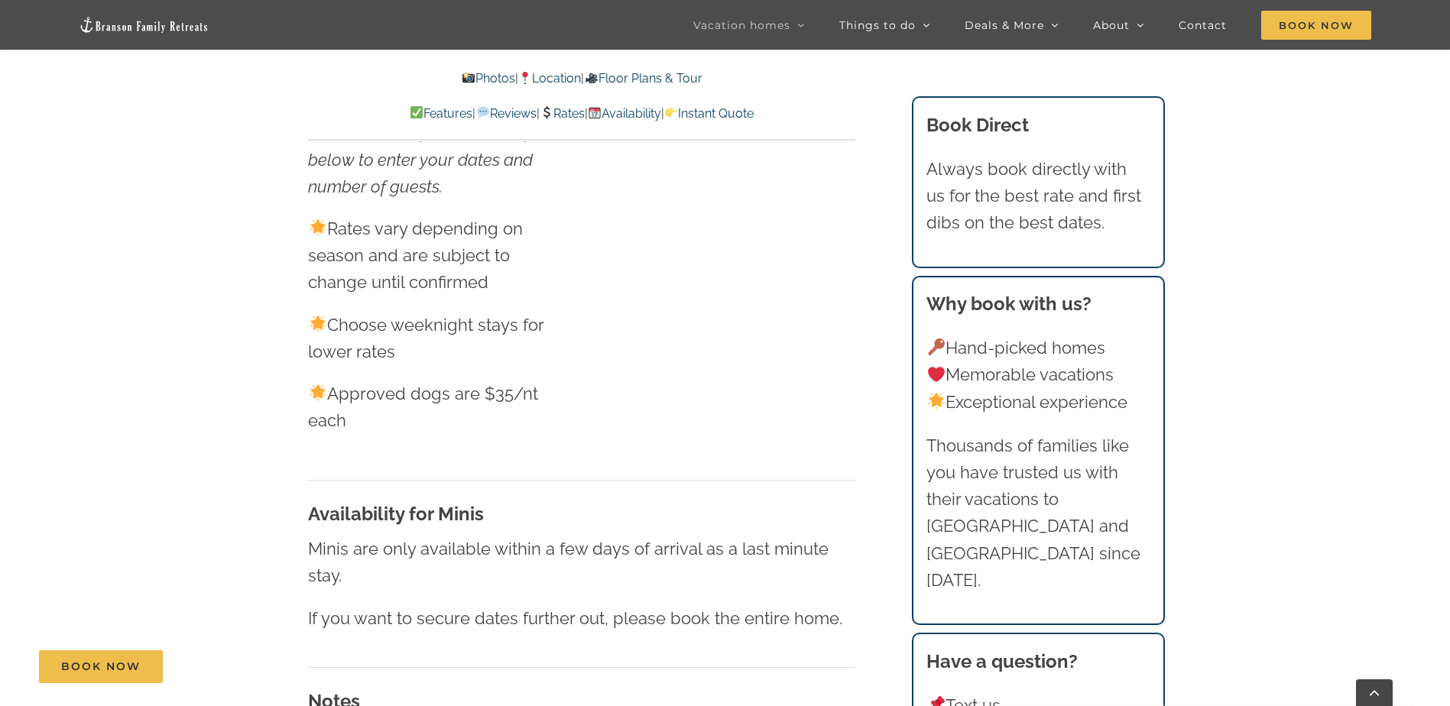
scroll to position [8283, 0]
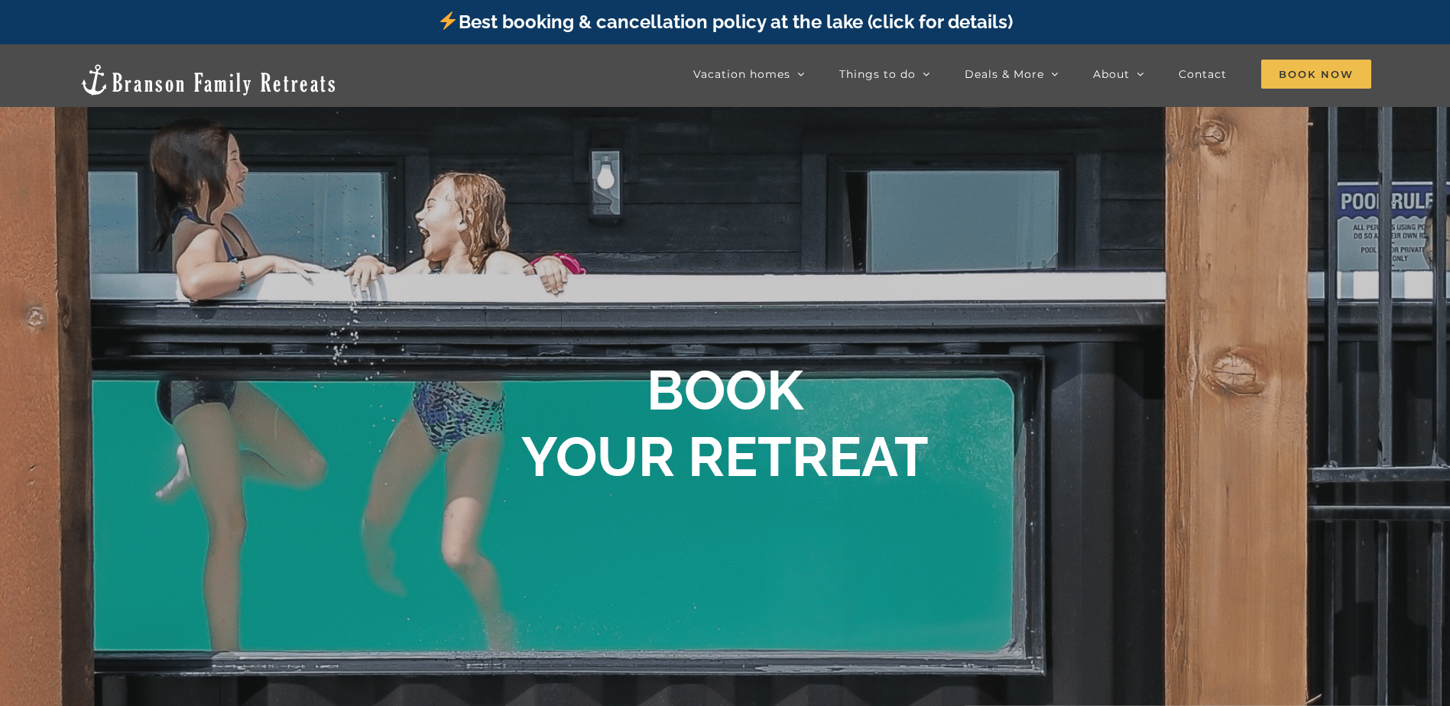
scroll to position [859, 0]
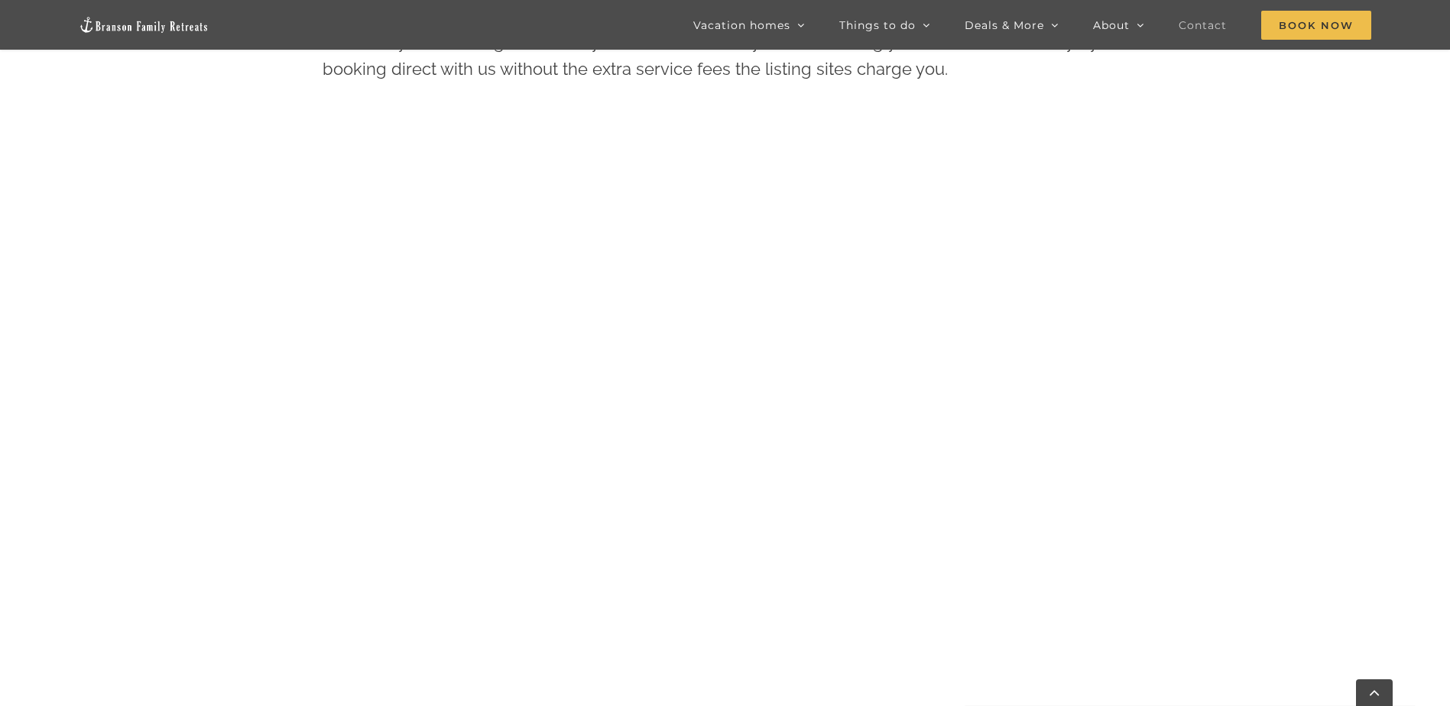
click at [1197, 21] on span "Contact" at bounding box center [1202, 25] width 48 height 11
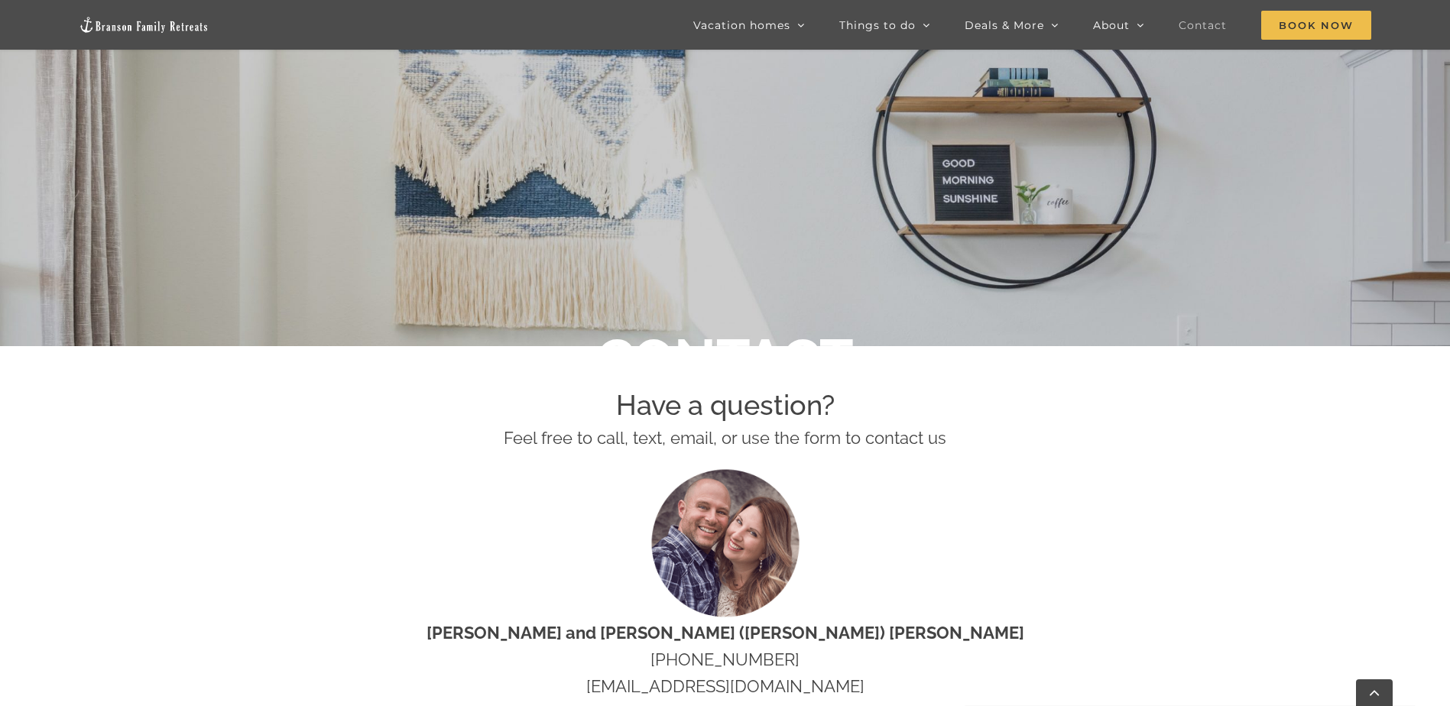
scroll to position [611, 0]
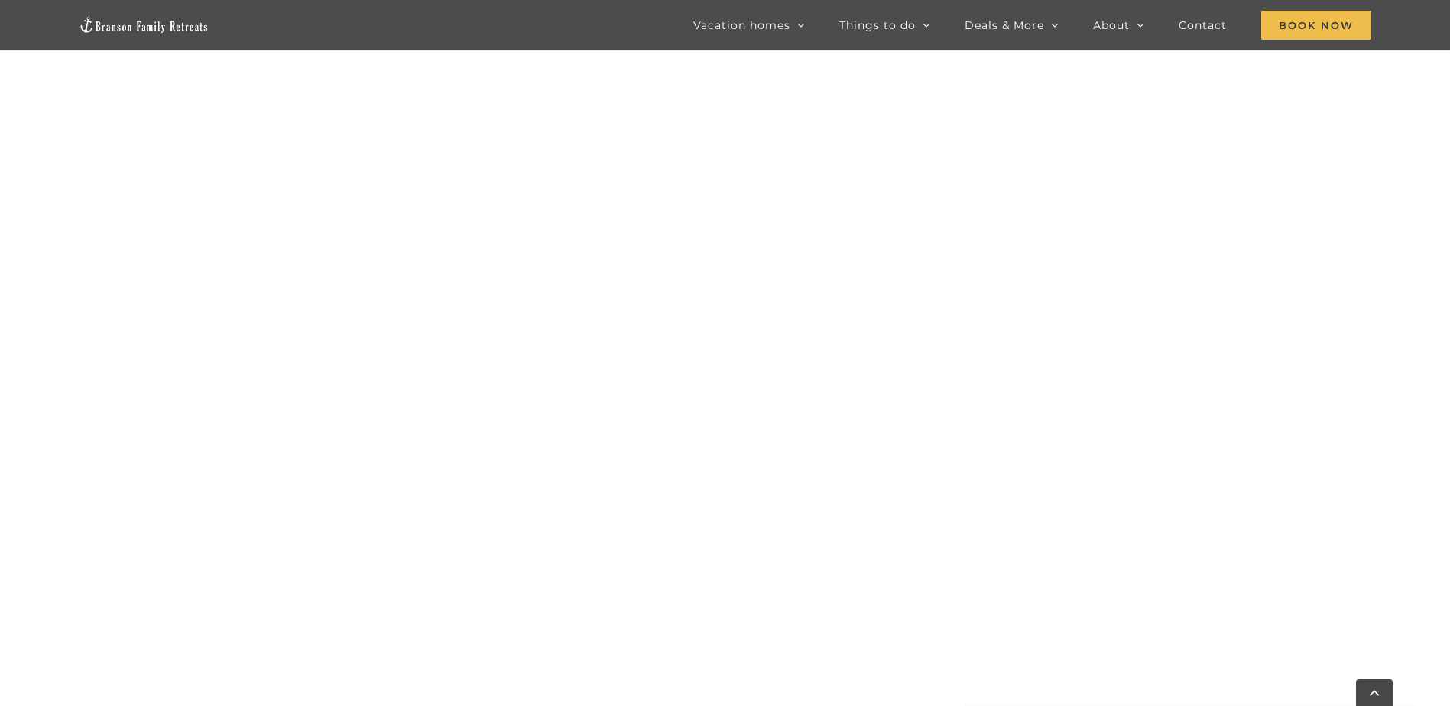
scroll to position [1241, 0]
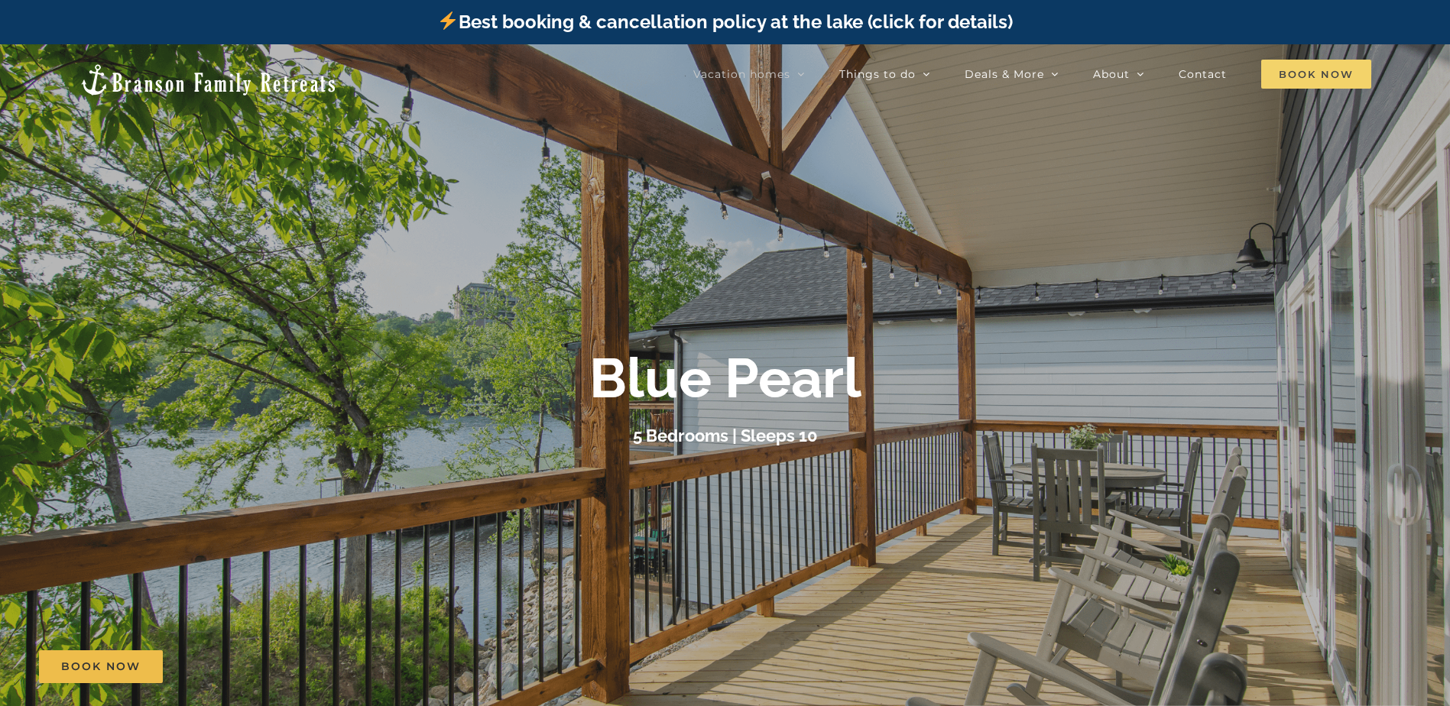
click at [1293, 73] on span "Book Now" at bounding box center [1316, 74] width 110 height 29
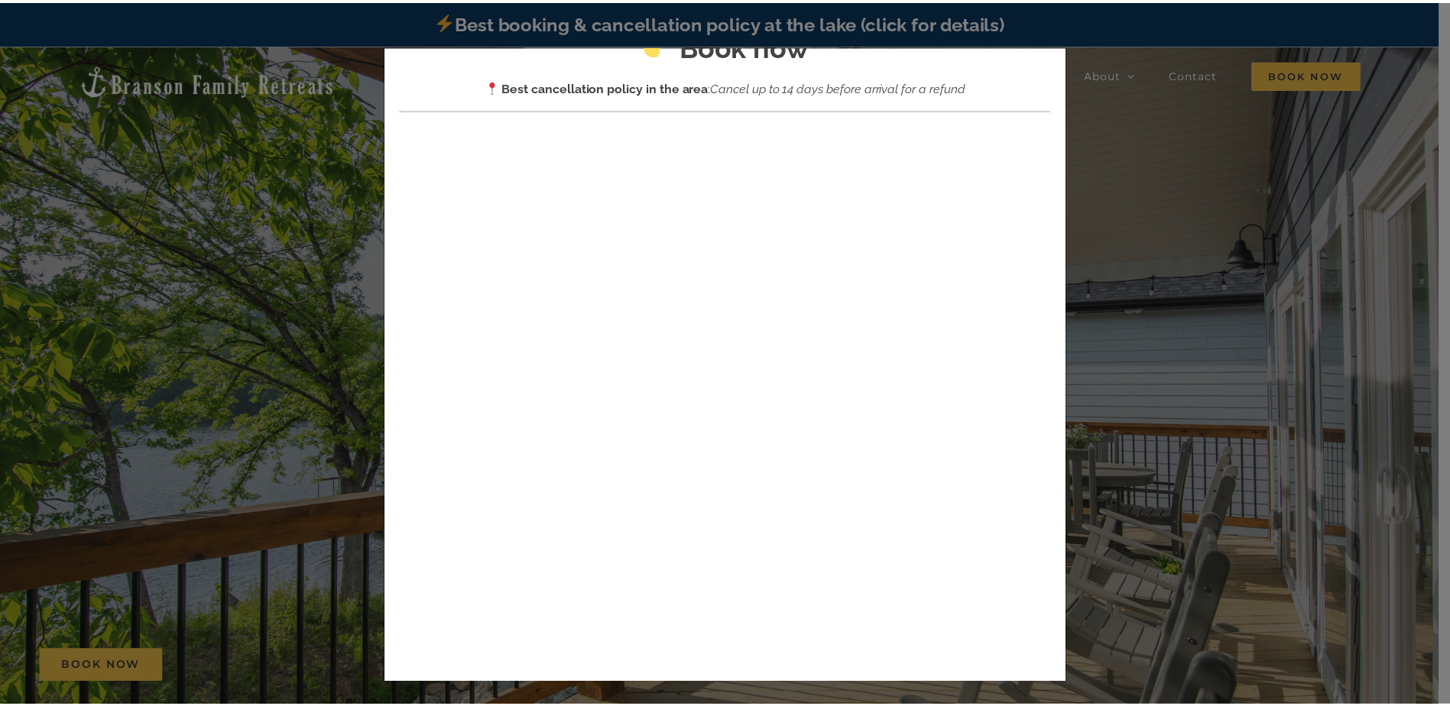
scroll to position [153, 0]
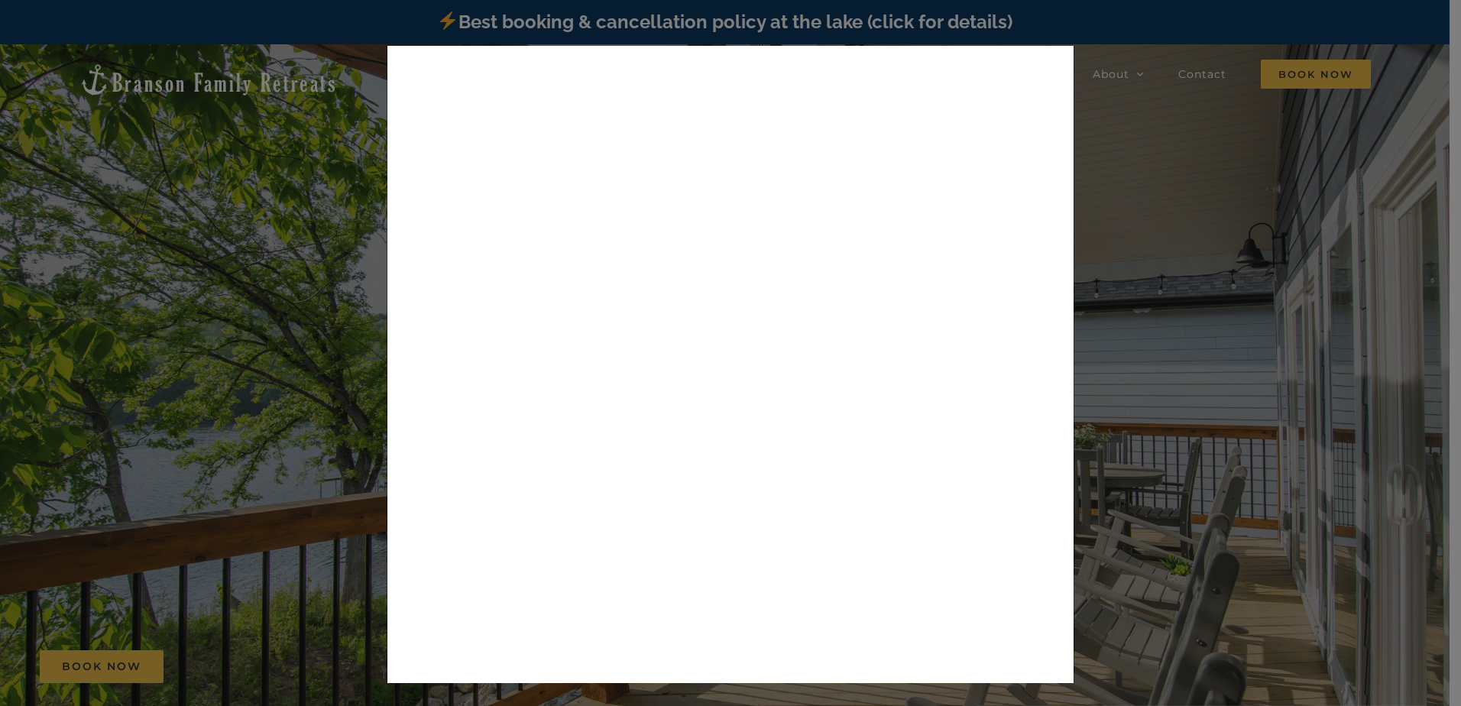
click at [1156, 522] on div "× Book now Best cancellation policy in the area : Cancel up to 14 days before a…" at bounding box center [730, 353] width 1461 height 706
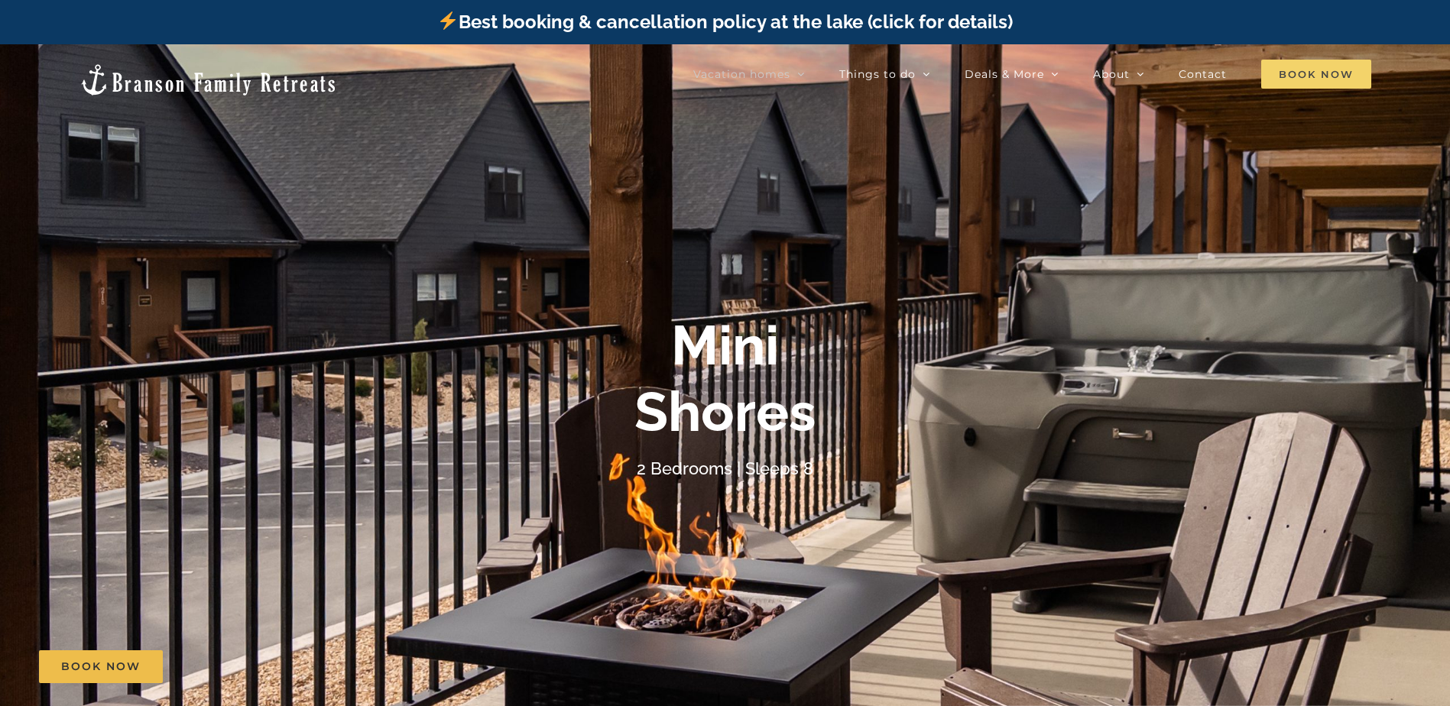
click at [1309, 67] on span "Book Now" at bounding box center [1316, 74] width 110 height 29
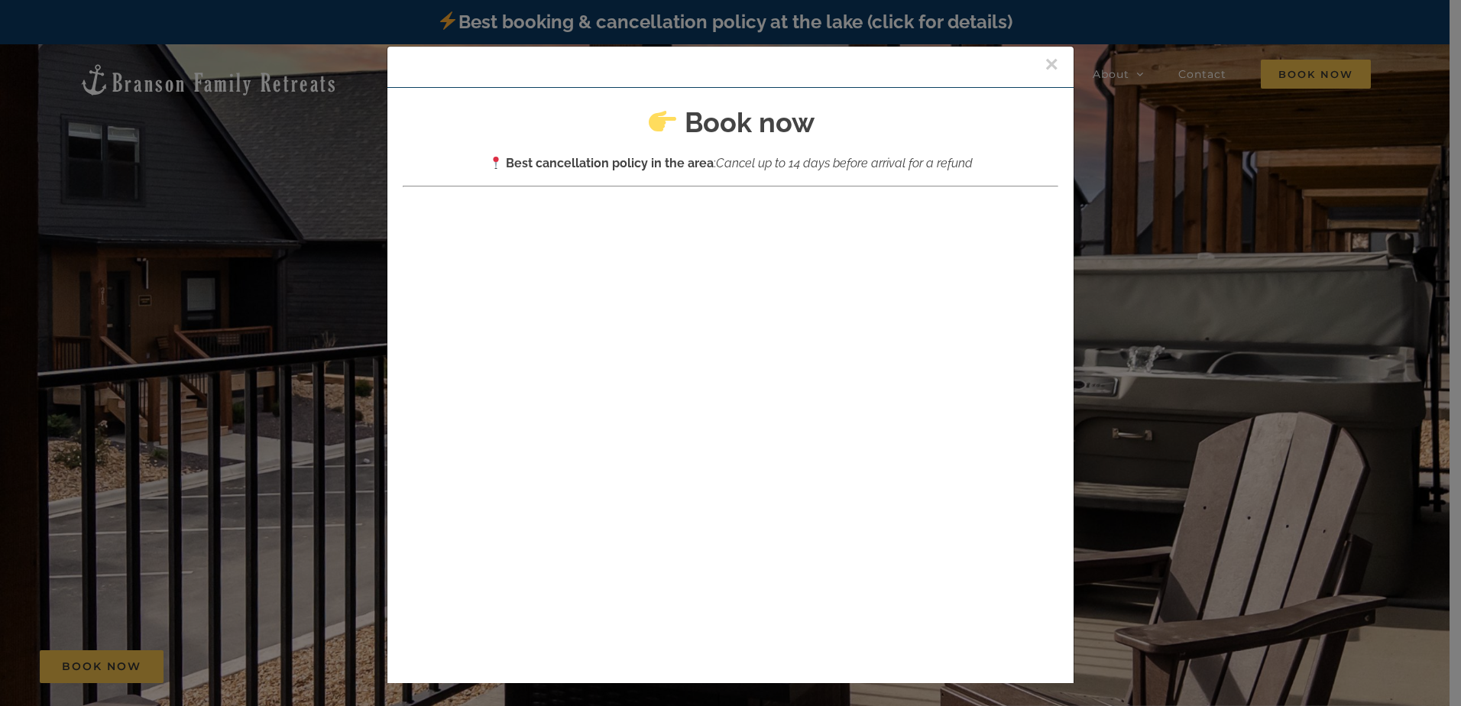
click at [1045, 63] on button "×" at bounding box center [1052, 64] width 14 height 23
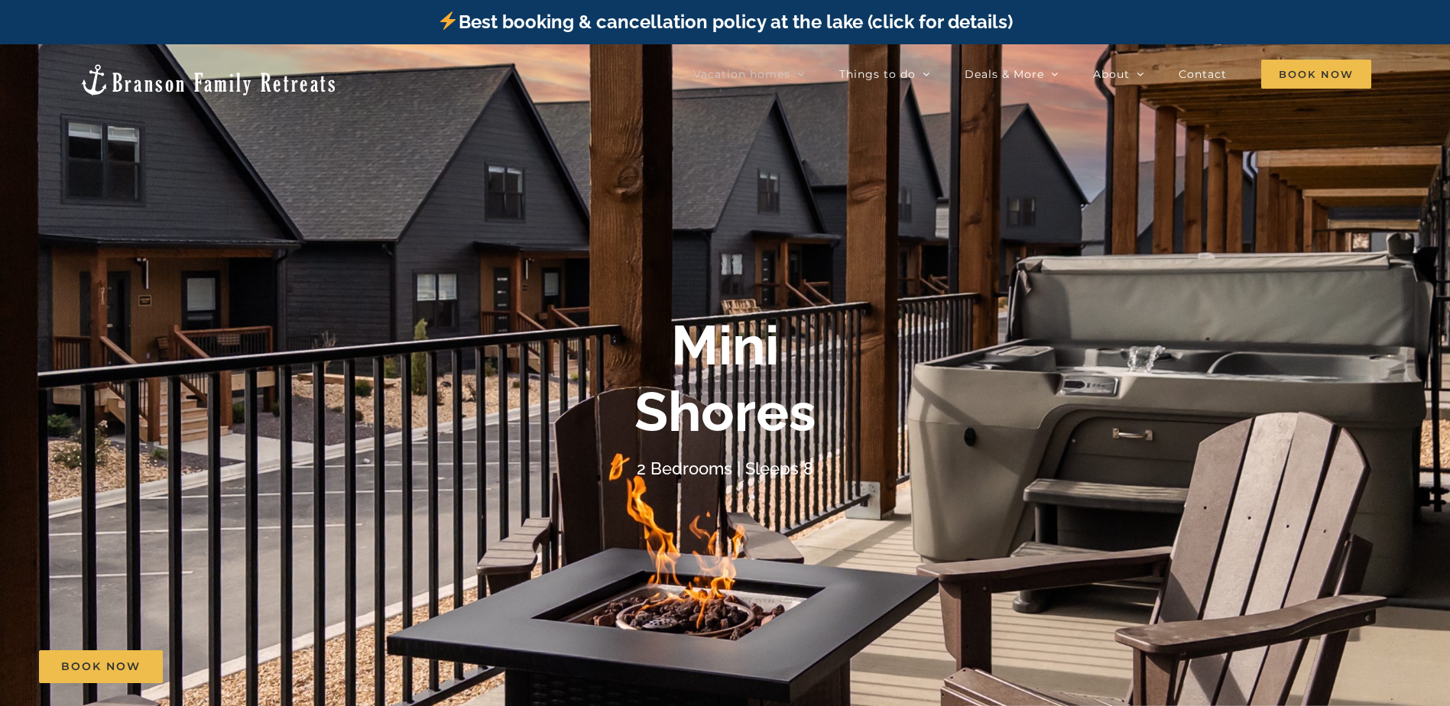
drag, startPoint x: 202, startPoint y: 199, endPoint x: 232, endPoint y: 174, distance: 39.1
click at [202, 199] on div at bounding box center [725, 397] width 1450 height 706
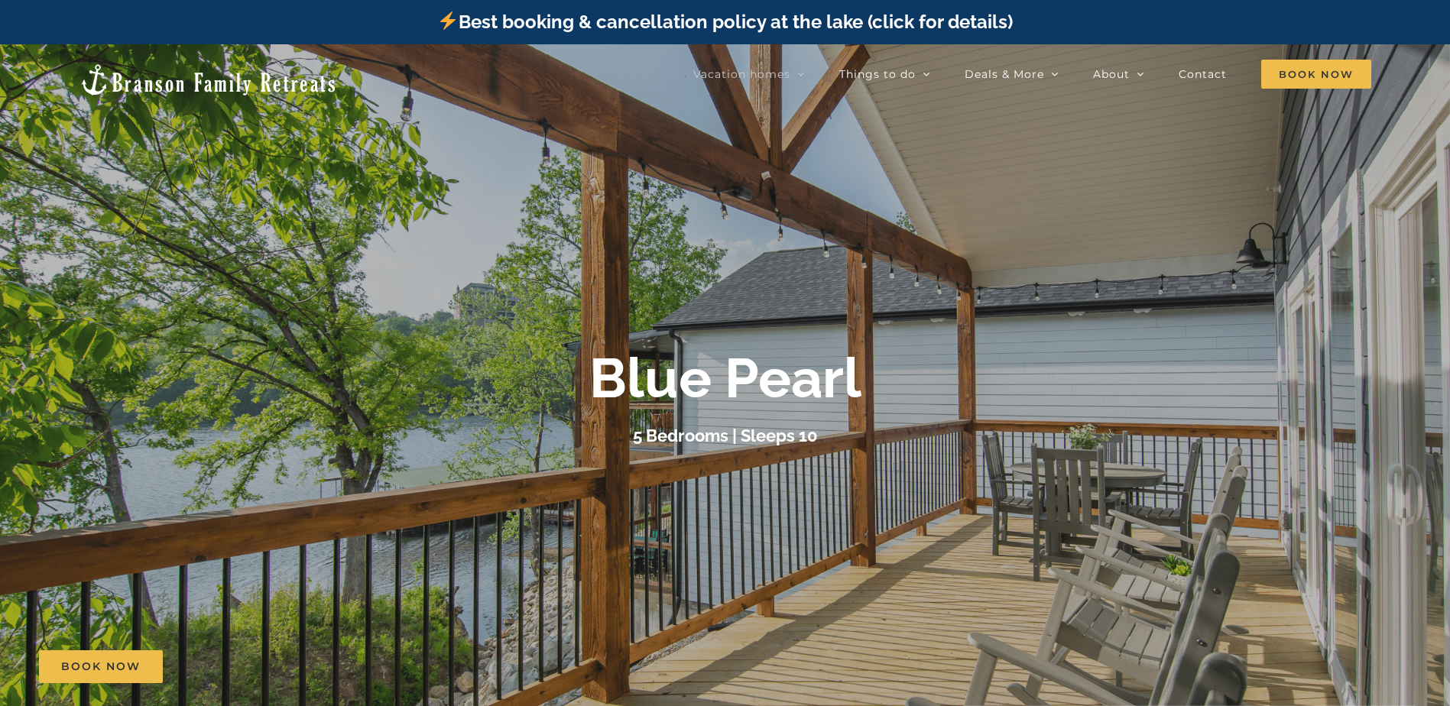
click at [1243, 370] on div "Blue Pearl 5 Bedrooms | Sleeps 10" at bounding box center [725, 398] width 1450 height 104
click at [1403, 348] on div "Blue Pearl 5 Bedrooms | Sleeps 10" at bounding box center [725, 398] width 1450 height 104
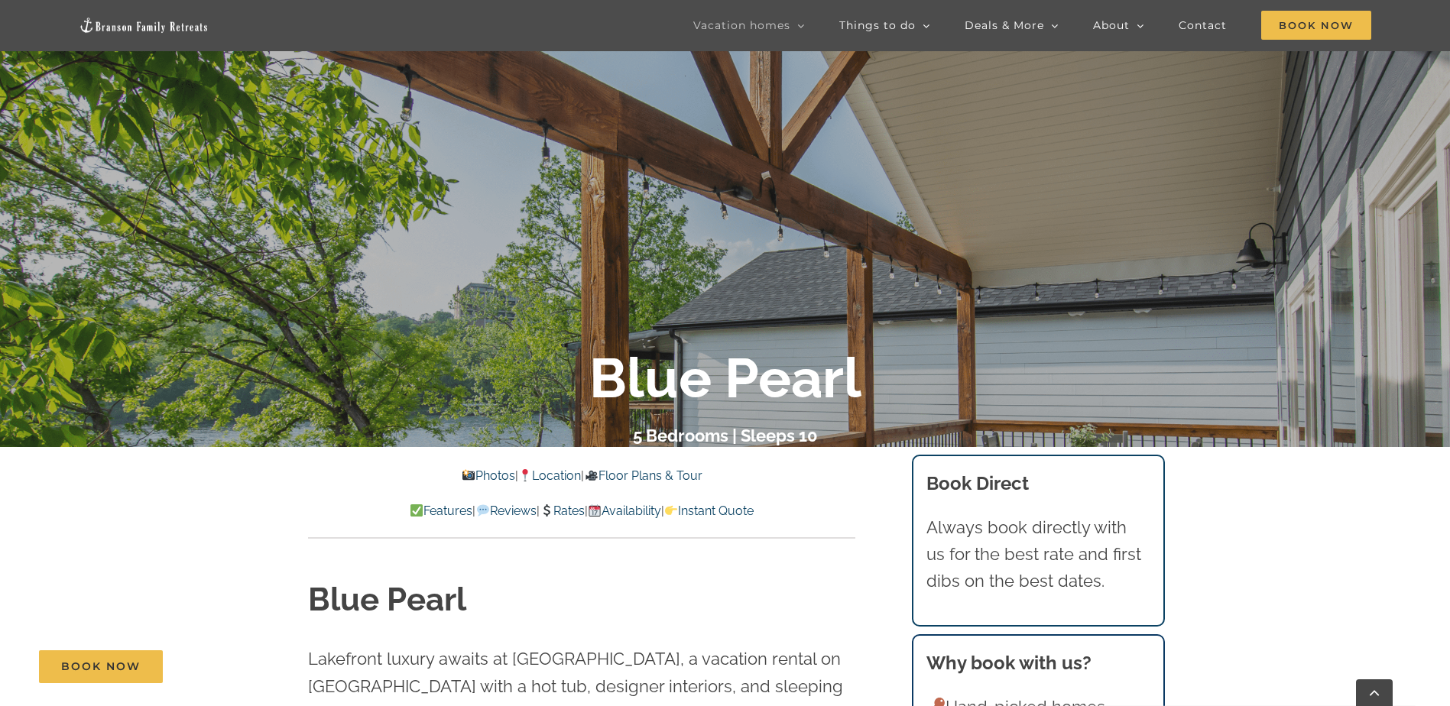
scroll to position [306, 0]
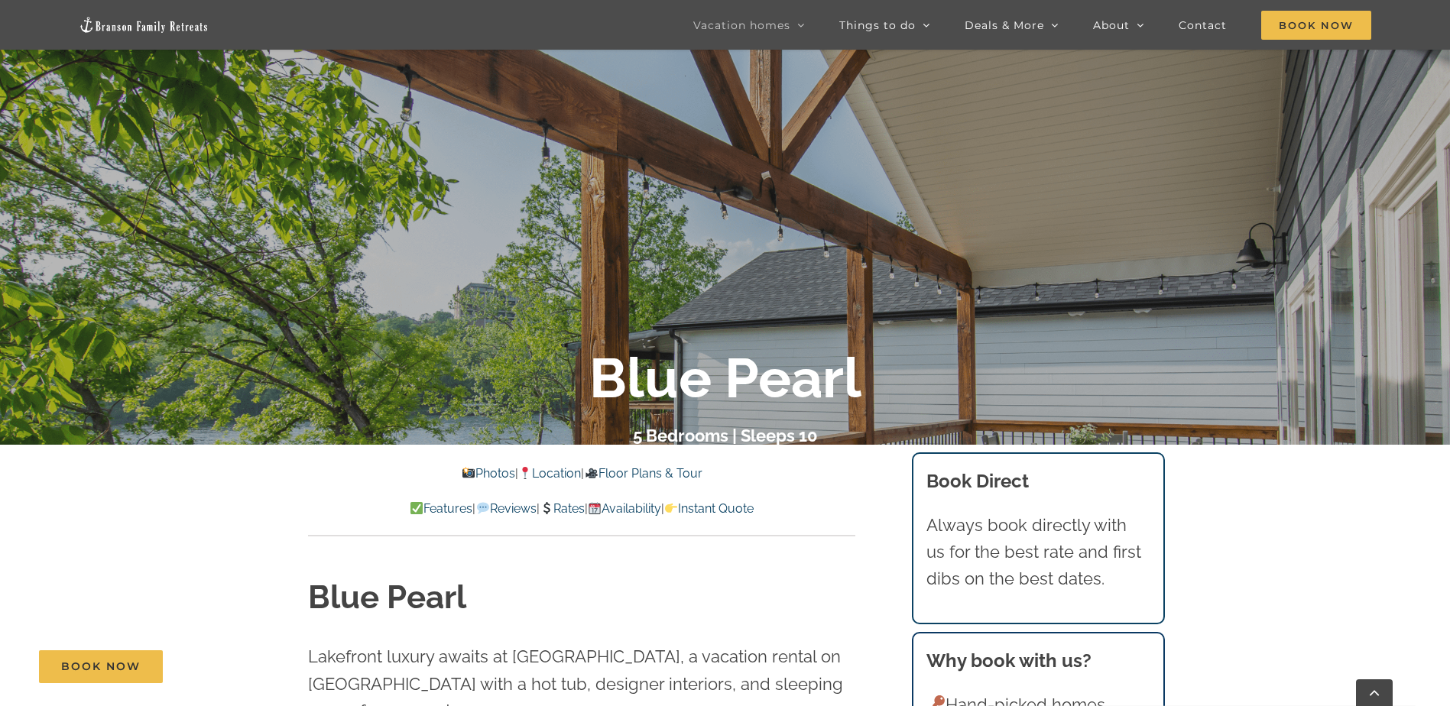
click at [465, 468] on link "Photos" at bounding box center [488, 473] width 53 height 15
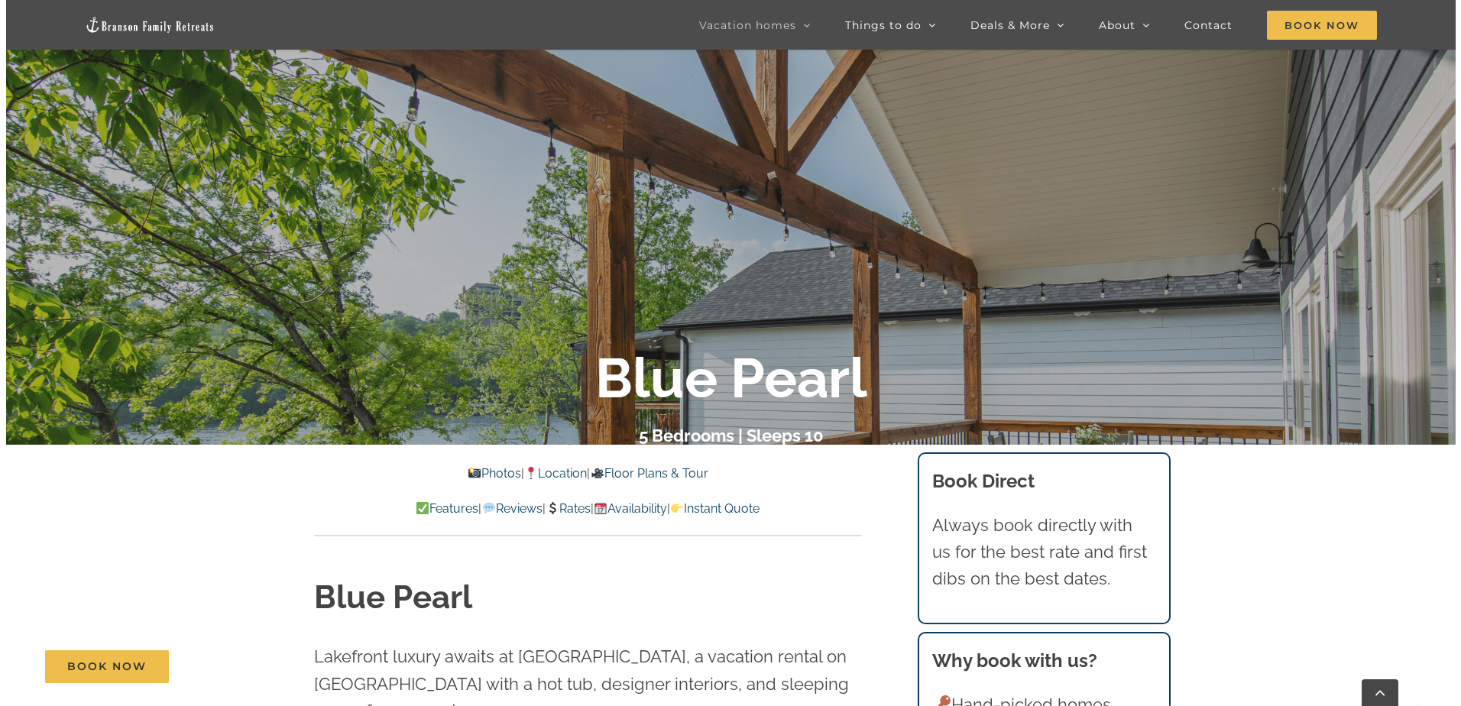
scroll to position [1045, 0]
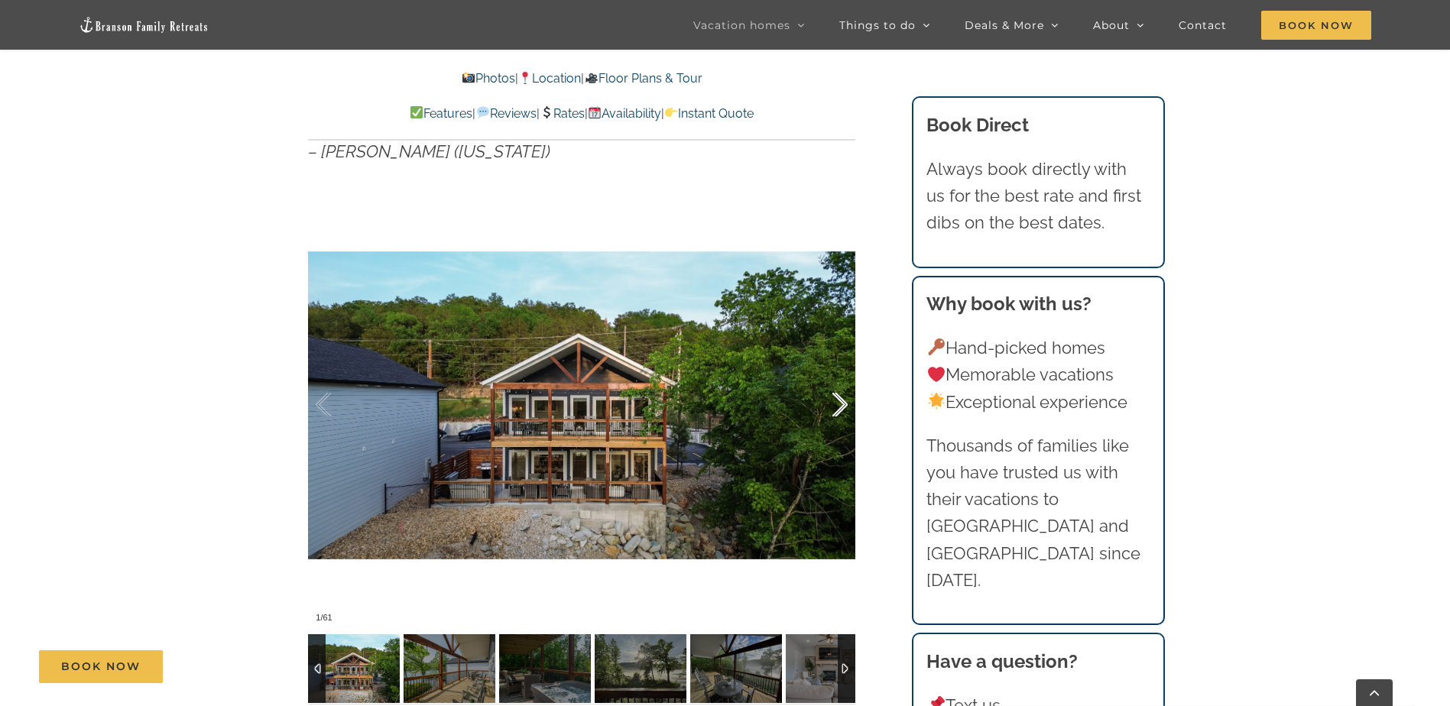
click at [833, 371] on div at bounding box center [823, 405] width 47 height 95
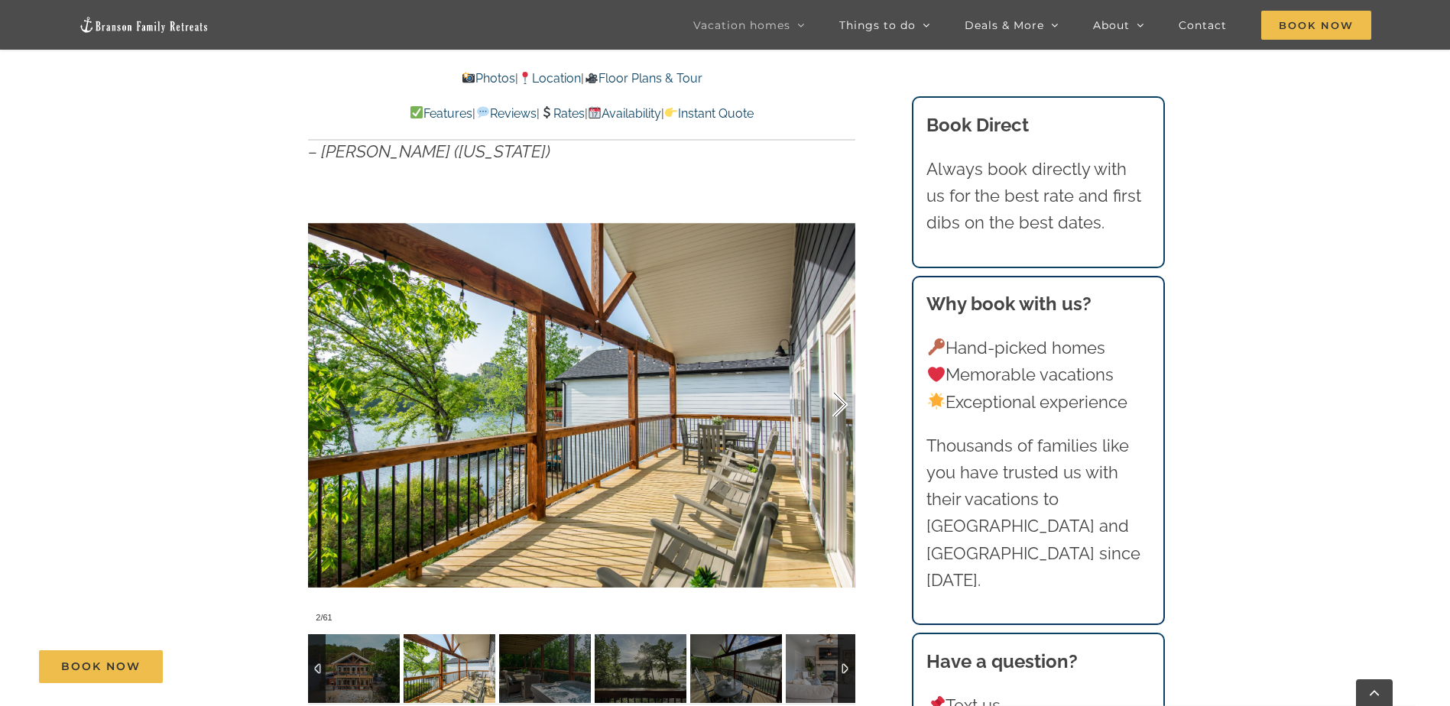
click at [833, 371] on div at bounding box center [823, 405] width 47 height 95
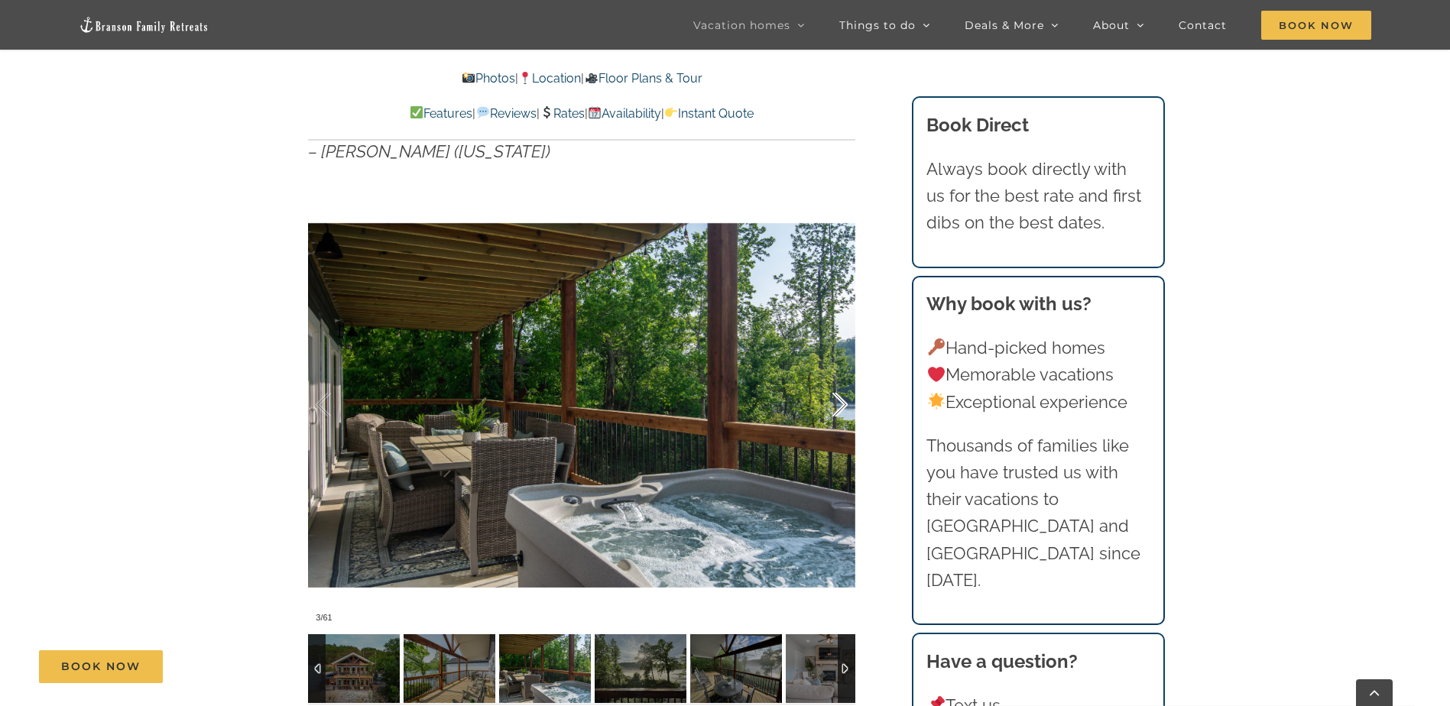
click at [833, 371] on div at bounding box center [823, 405] width 47 height 95
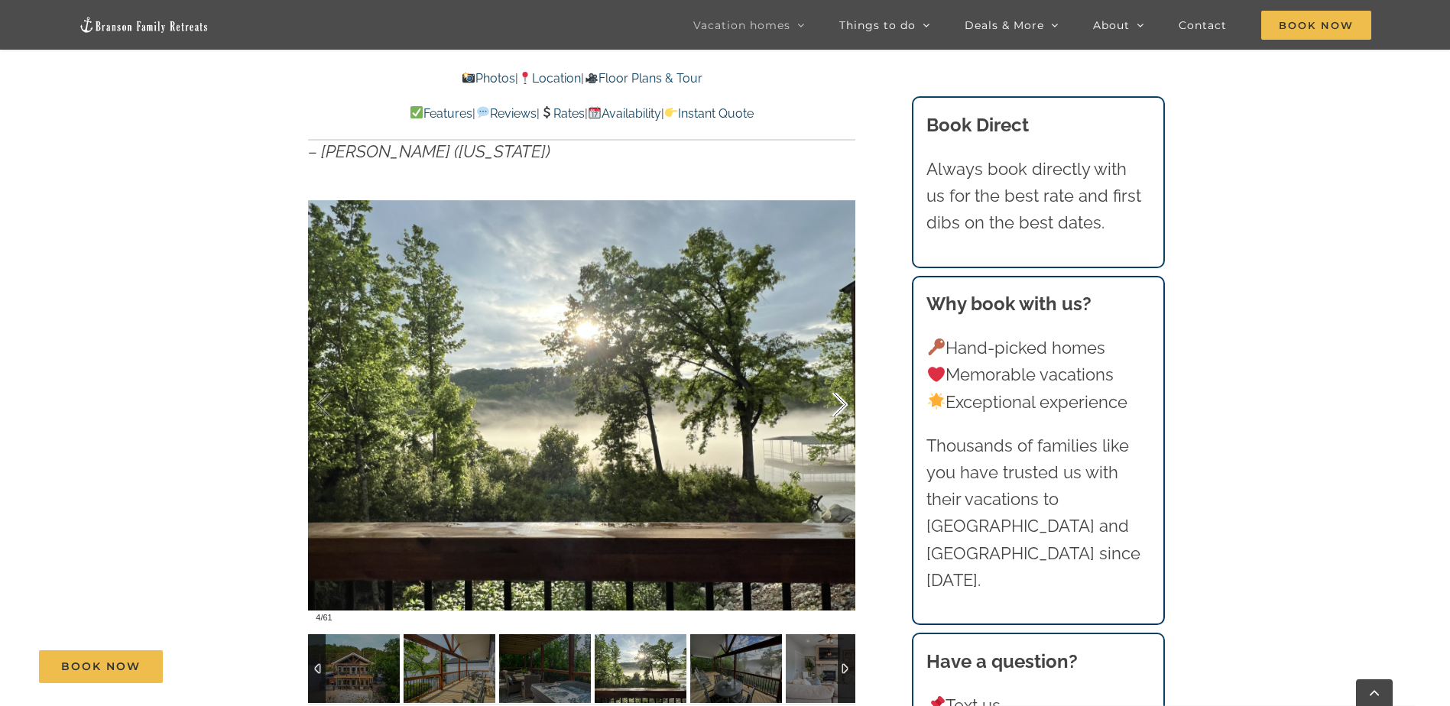
click at [833, 371] on div at bounding box center [823, 405] width 47 height 95
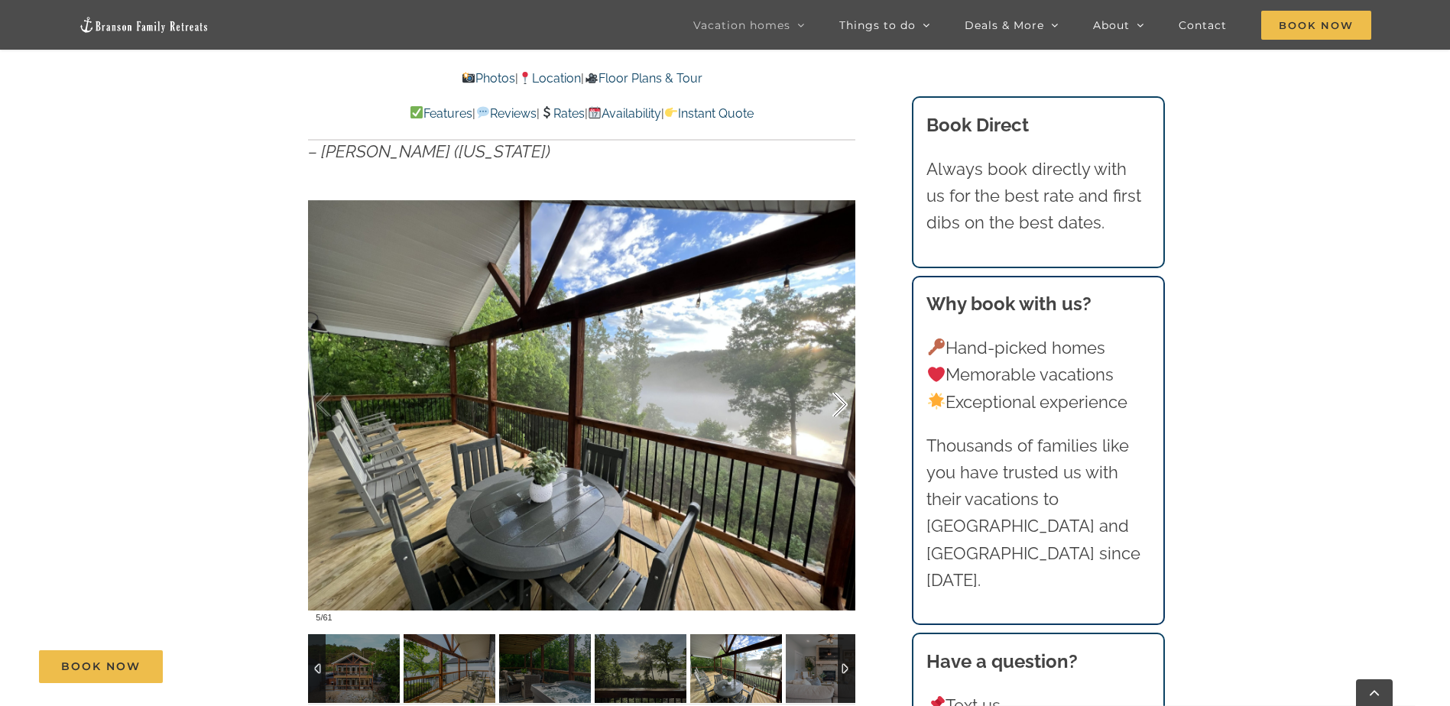
click at [833, 371] on div at bounding box center [823, 405] width 47 height 95
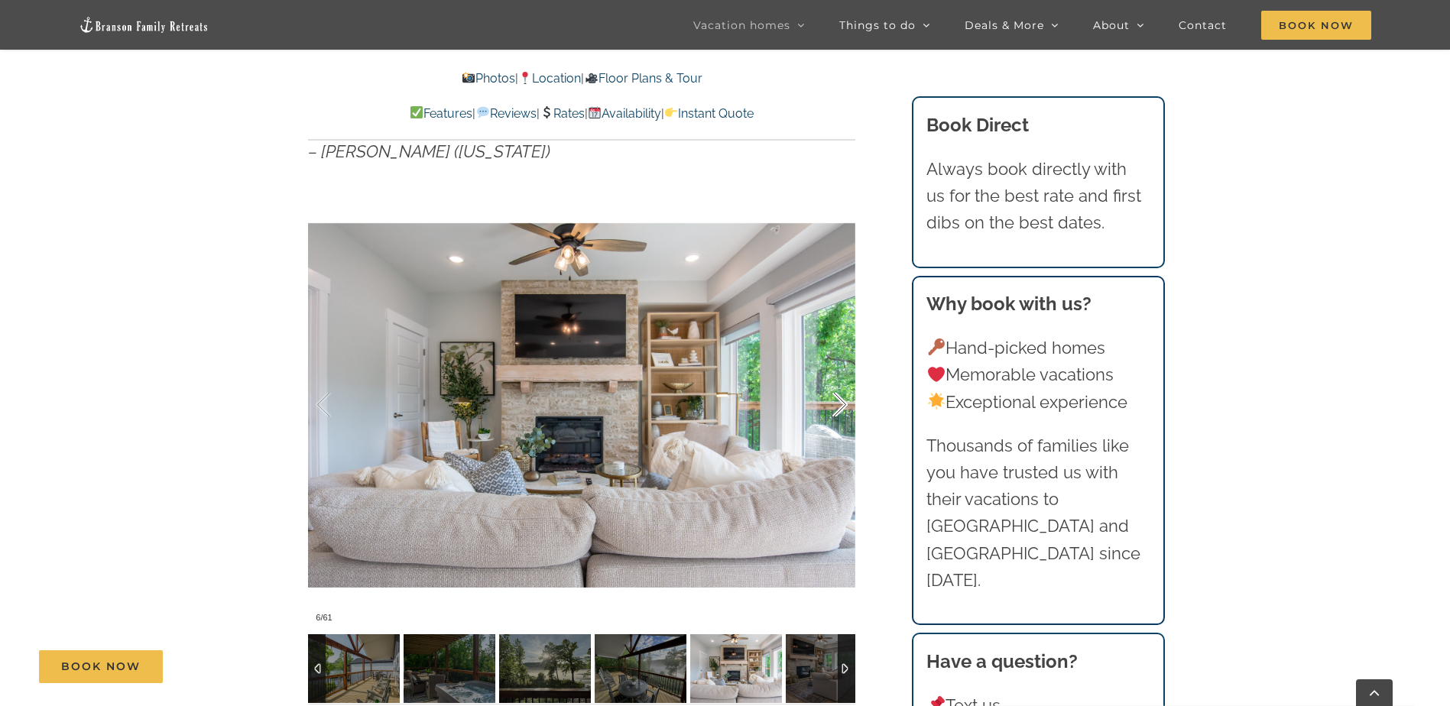
click at [833, 371] on div at bounding box center [823, 405] width 47 height 95
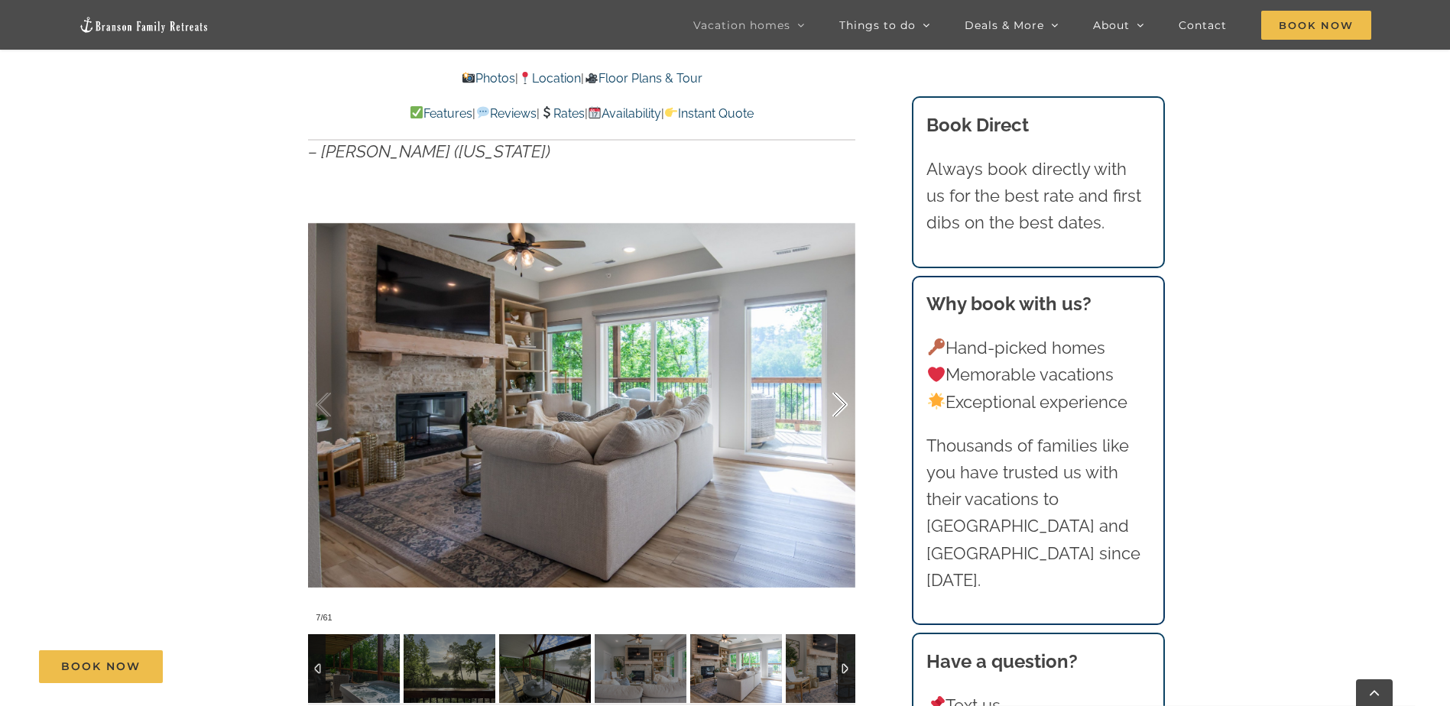
click at [833, 371] on div at bounding box center [823, 405] width 47 height 95
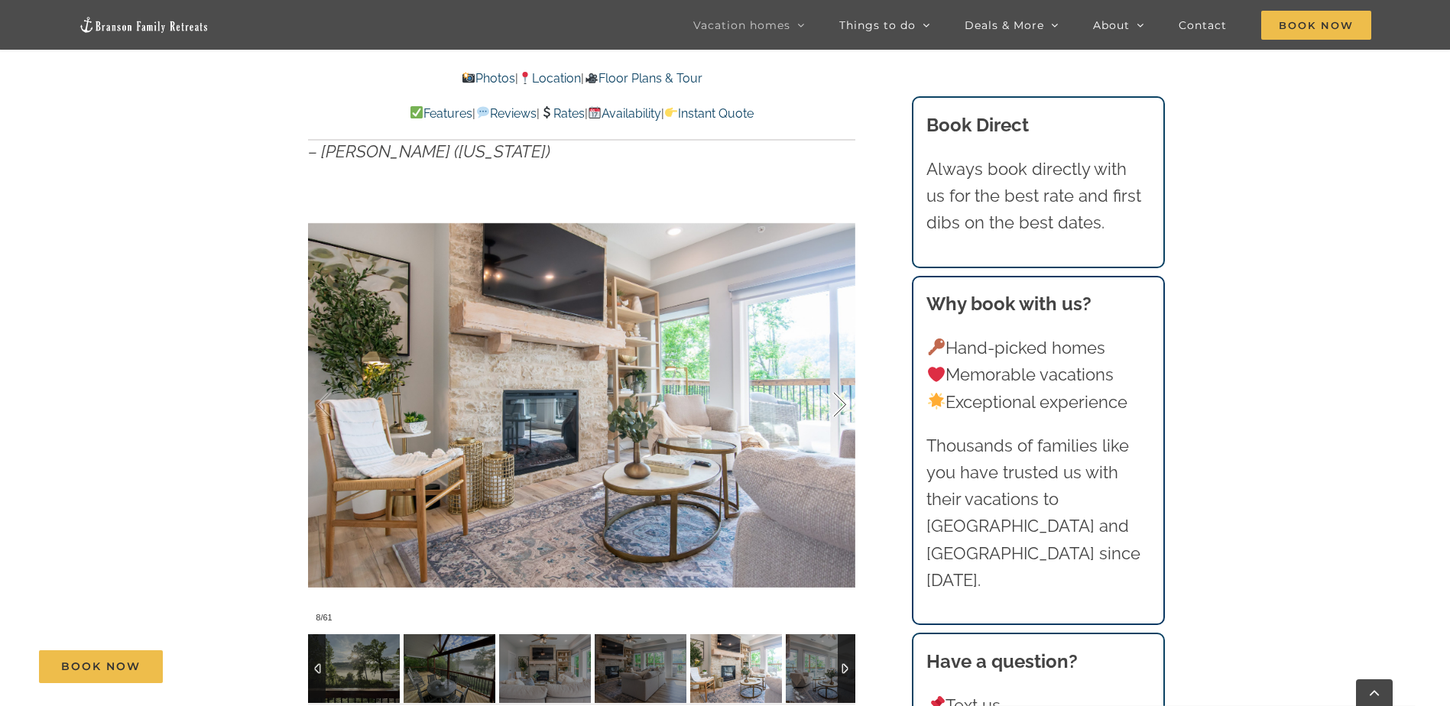
click at [833, 371] on div at bounding box center [823, 405] width 47 height 95
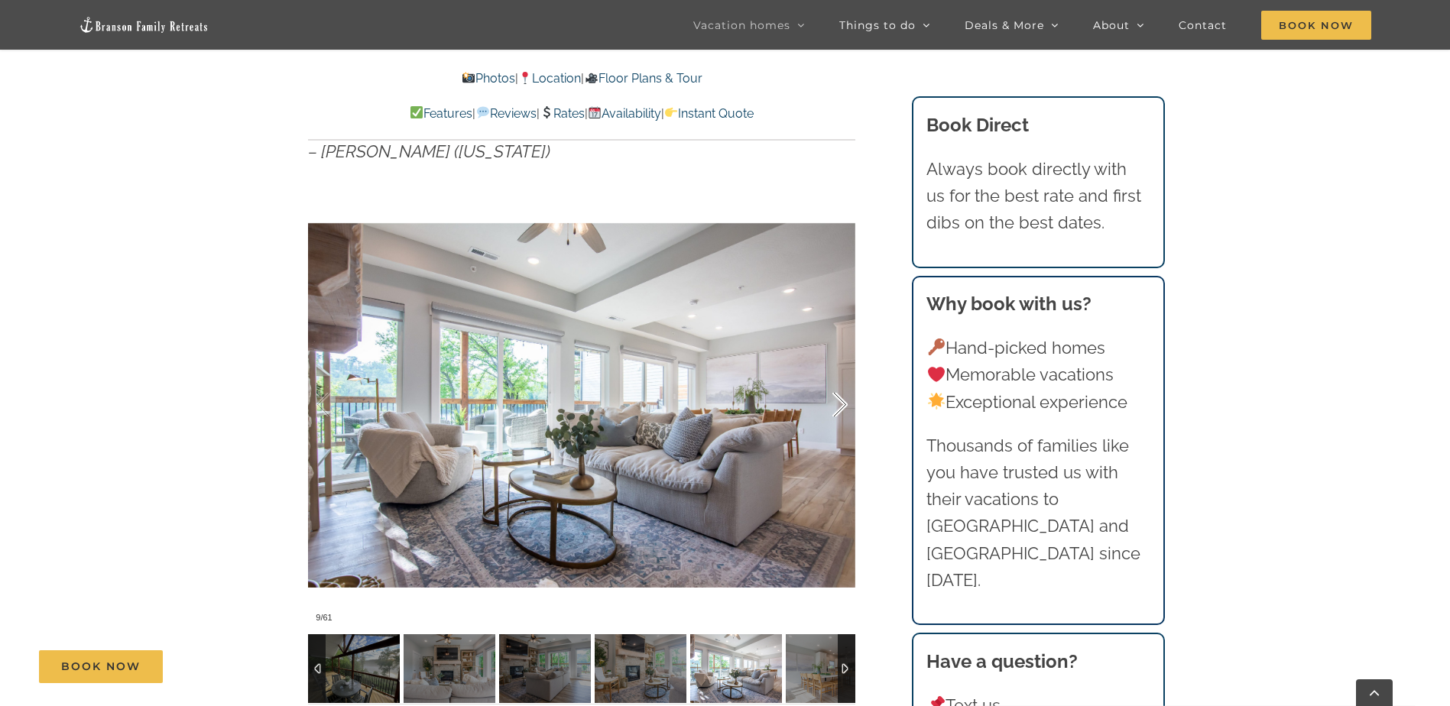
click at [833, 371] on div at bounding box center [823, 405] width 47 height 95
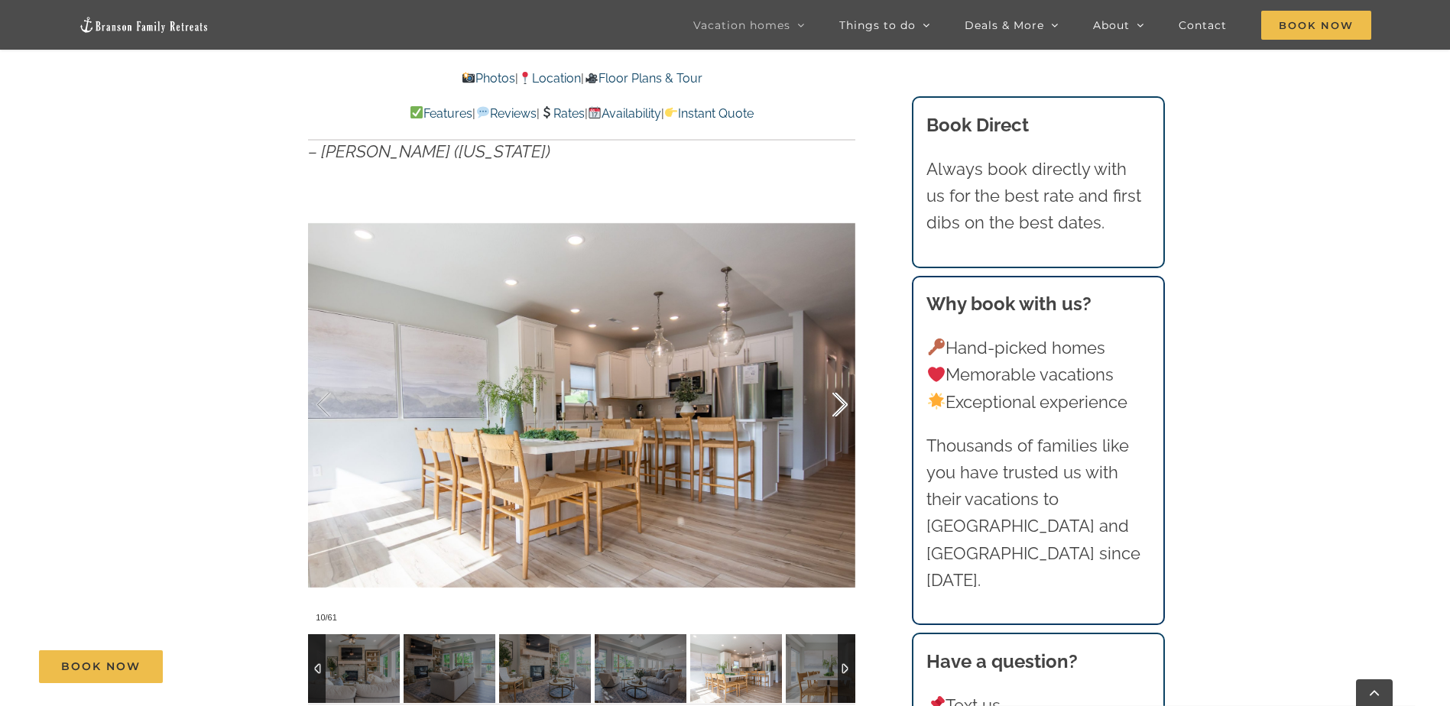
click at [833, 371] on div at bounding box center [823, 405] width 47 height 95
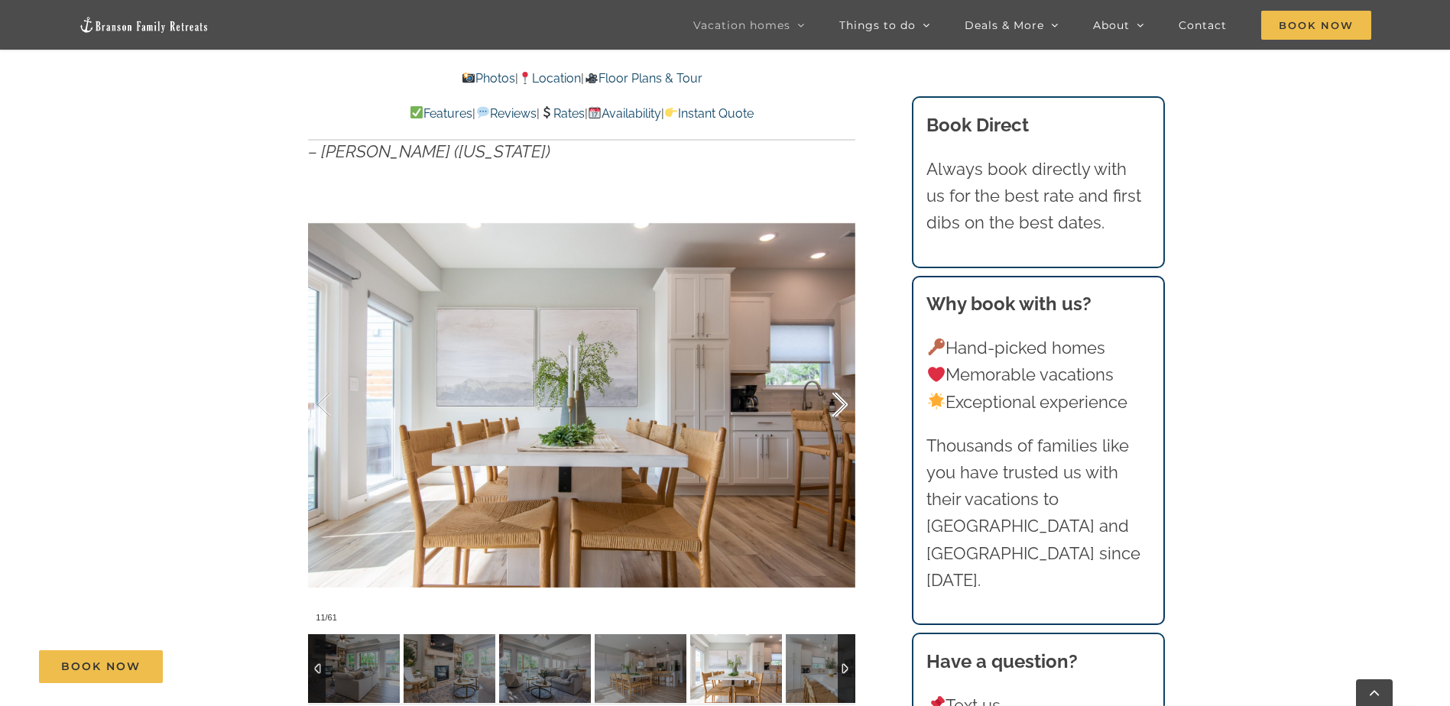
click at [833, 371] on div at bounding box center [823, 405] width 47 height 95
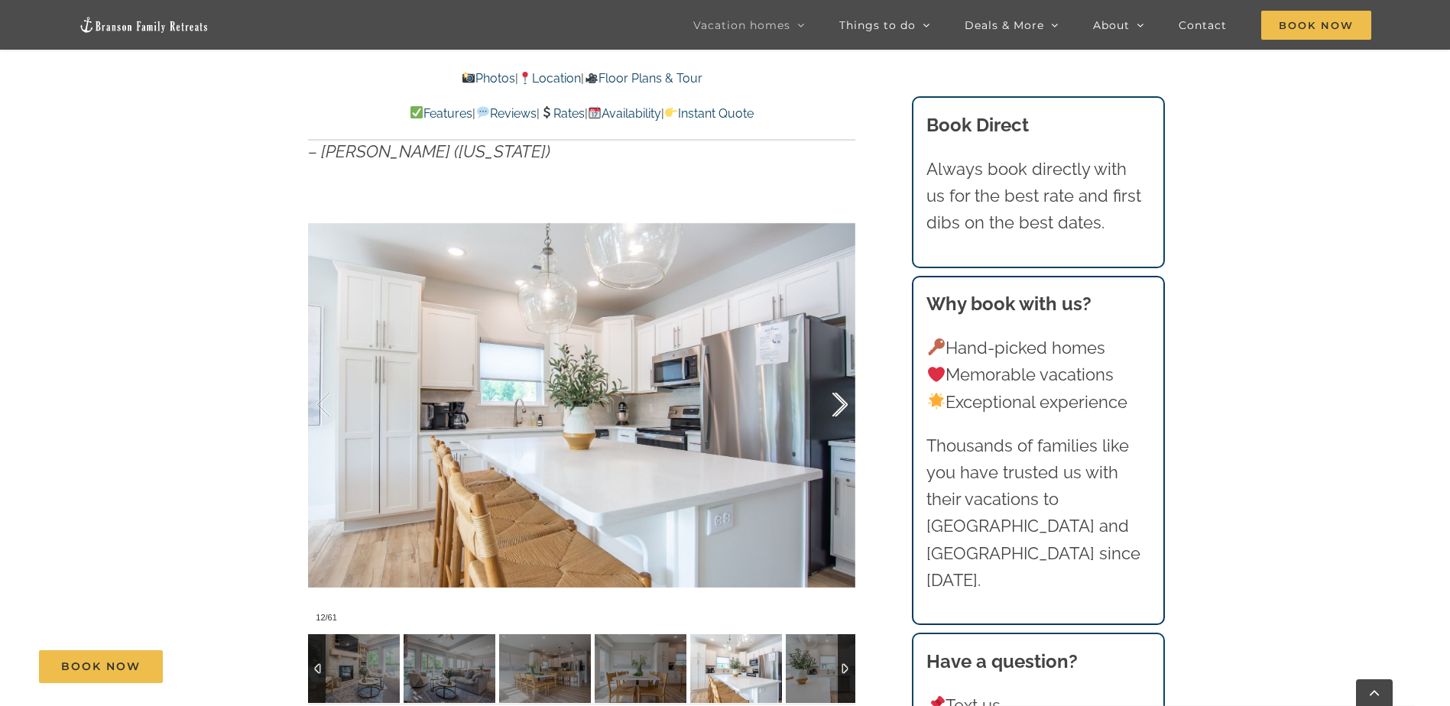
click at [833, 371] on div at bounding box center [823, 405] width 47 height 95
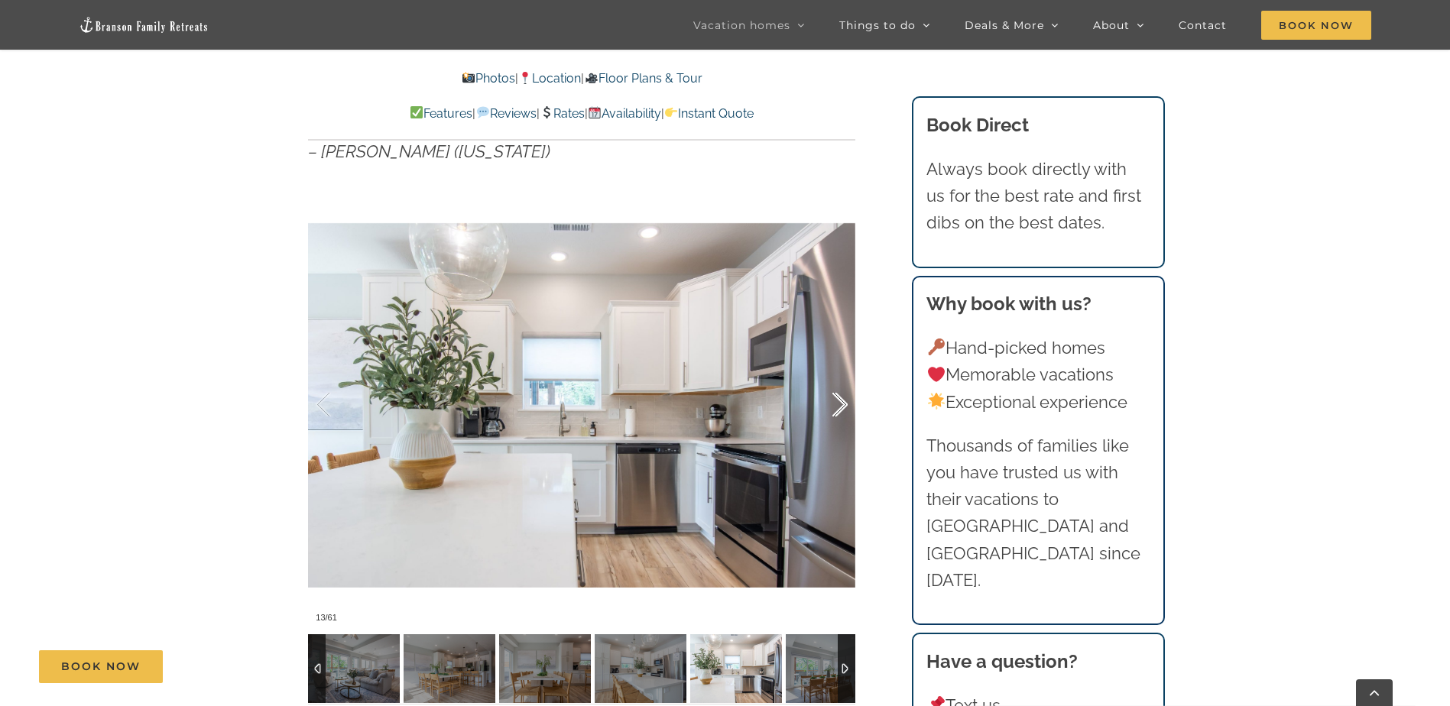
click at [833, 371] on div at bounding box center [823, 405] width 47 height 95
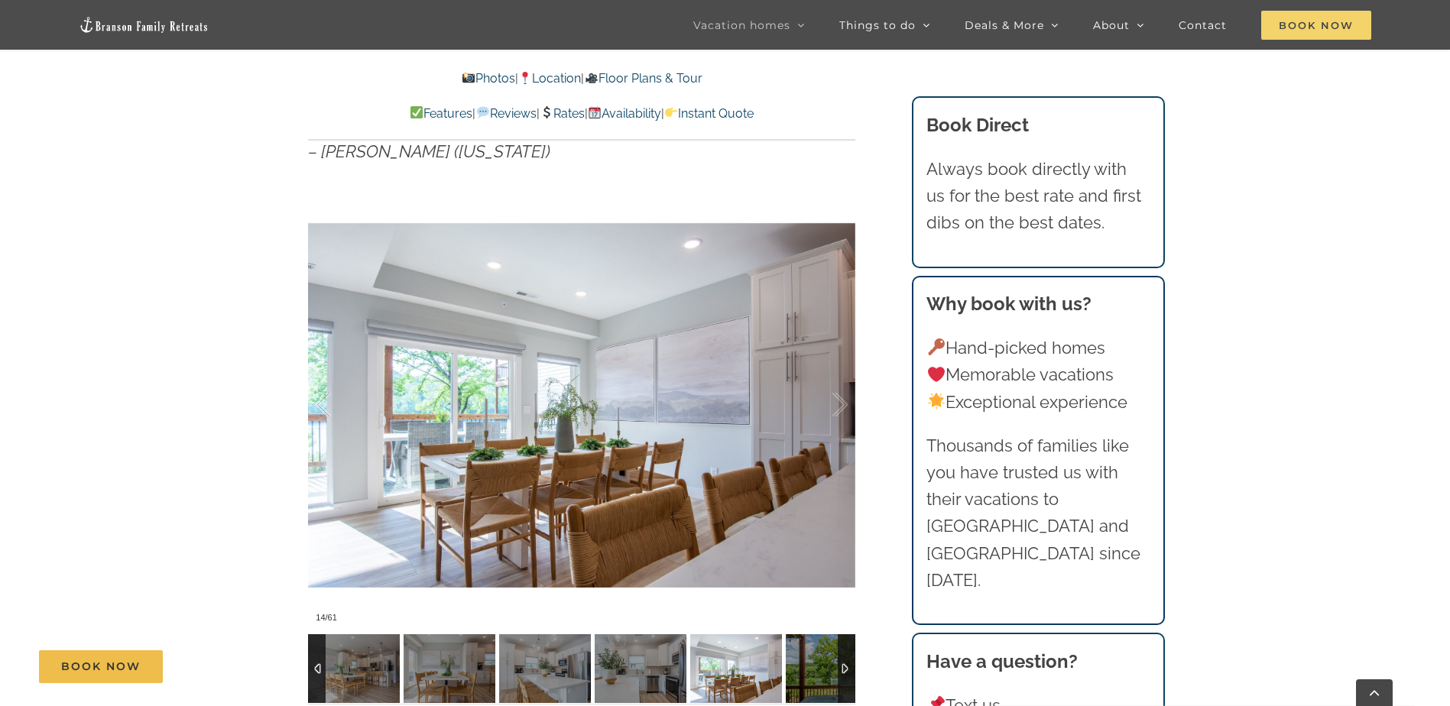
click at [1300, 24] on span "Book Now" at bounding box center [1316, 25] width 110 height 29
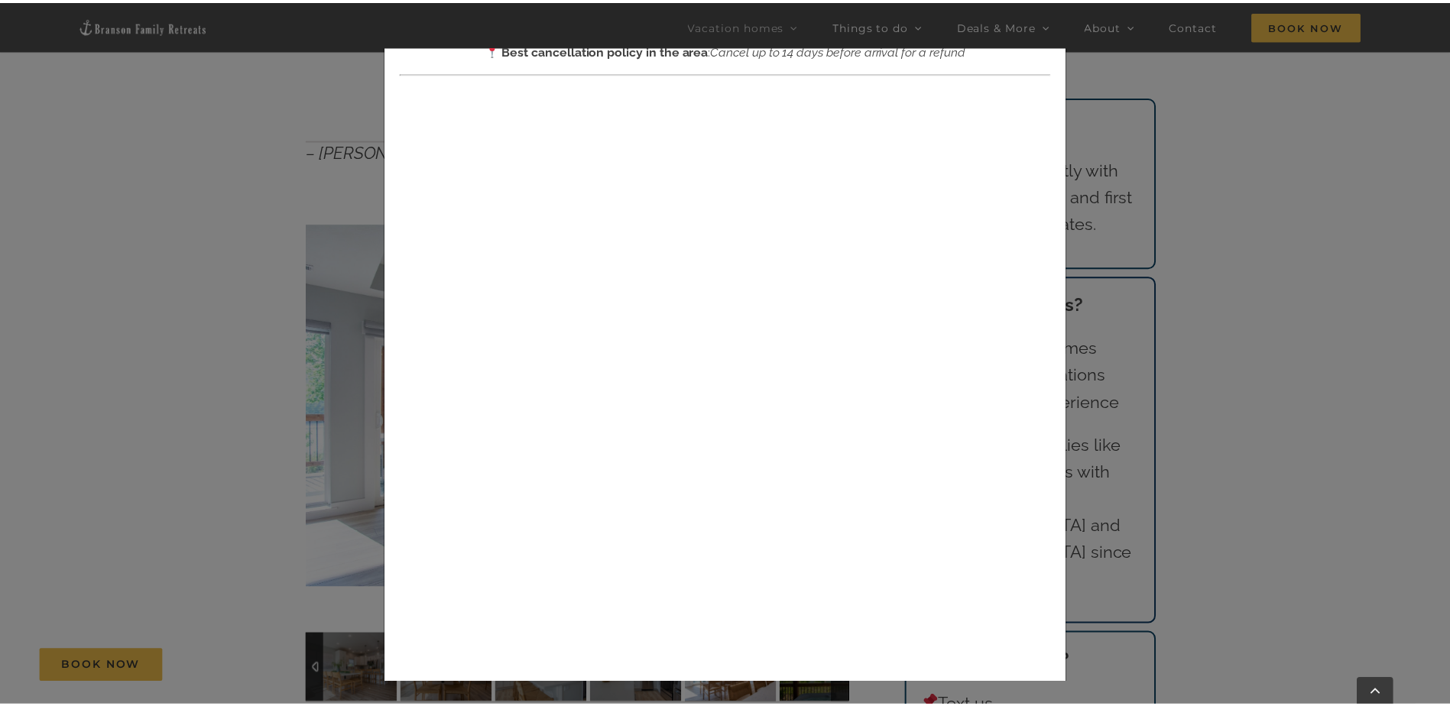
scroll to position [153, 0]
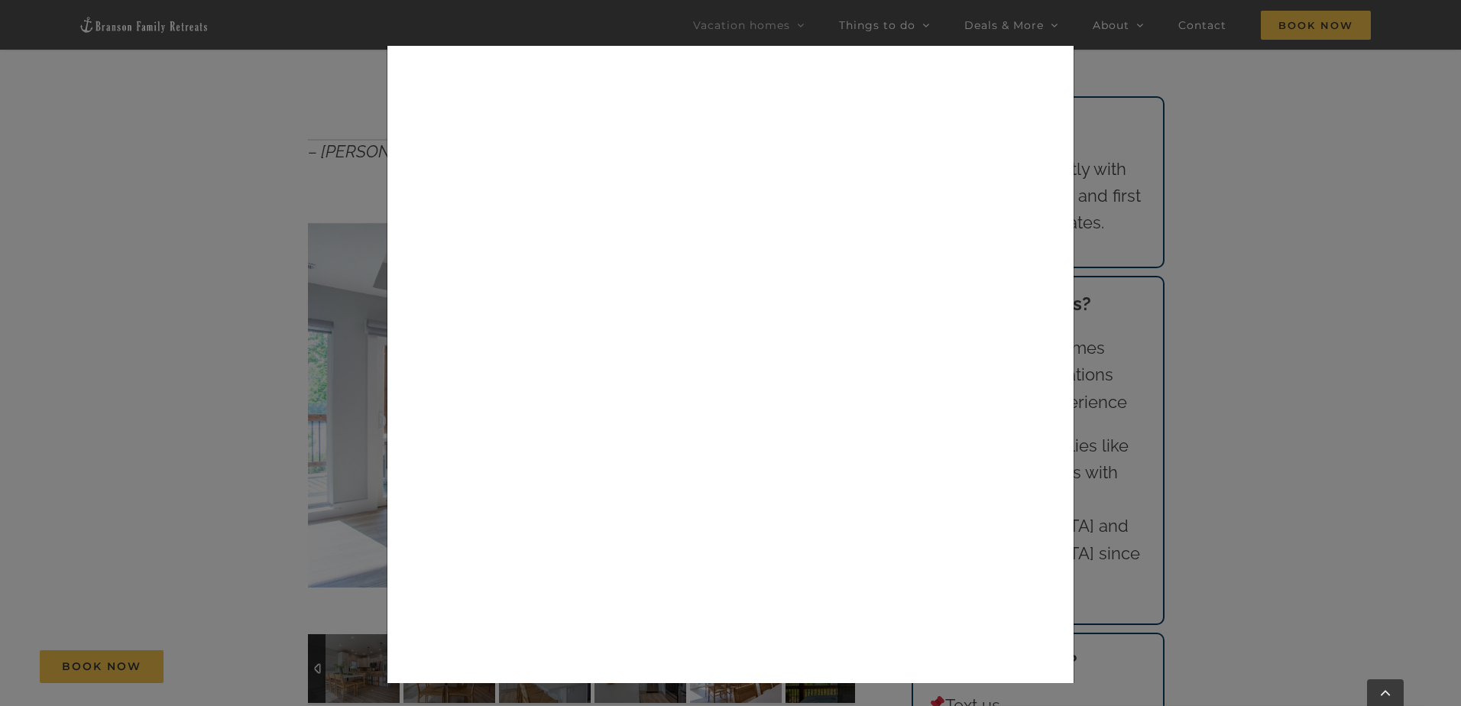
click at [1270, 324] on div "× Book now Best cancellation policy in the area : Cancel up to 14 days before a…" at bounding box center [730, 353] width 1461 height 706
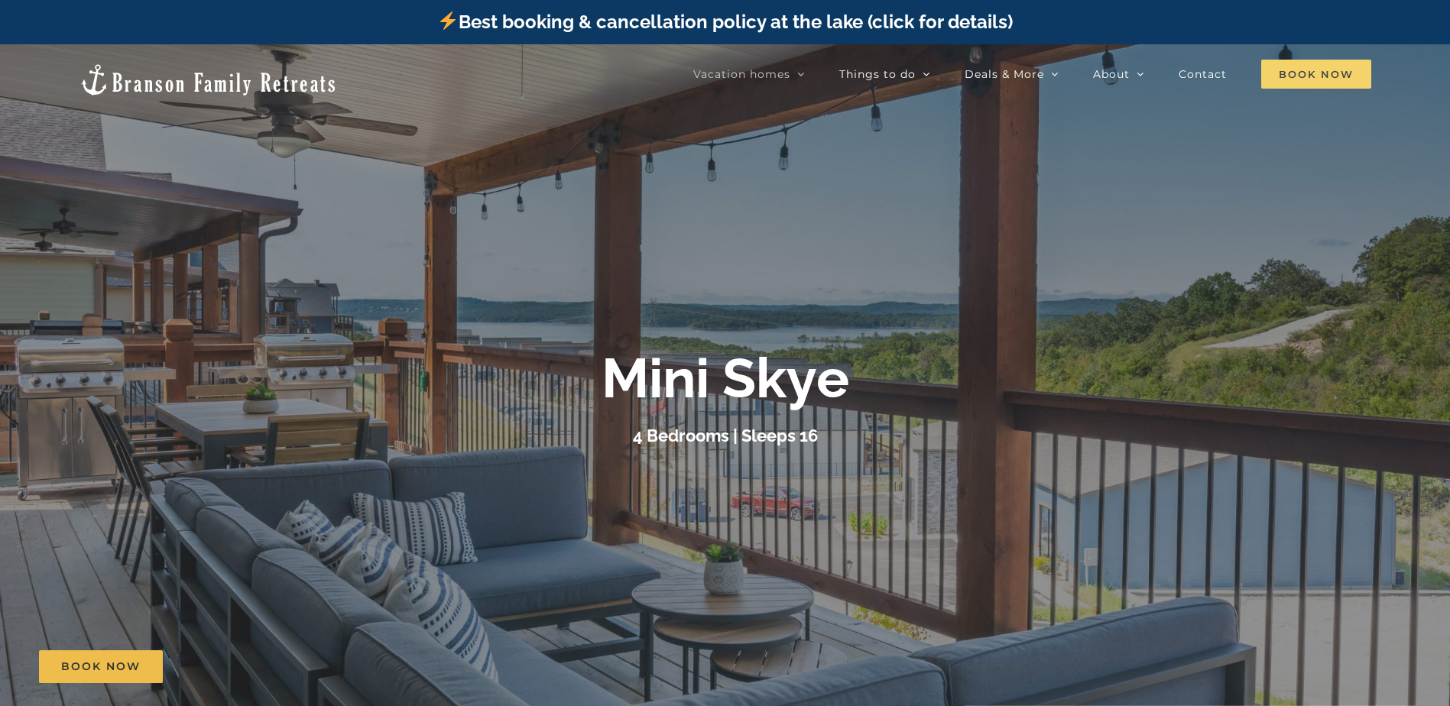
click at [1311, 64] on span "Book Now" at bounding box center [1316, 74] width 110 height 29
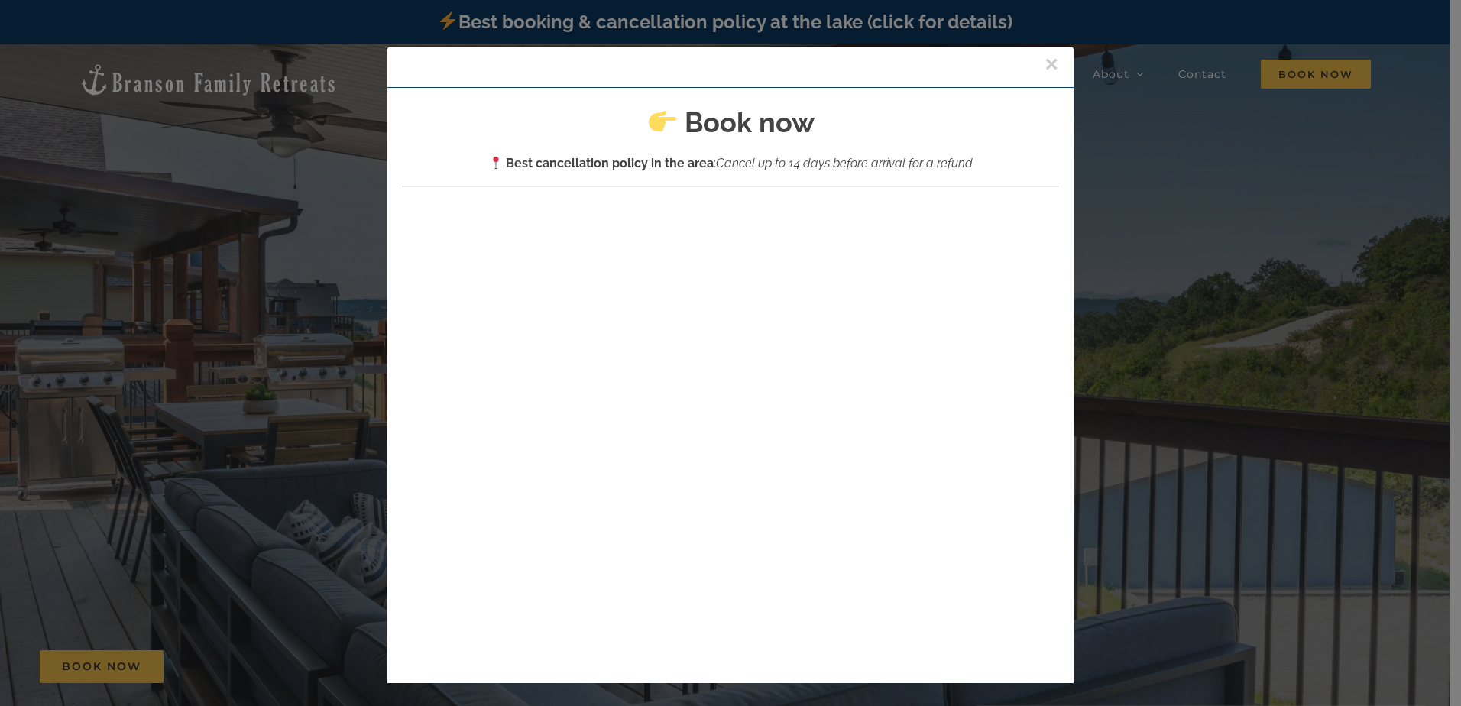
click at [1045, 63] on button "×" at bounding box center [1052, 64] width 14 height 23
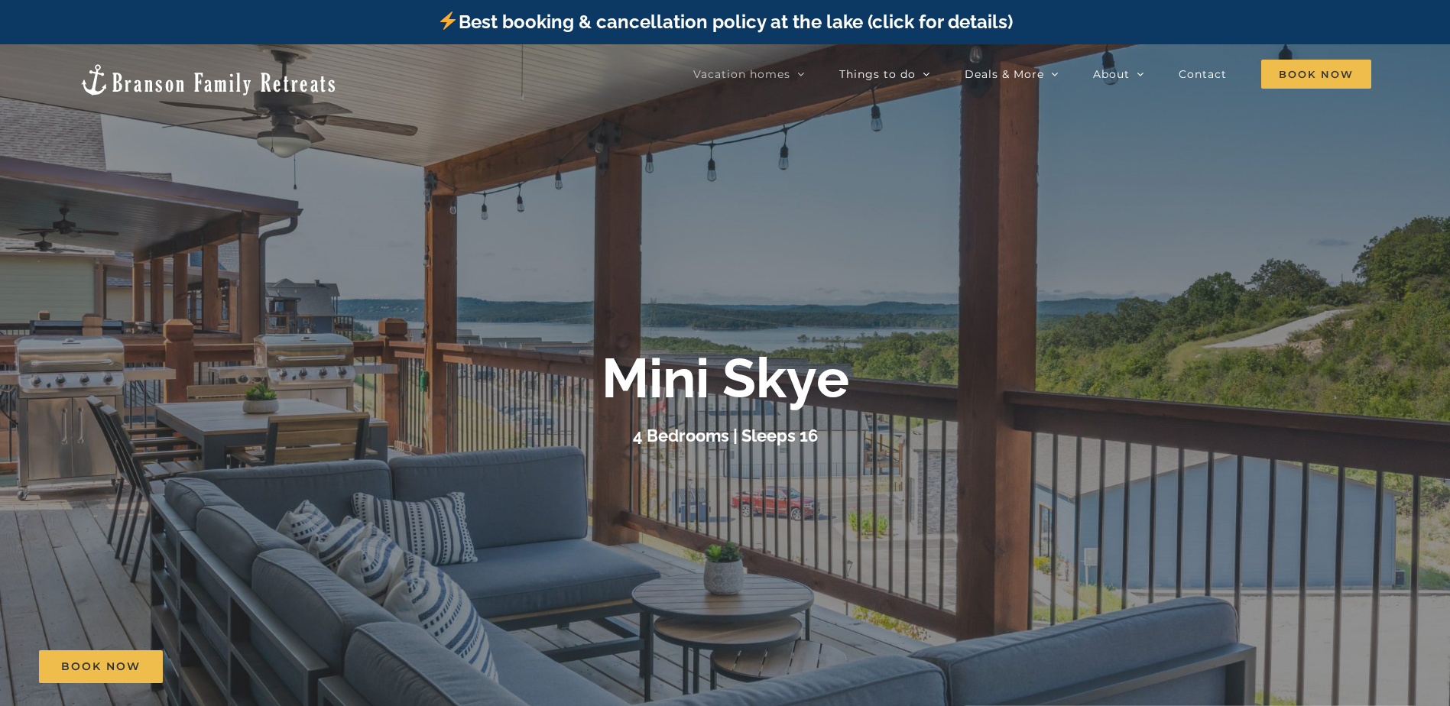
click at [433, 325] on div at bounding box center [725, 397] width 1450 height 706
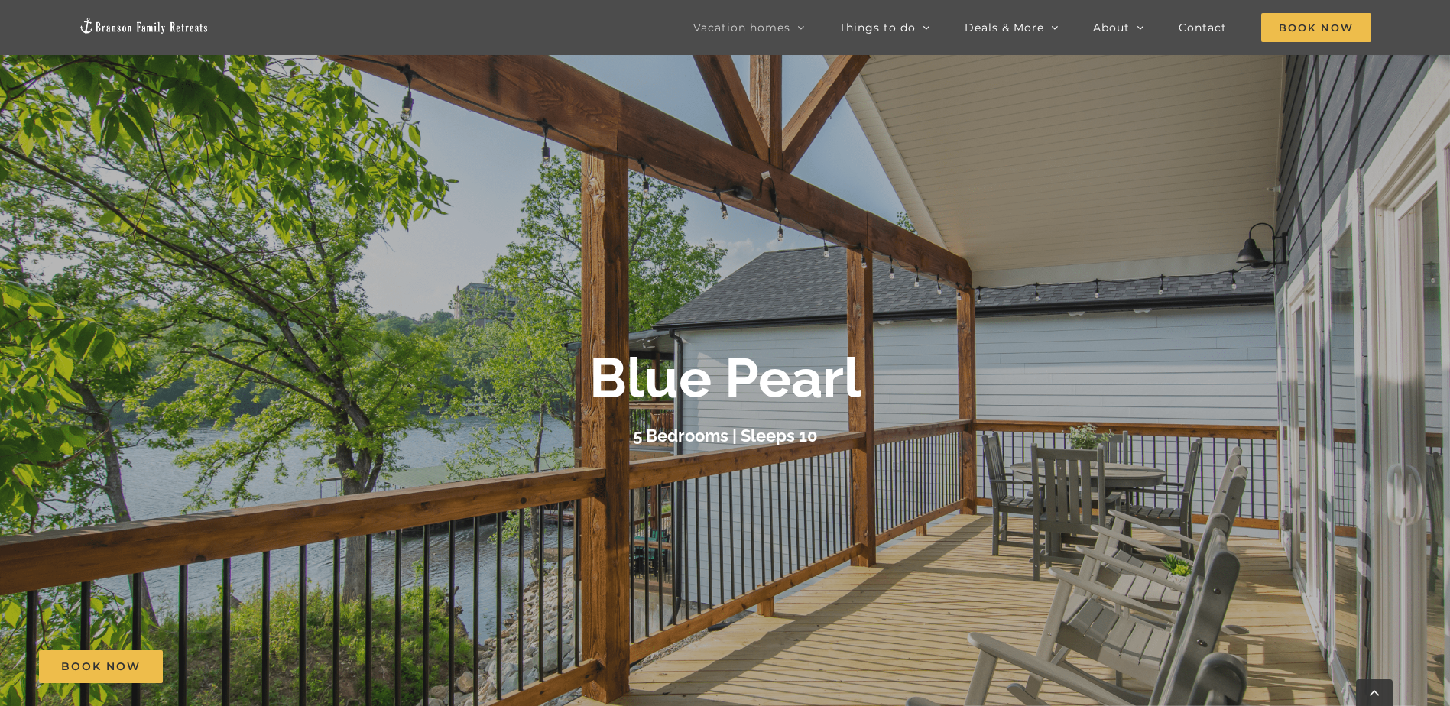
scroll to position [306, 0]
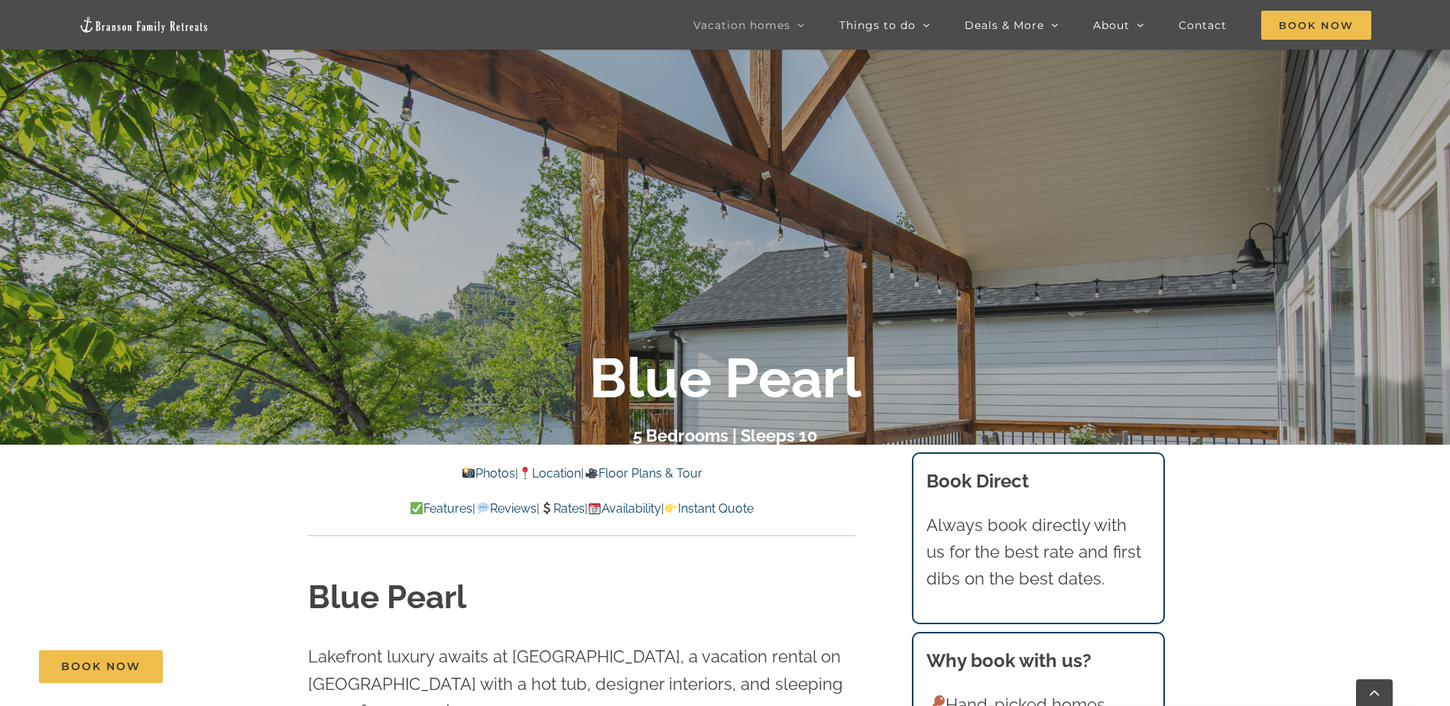
click at [471, 474] on link "Photos" at bounding box center [488, 473] width 53 height 15
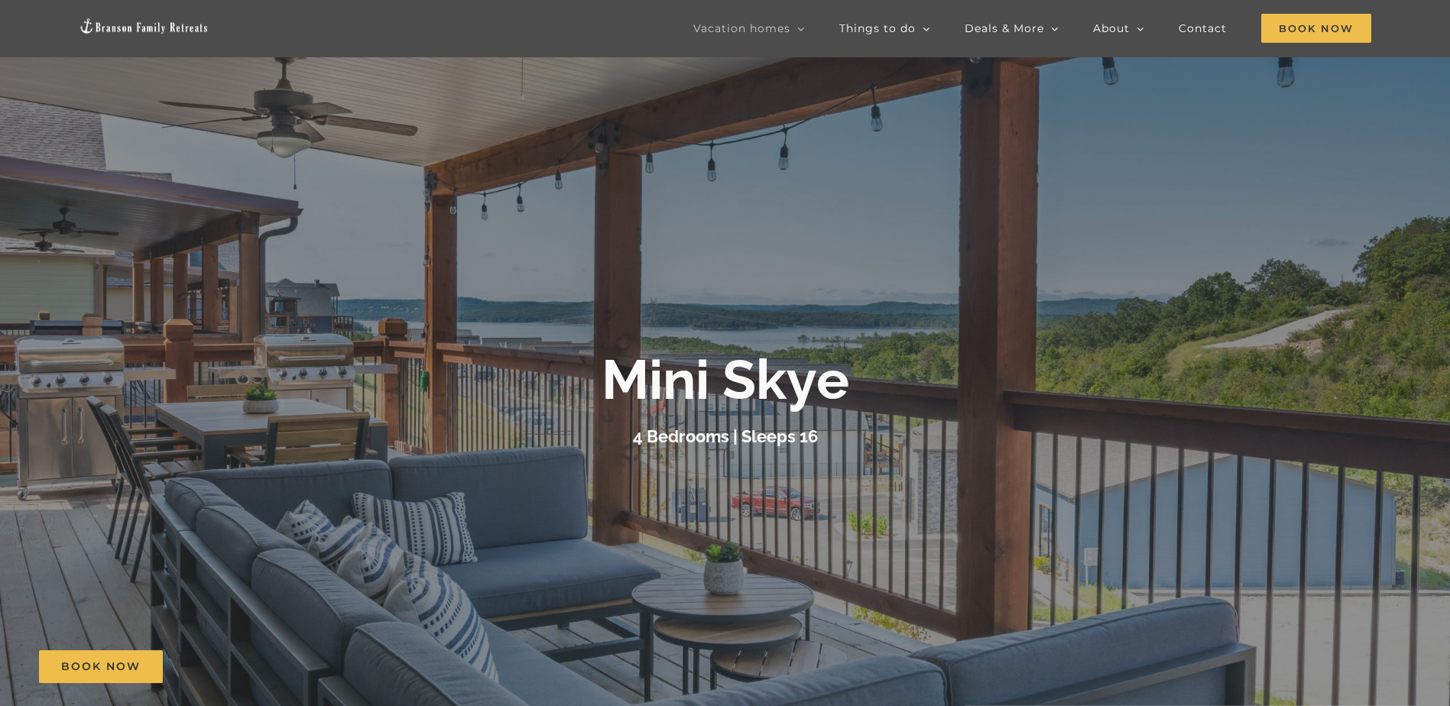
scroll to position [306, 0]
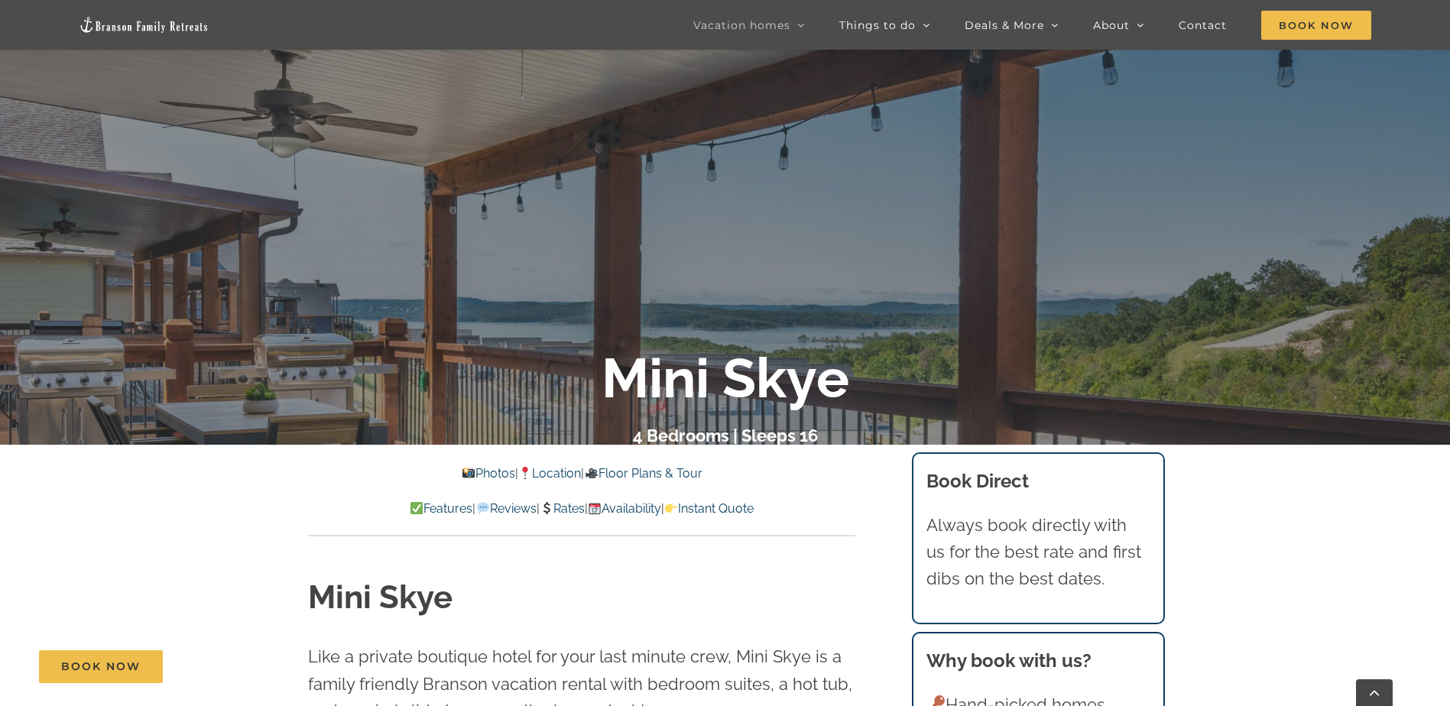
click at [472, 469] on link "Photos" at bounding box center [488, 473] width 53 height 15
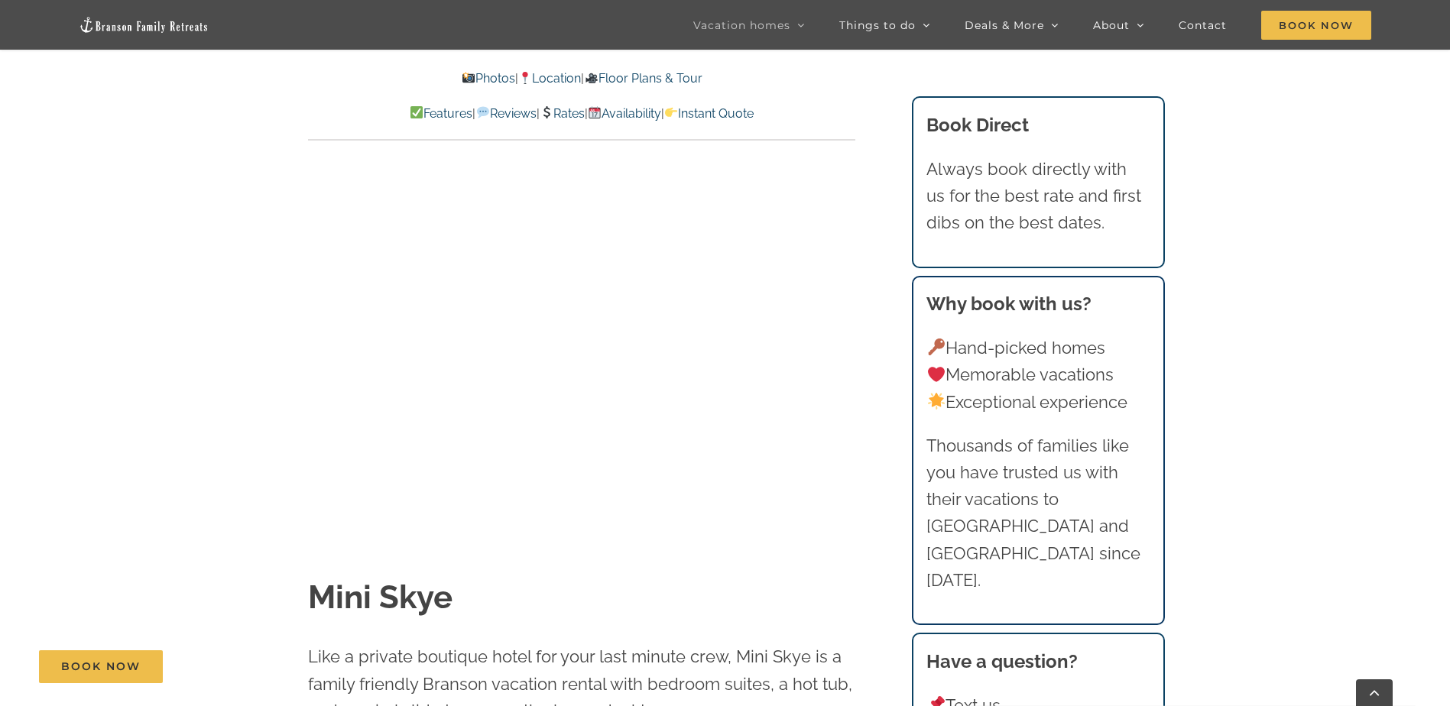
scroll to position [1226, 0]
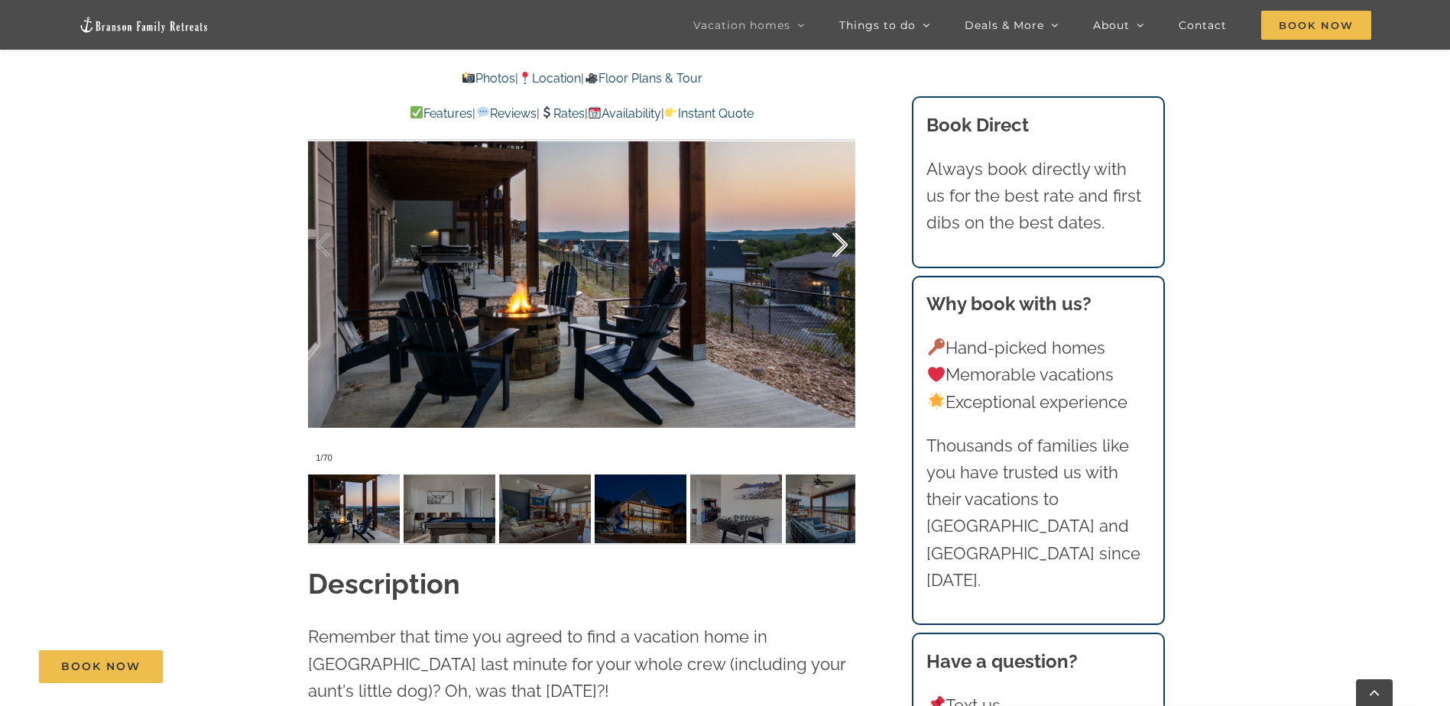
click at [838, 251] on div at bounding box center [823, 245] width 47 height 95
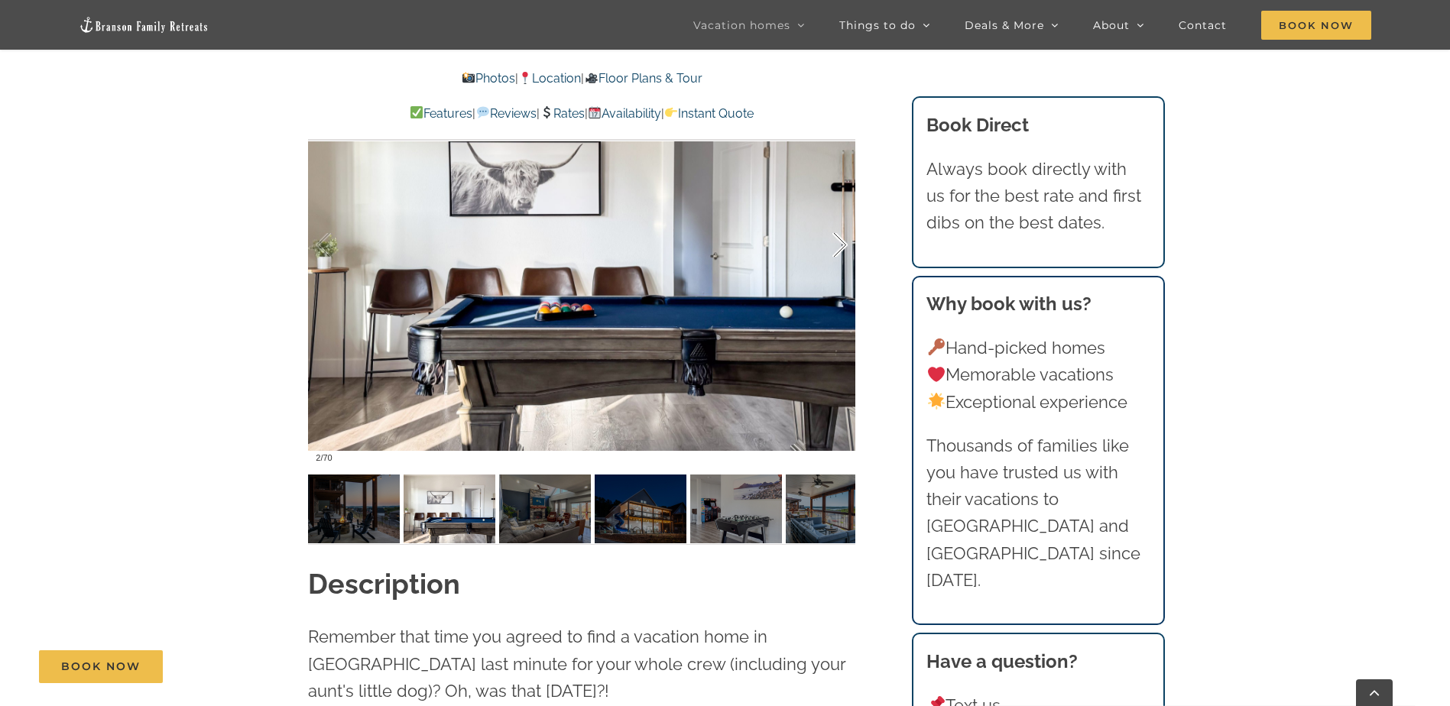
click at [838, 251] on div at bounding box center [823, 245] width 47 height 95
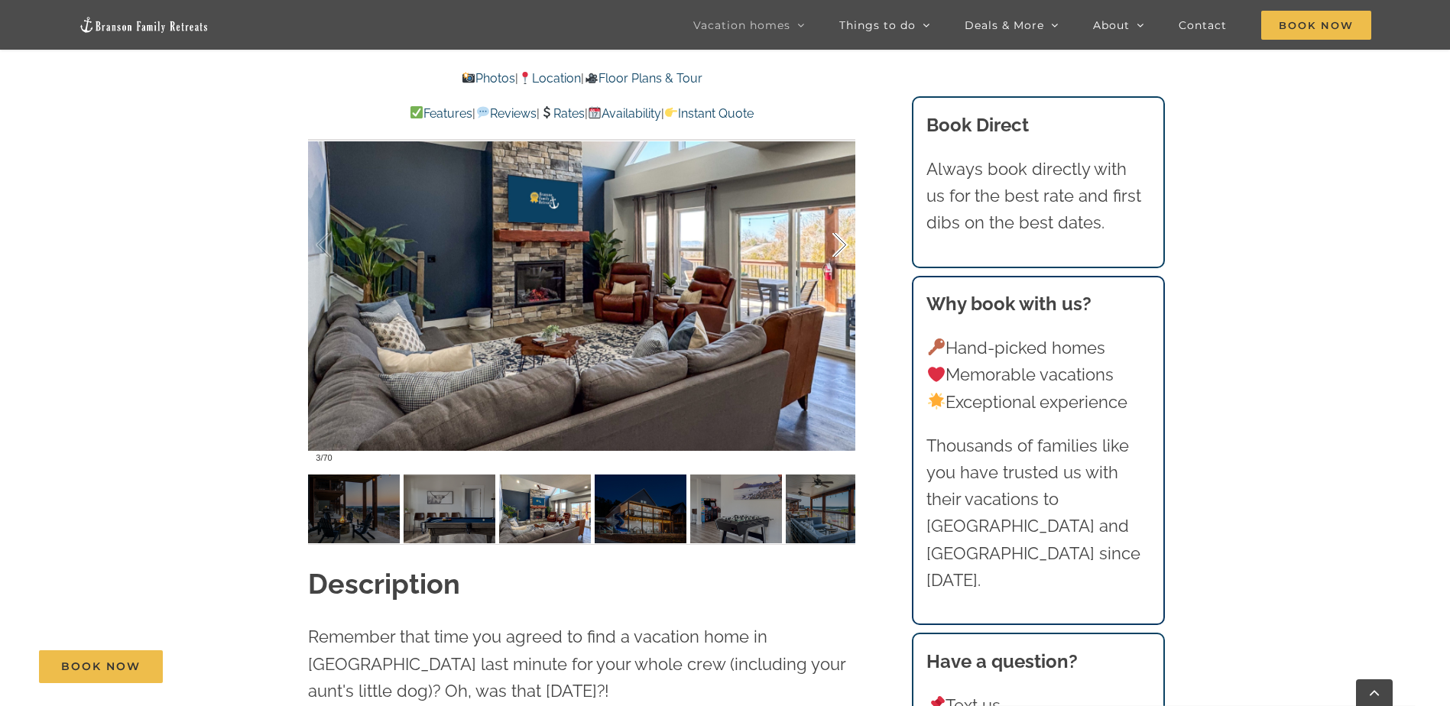
click at [838, 251] on div at bounding box center [823, 245] width 47 height 95
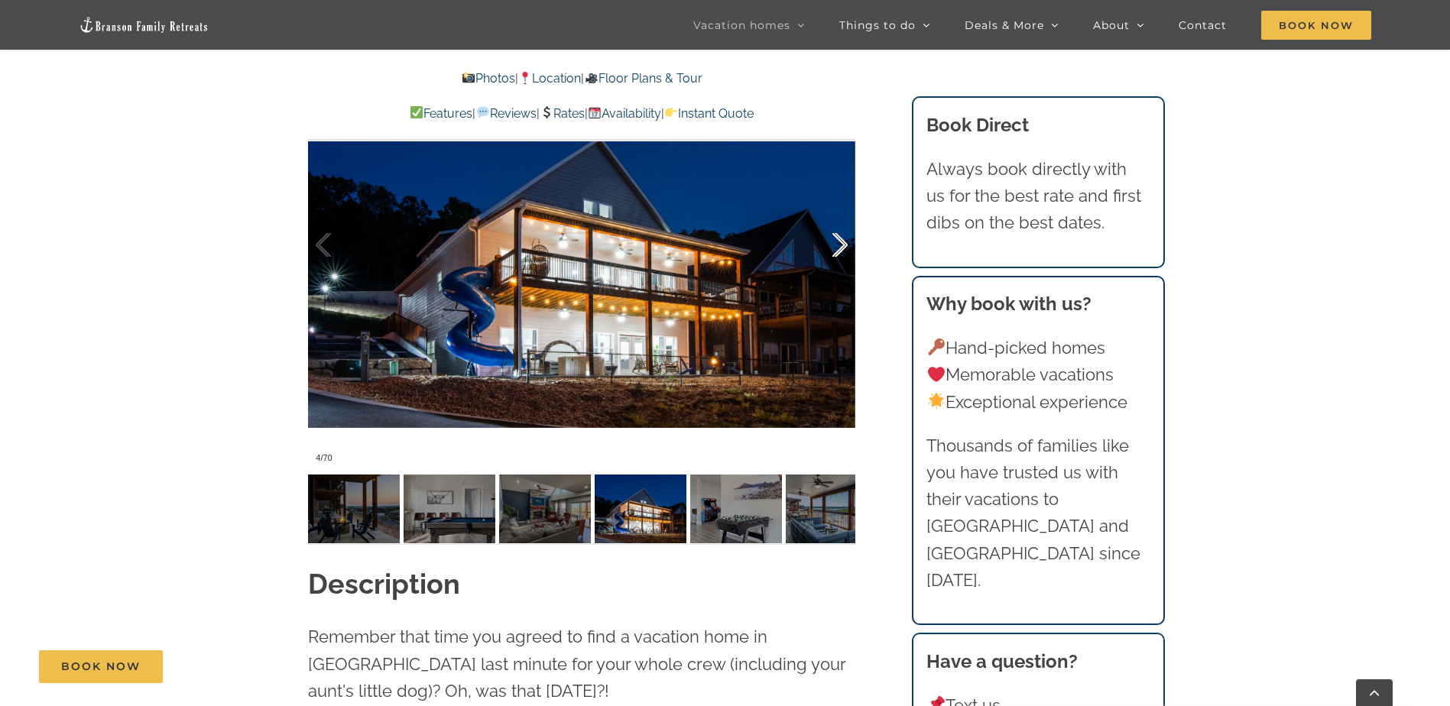
click at [838, 251] on div at bounding box center [823, 245] width 47 height 95
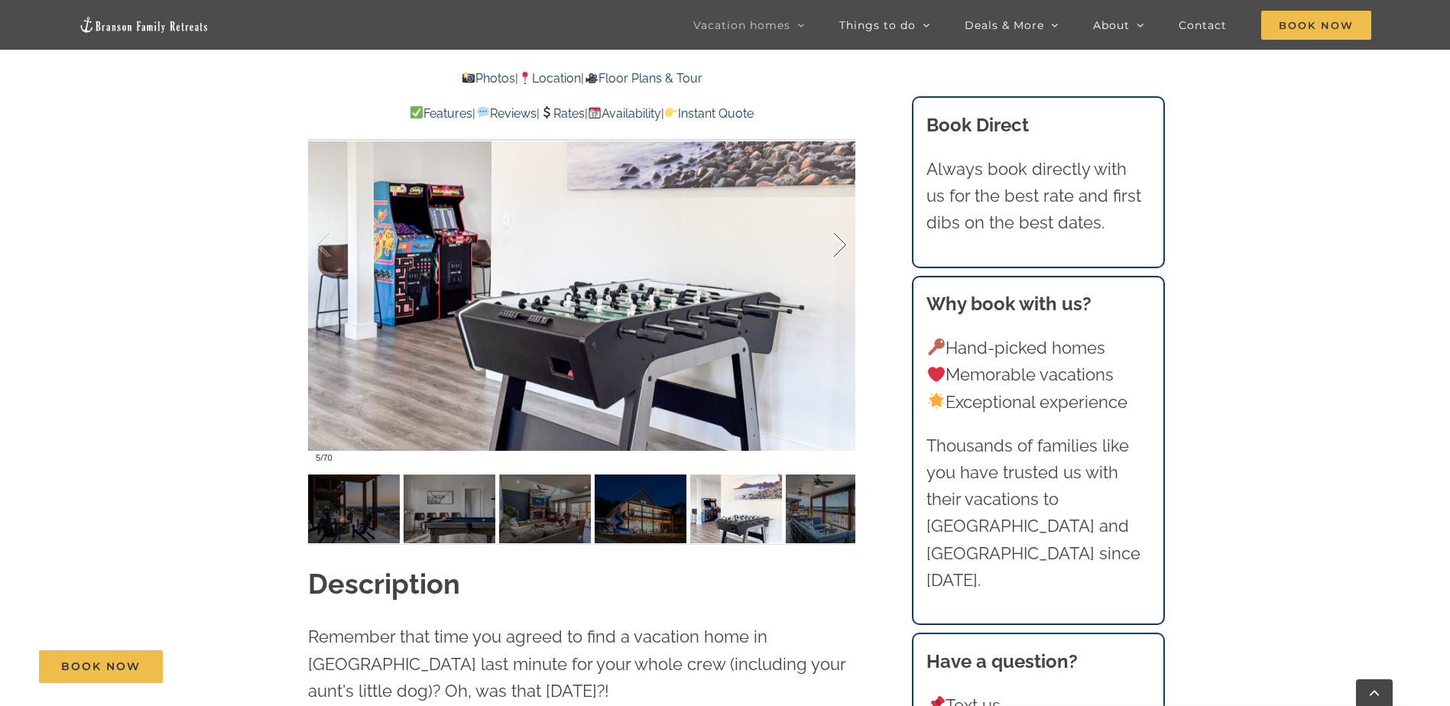
click at [838, 251] on div at bounding box center [823, 245] width 47 height 95
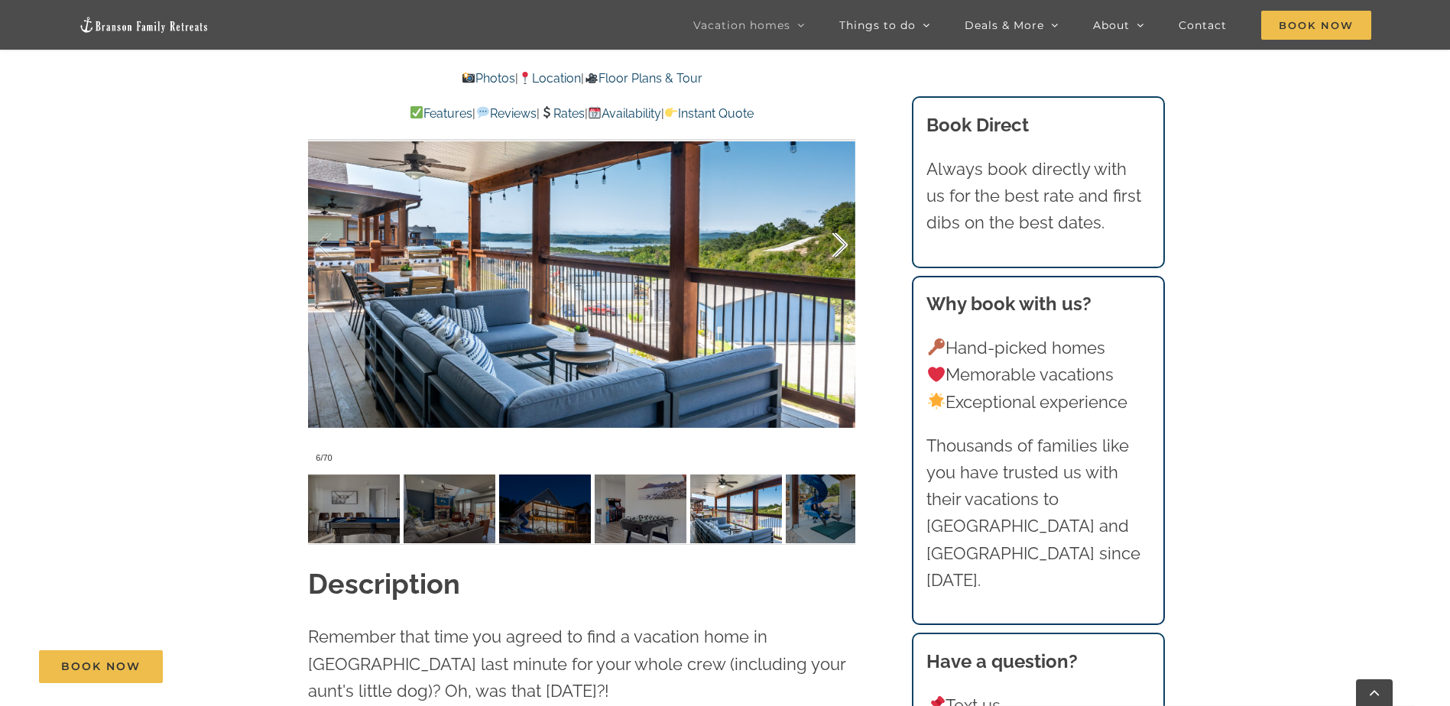
click at [838, 251] on div at bounding box center [823, 245] width 47 height 95
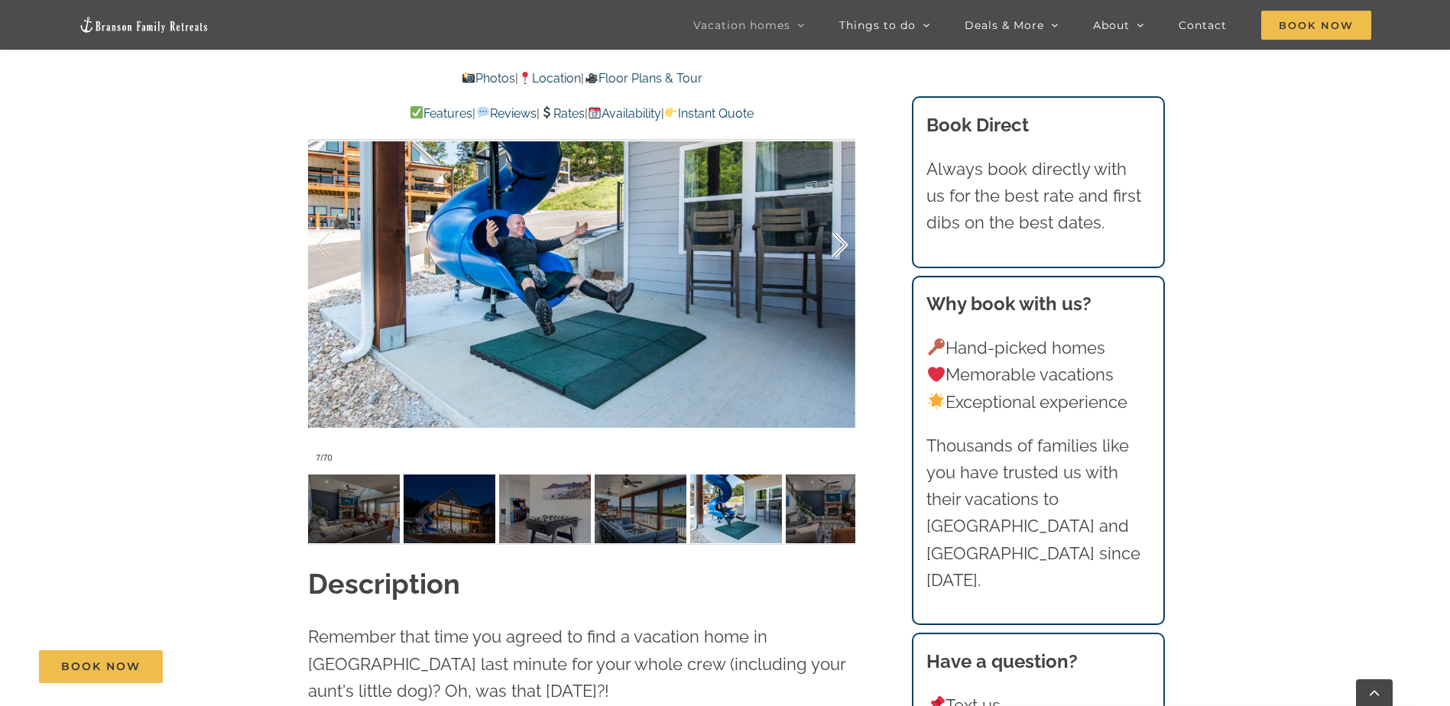
click at [838, 251] on div at bounding box center [823, 245] width 47 height 95
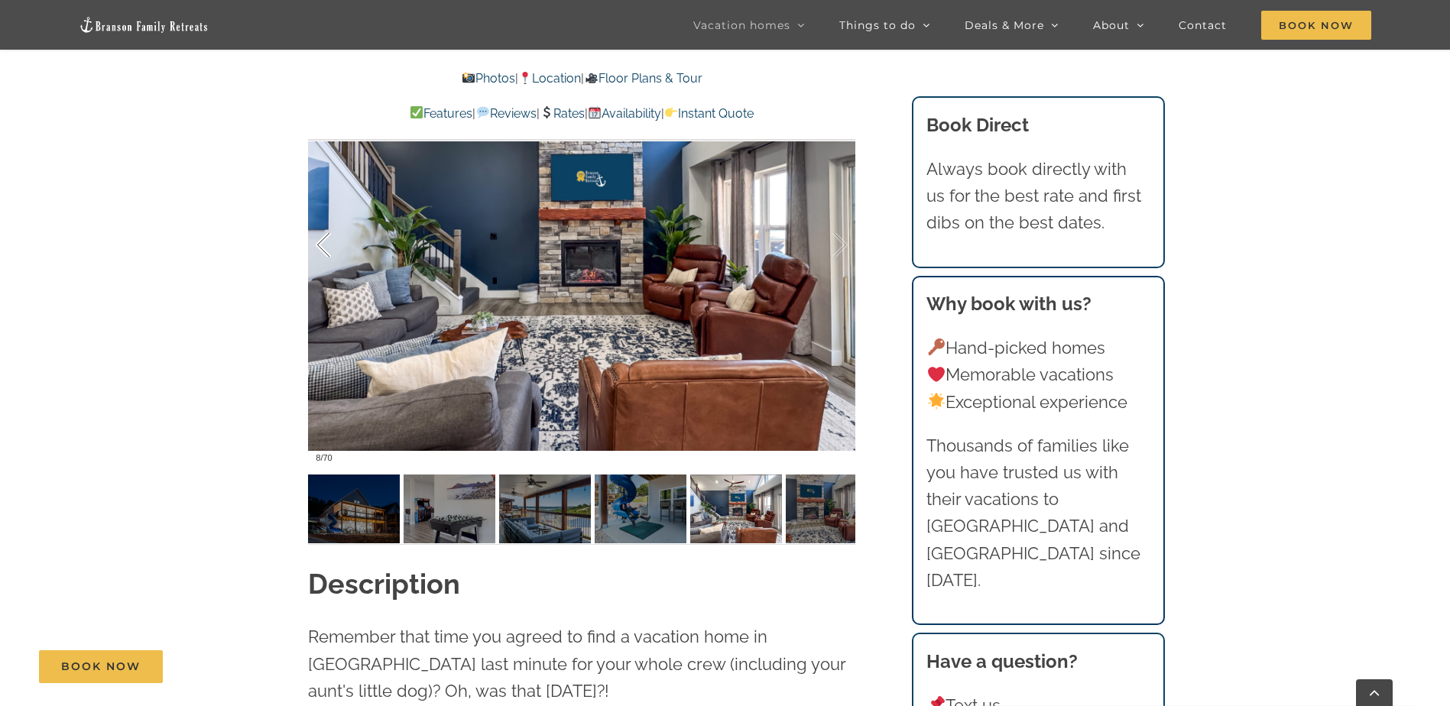
click at [326, 237] on div at bounding box center [339, 245] width 47 height 95
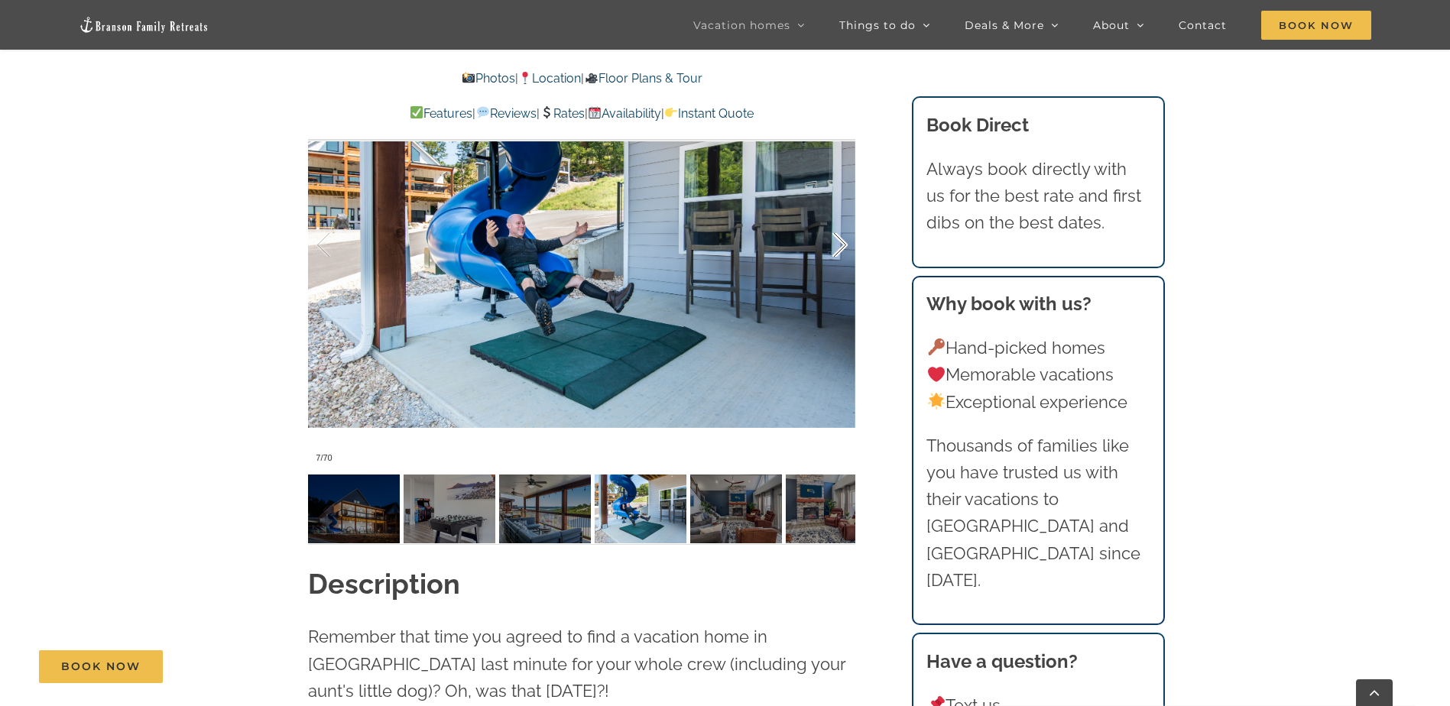
click at [839, 248] on div at bounding box center [823, 245] width 47 height 95
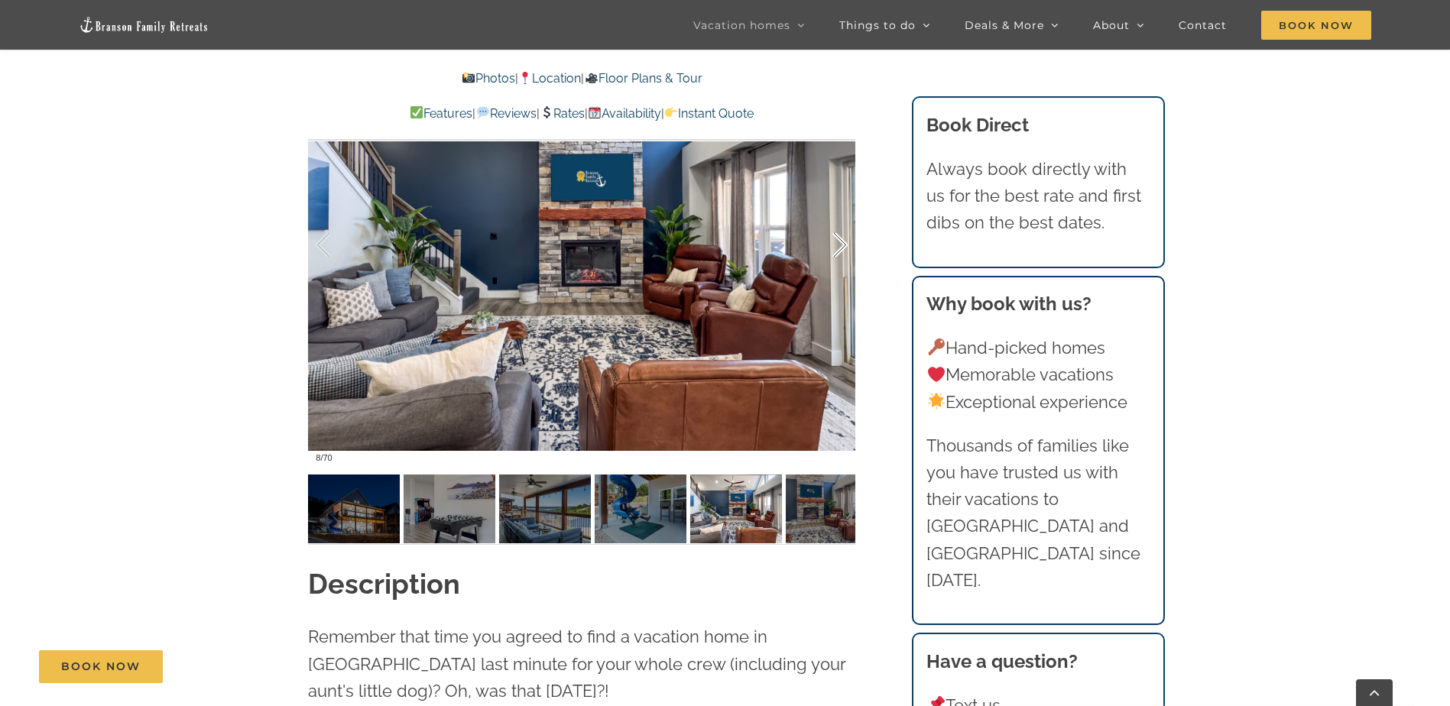
click at [839, 248] on div at bounding box center [823, 245] width 47 height 95
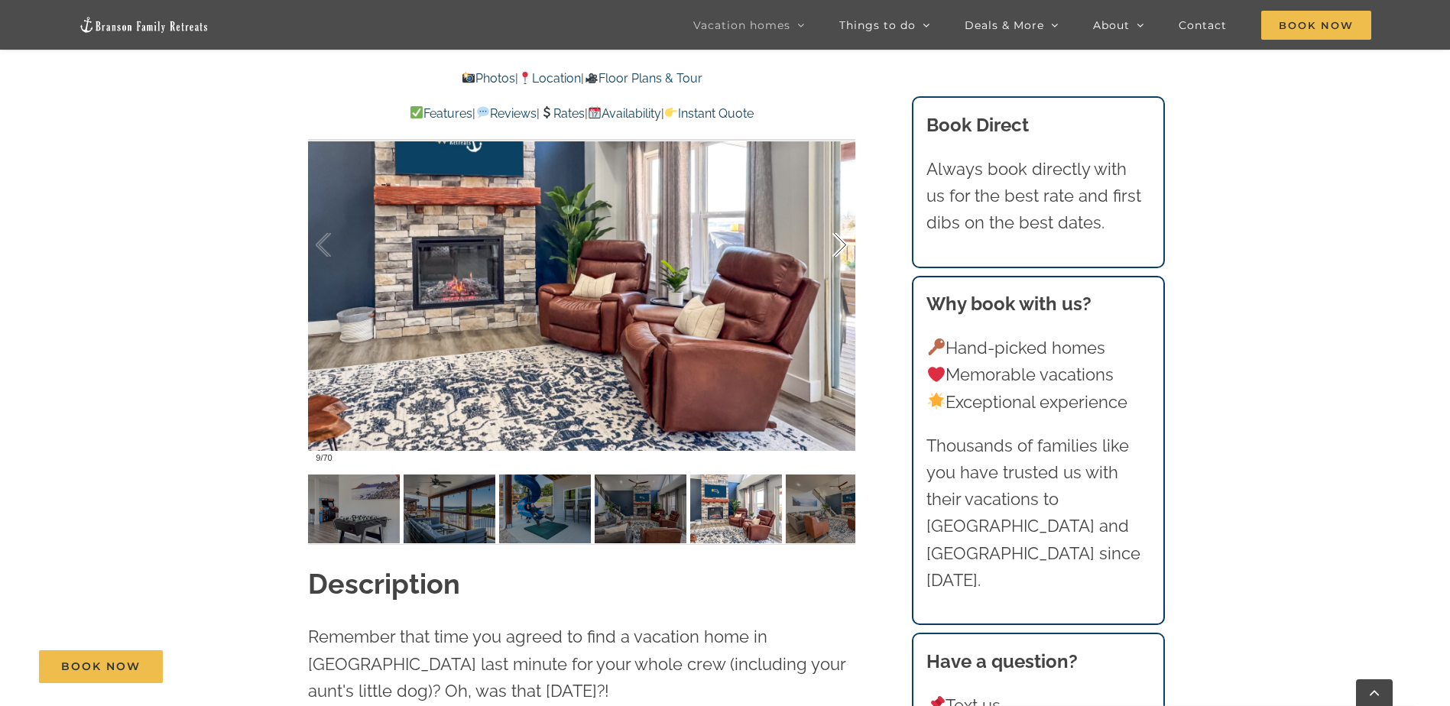
click at [839, 248] on div at bounding box center [823, 245] width 47 height 95
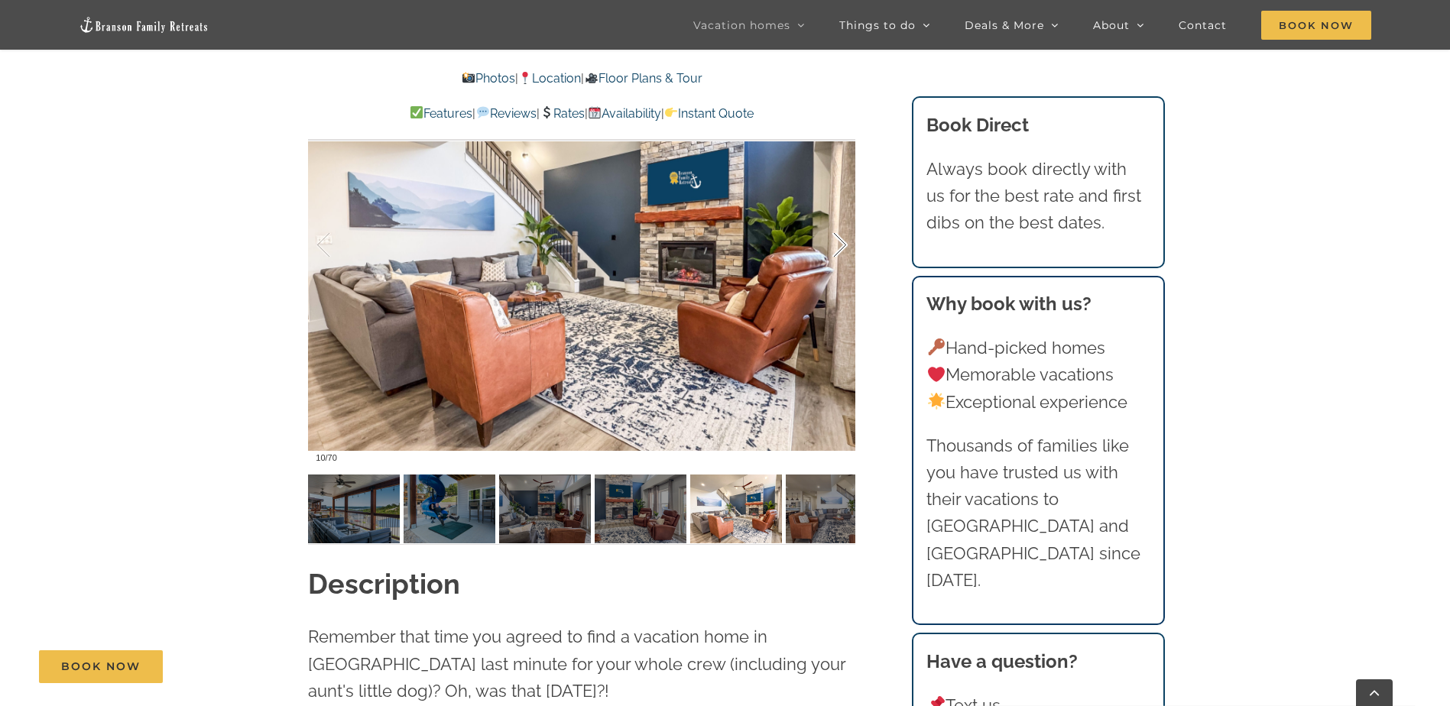
click at [839, 248] on div at bounding box center [823, 245] width 47 height 95
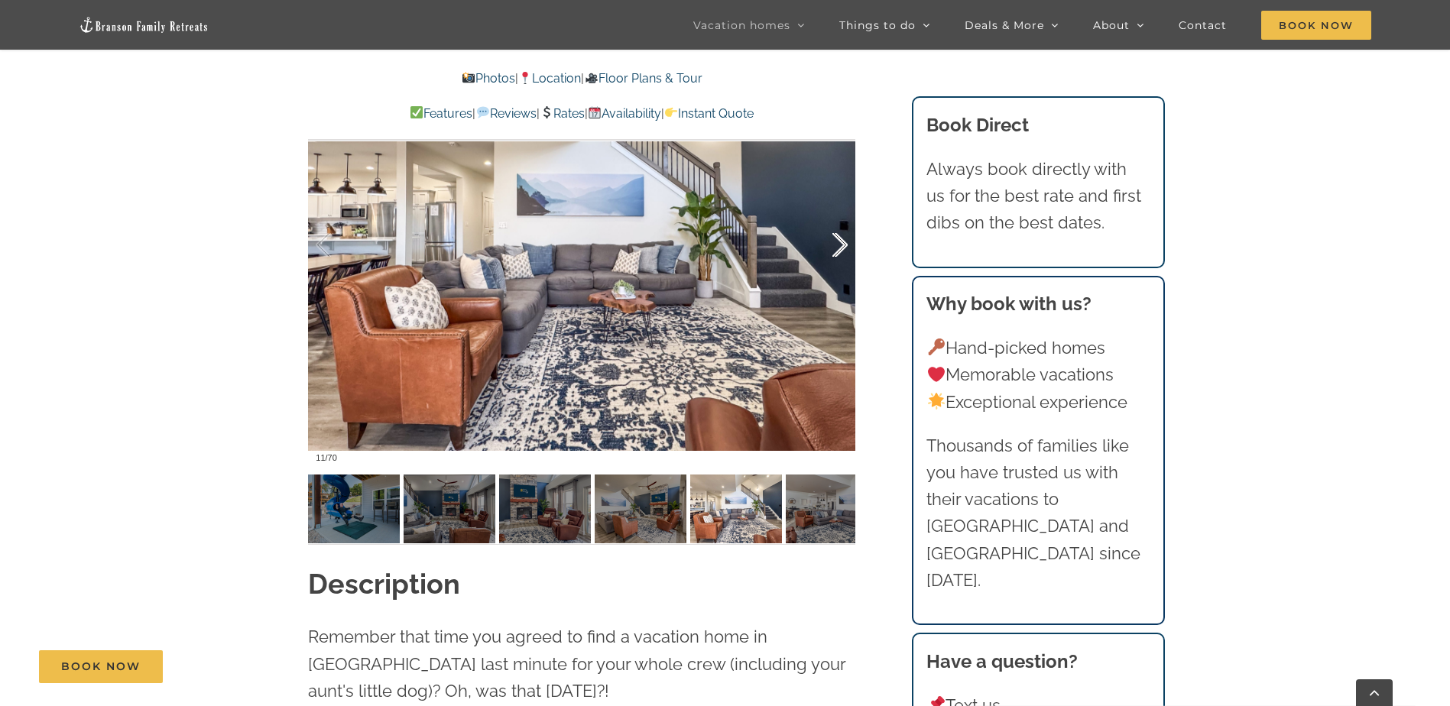
click at [839, 248] on div at bounding box center [823, 245] width 47 height 95
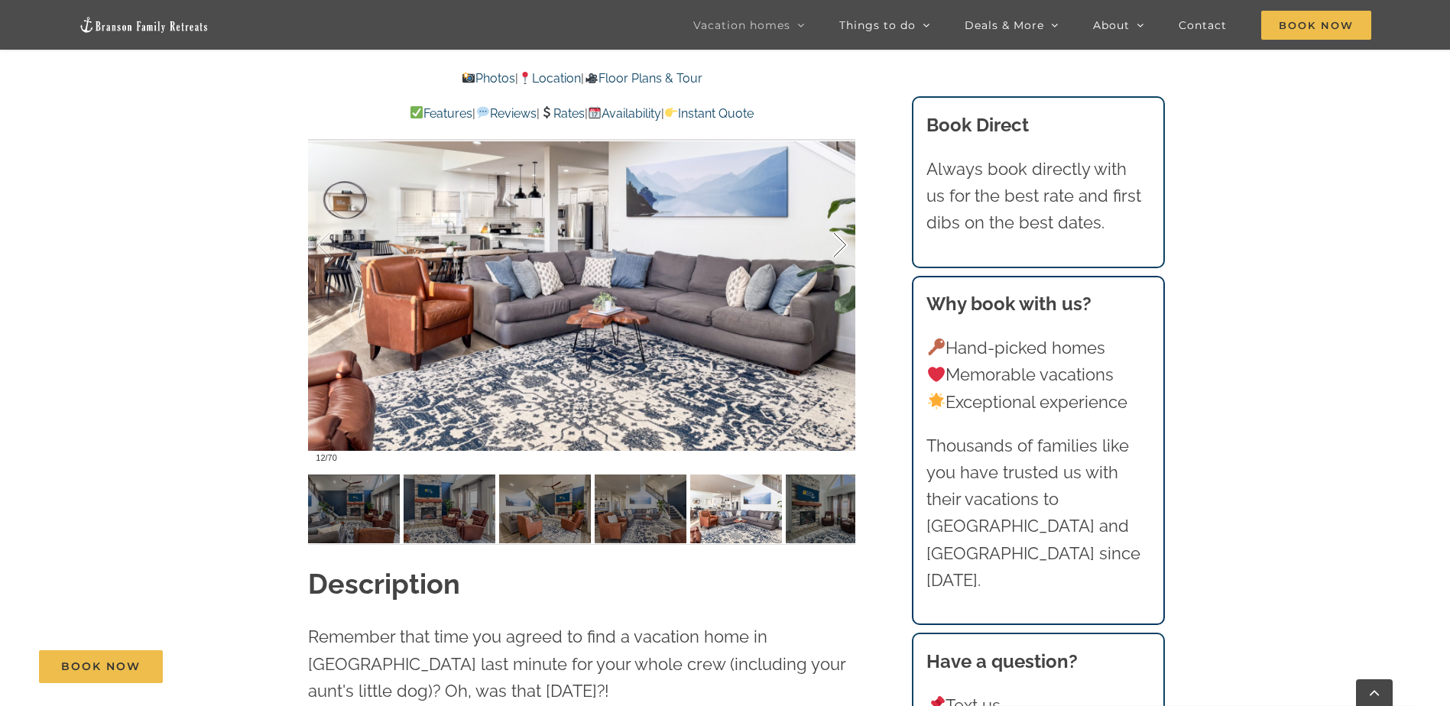
click at [839, 248] on div at bounding box center [823, 245] width 47 height 95
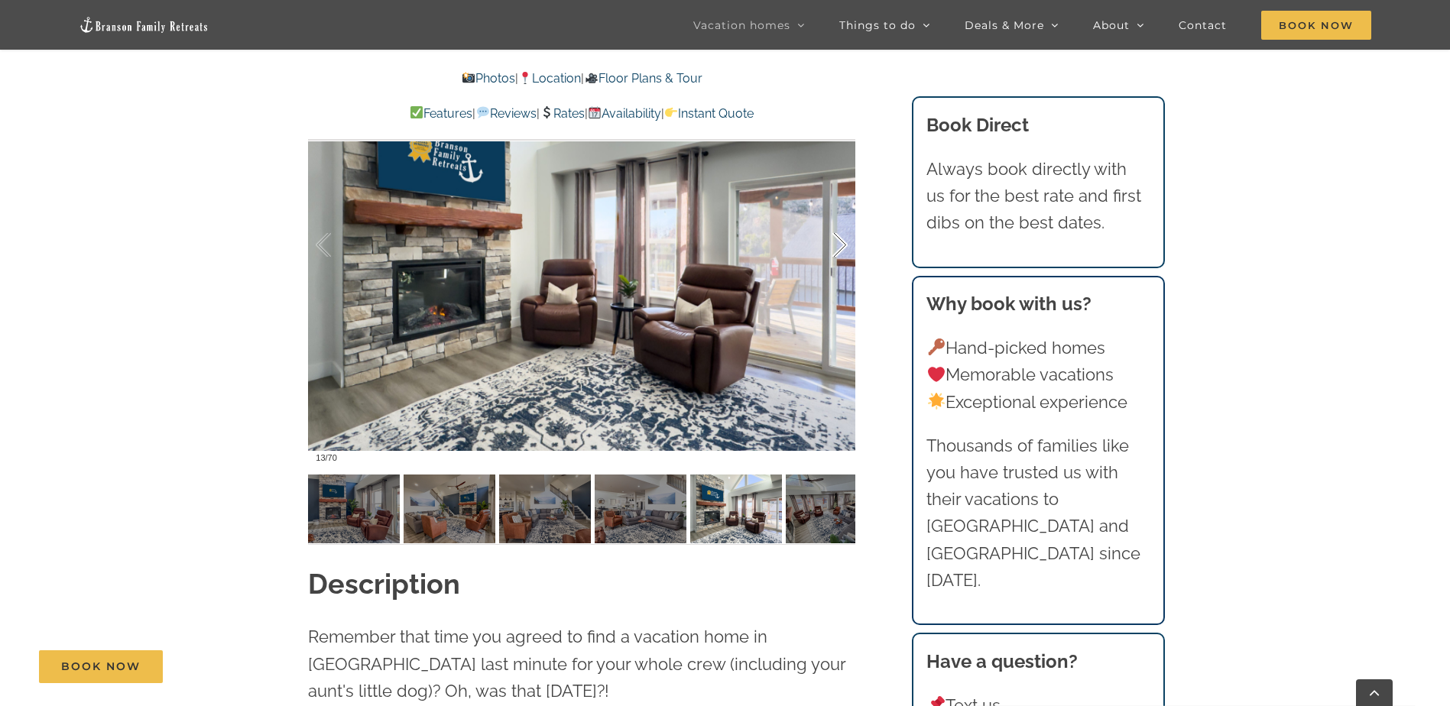
click at [839, 248] on div at bounding box center [823, 245] width 47 height 95
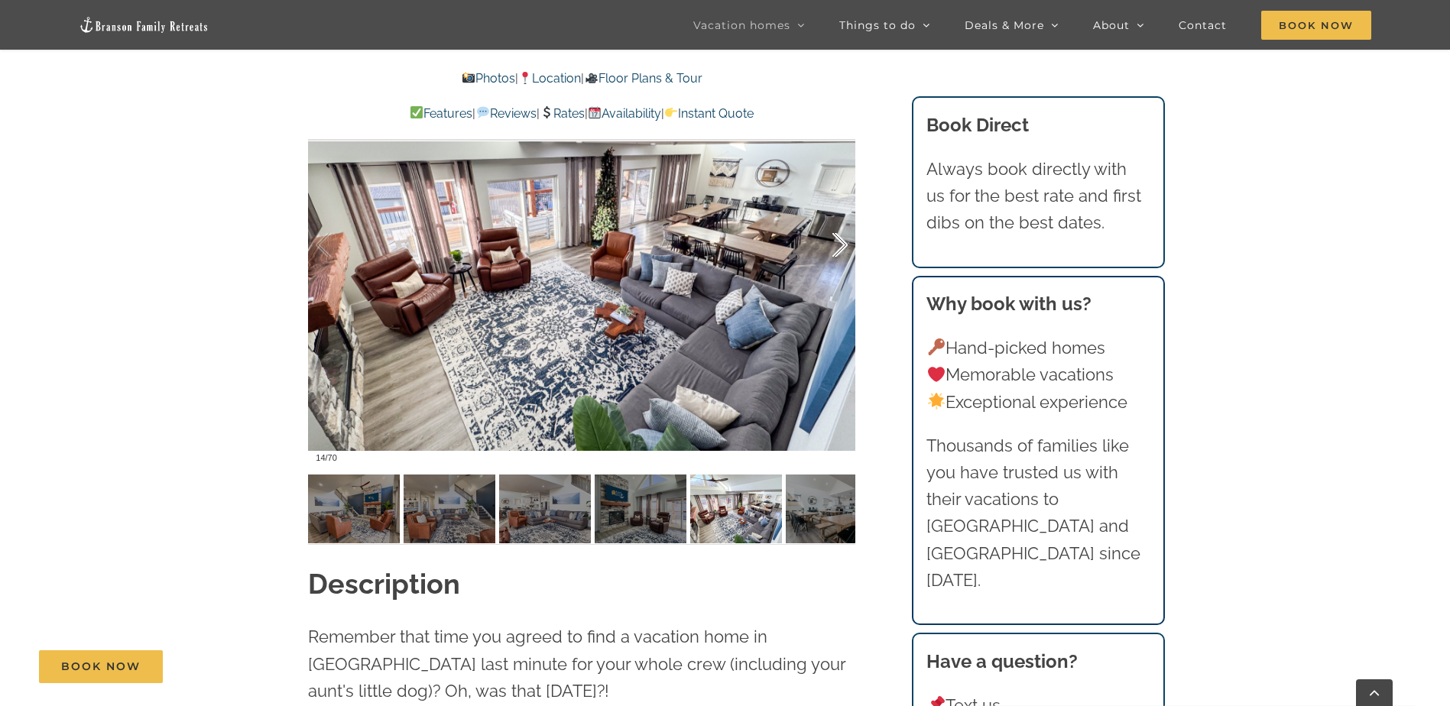
click at [839, 248] on div at bounding box center [823, 245] width 47 height 95
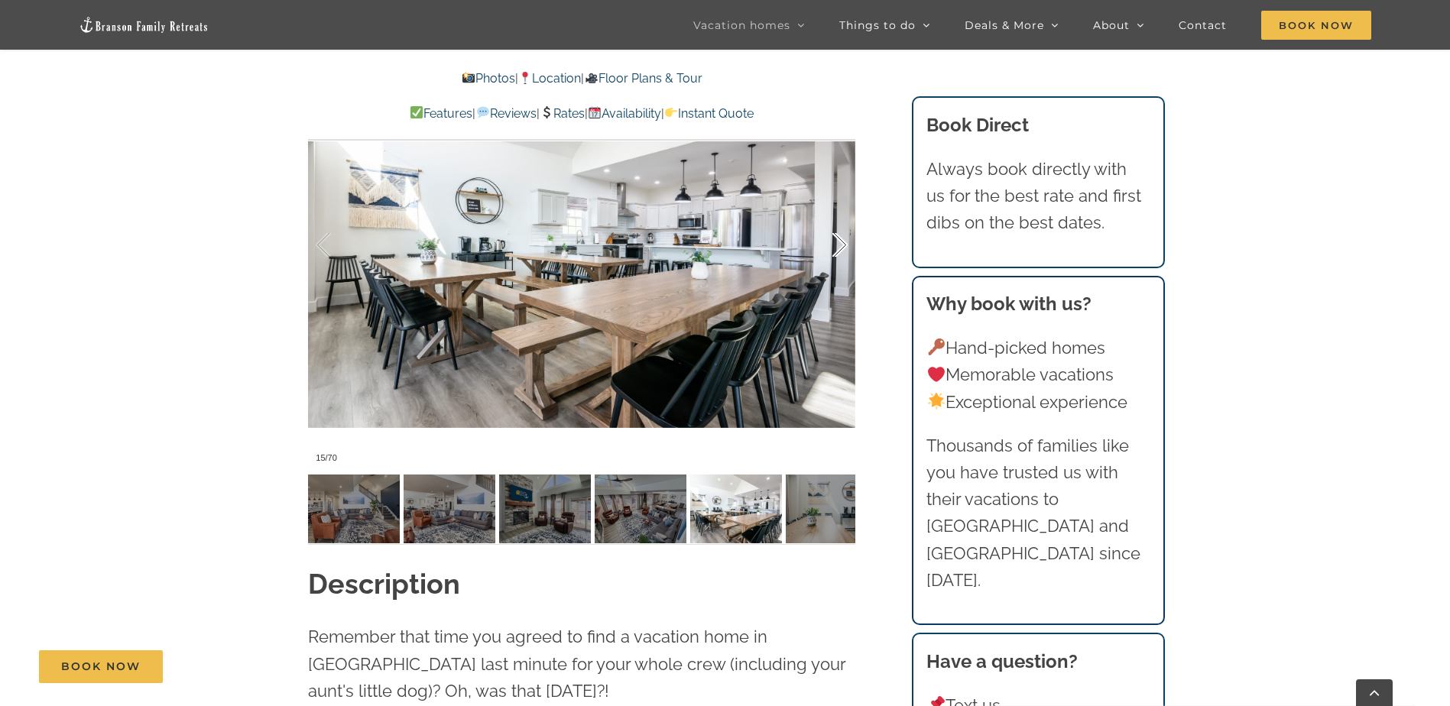
click at [839, 248] on div at bounding box center [823, 245] width 47 height 95
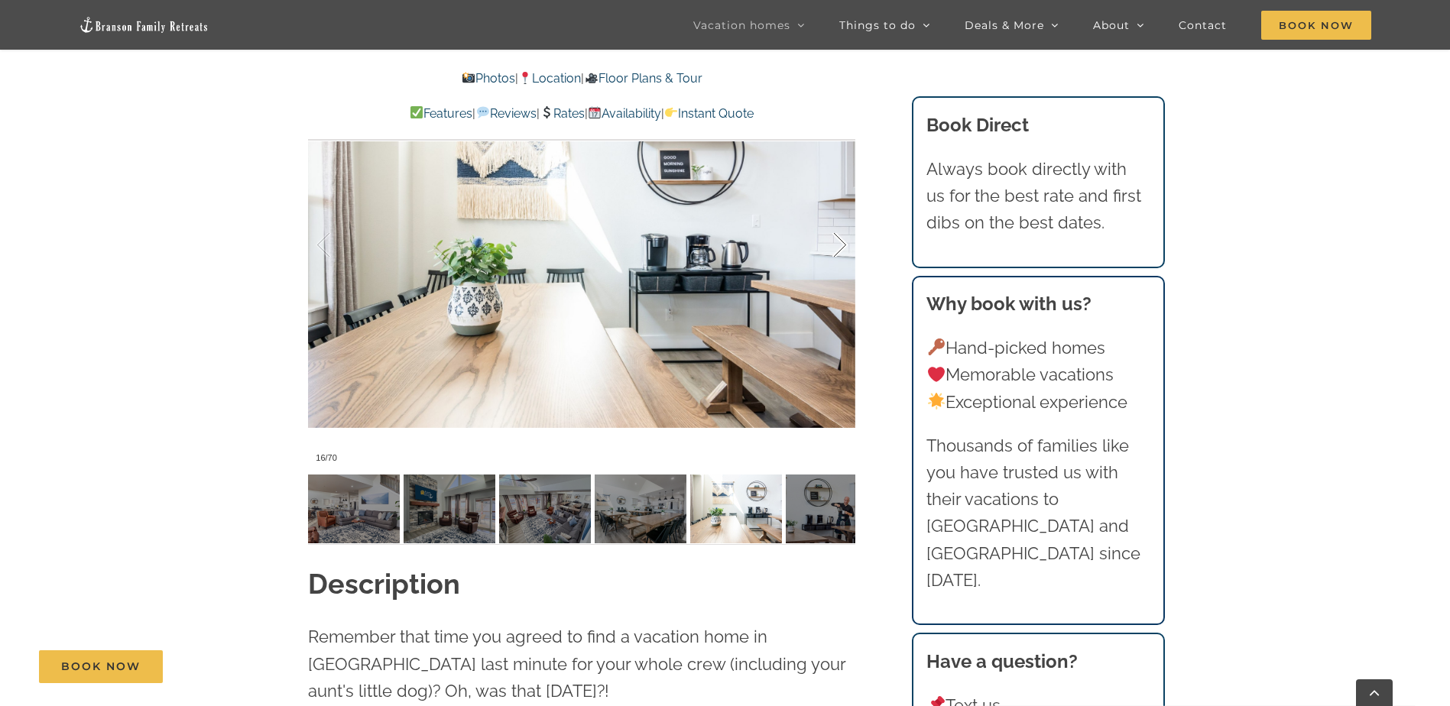
click at [839, 248] on div at bounding box center [823, 245] width 47 height 95
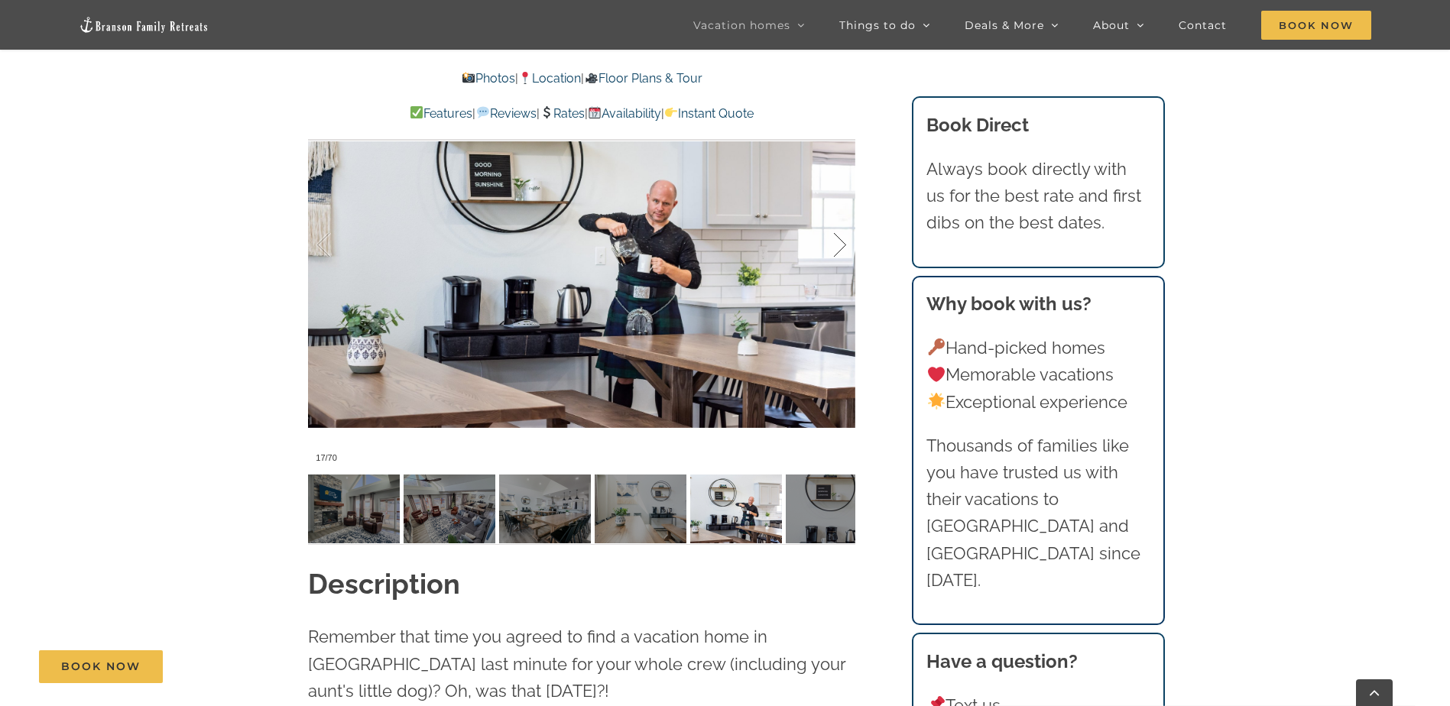
click at [839, 248] on div at bounding box center [823, 245] width 47 height 95
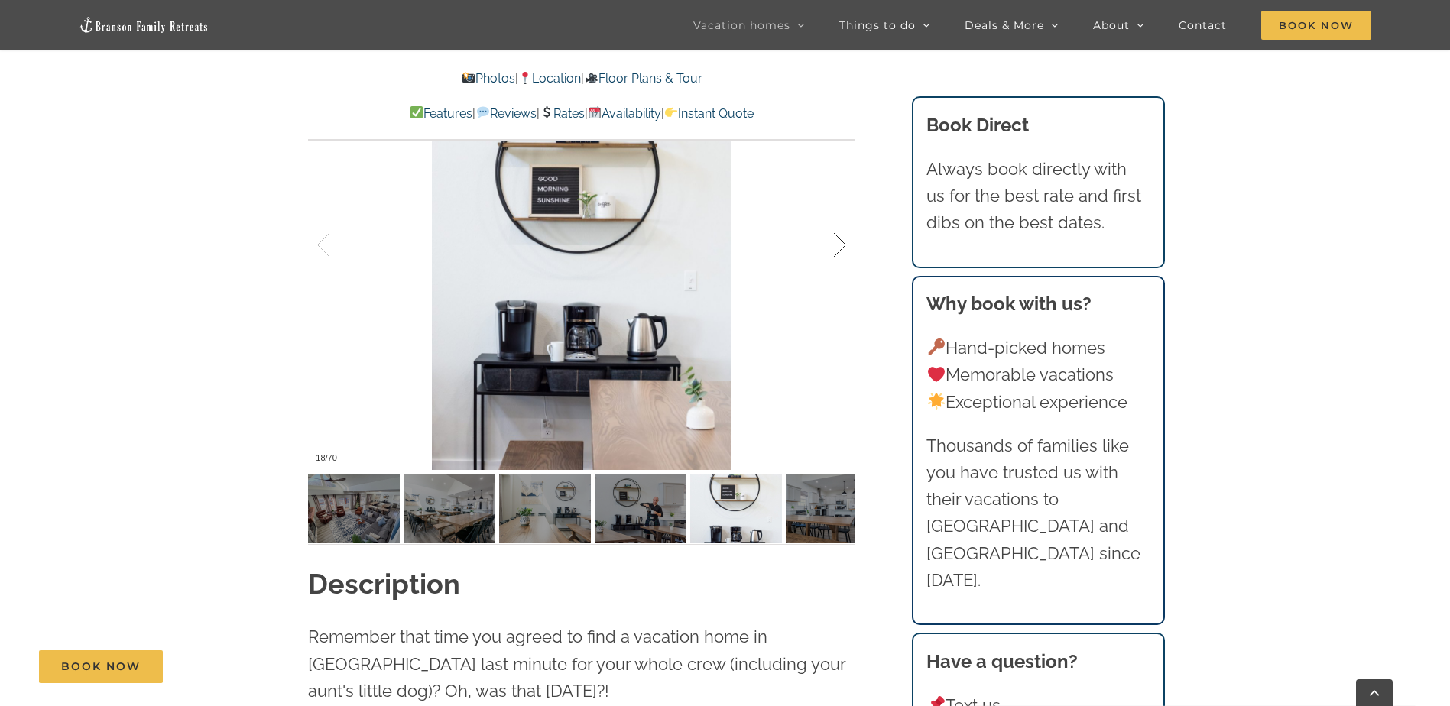
click at [839, 248] on div at bounding box center [823, 245] width 47 height 95
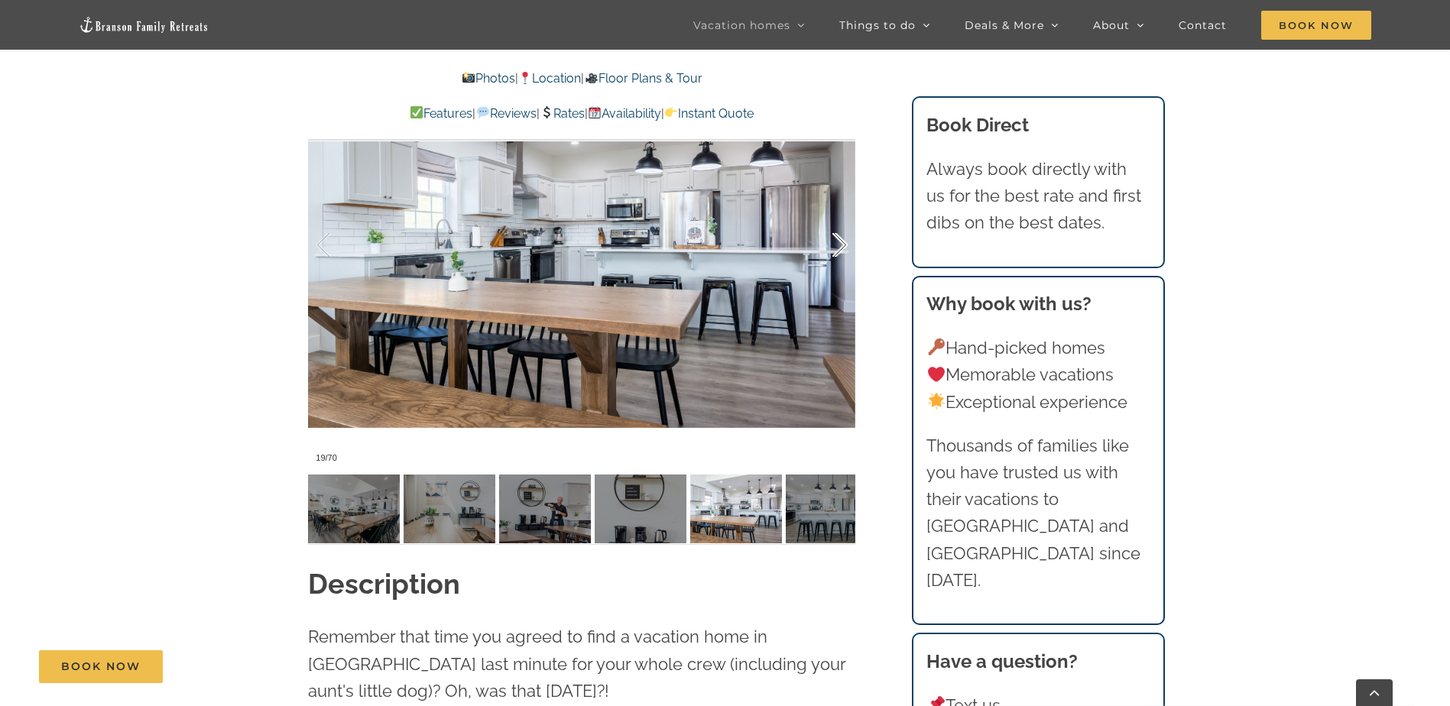
click at [839, 248] on div at bounding box center [823, 245] width 47 height 95
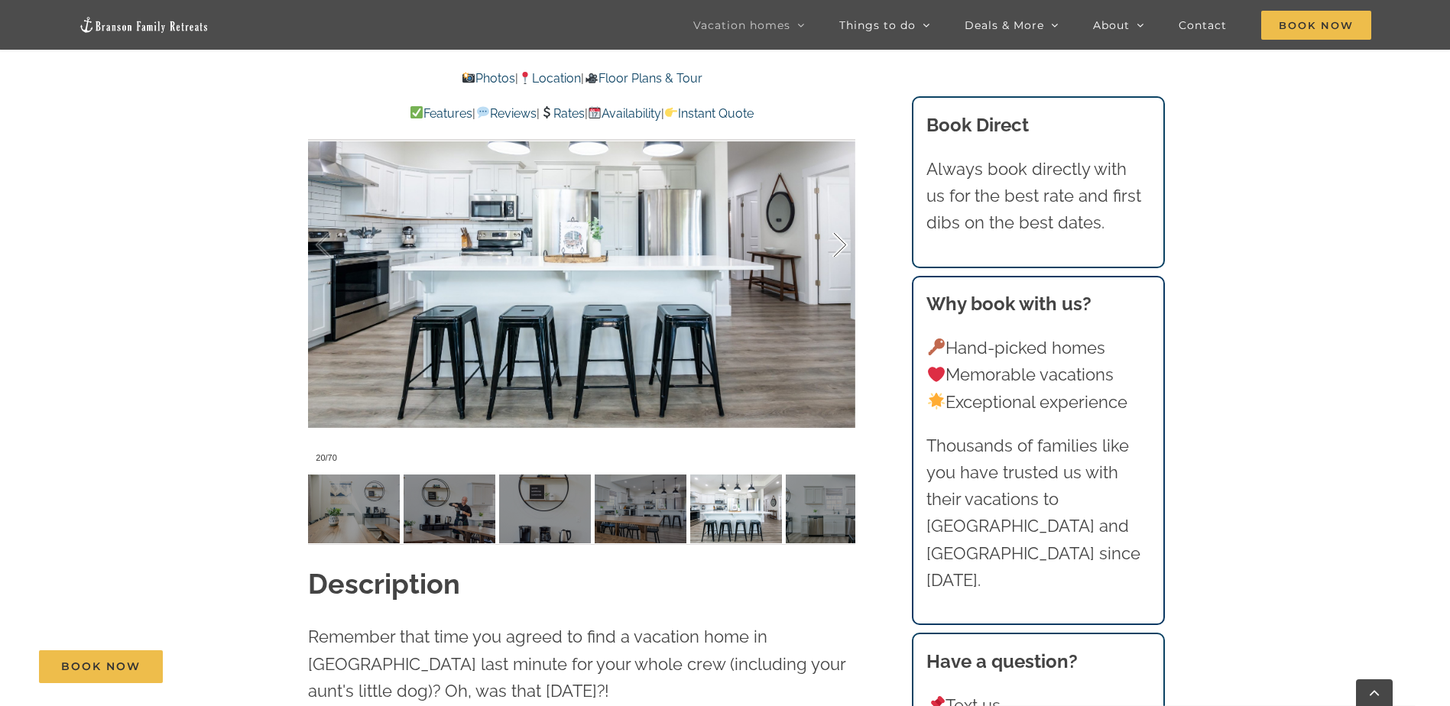
click at [839, 248] on div at bounding box center [823, 245] width 47 height 95
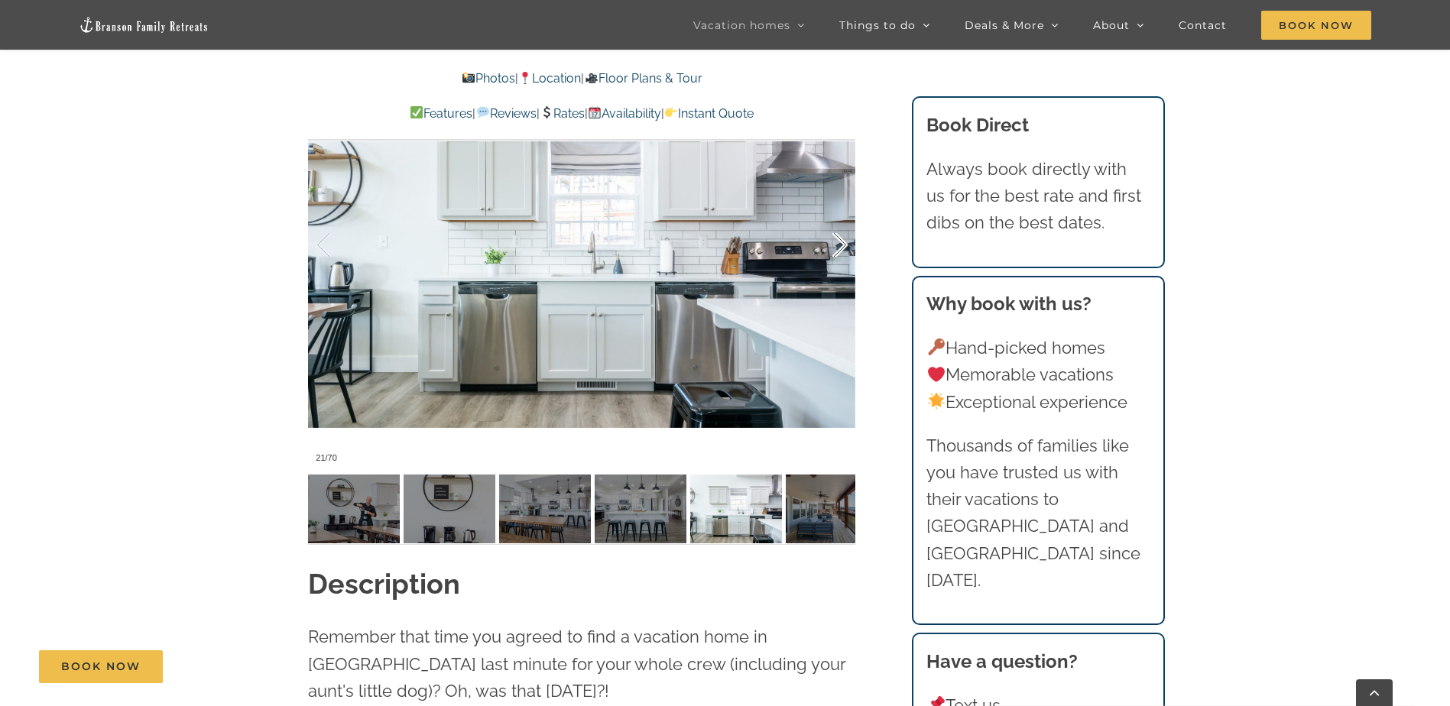
click at [839, 248] on div at bounding box center [823, 245] width 47 height 95
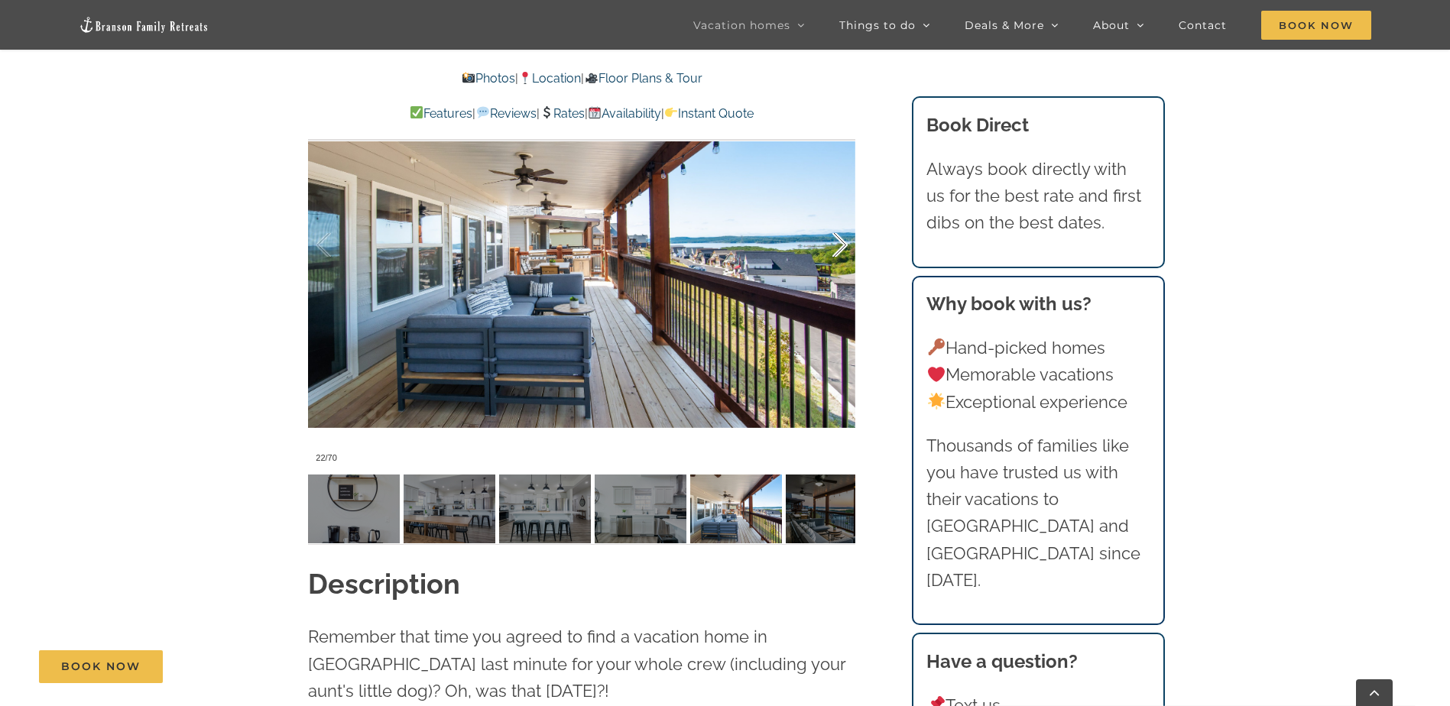
click at [839, 248] on div at bounding box center [823, 245] width 47 height 95
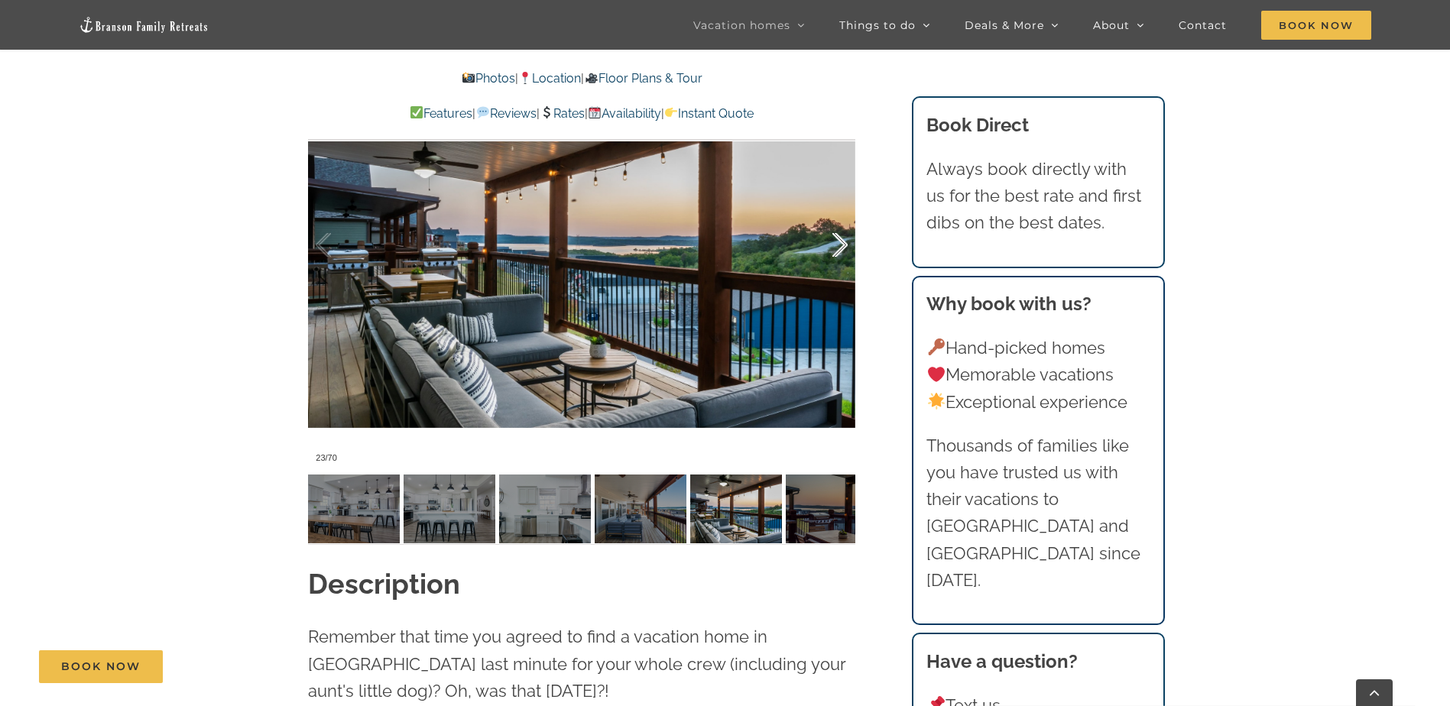
click at [839, 248] on div at bounding box center [823, 245] width 47 height 95
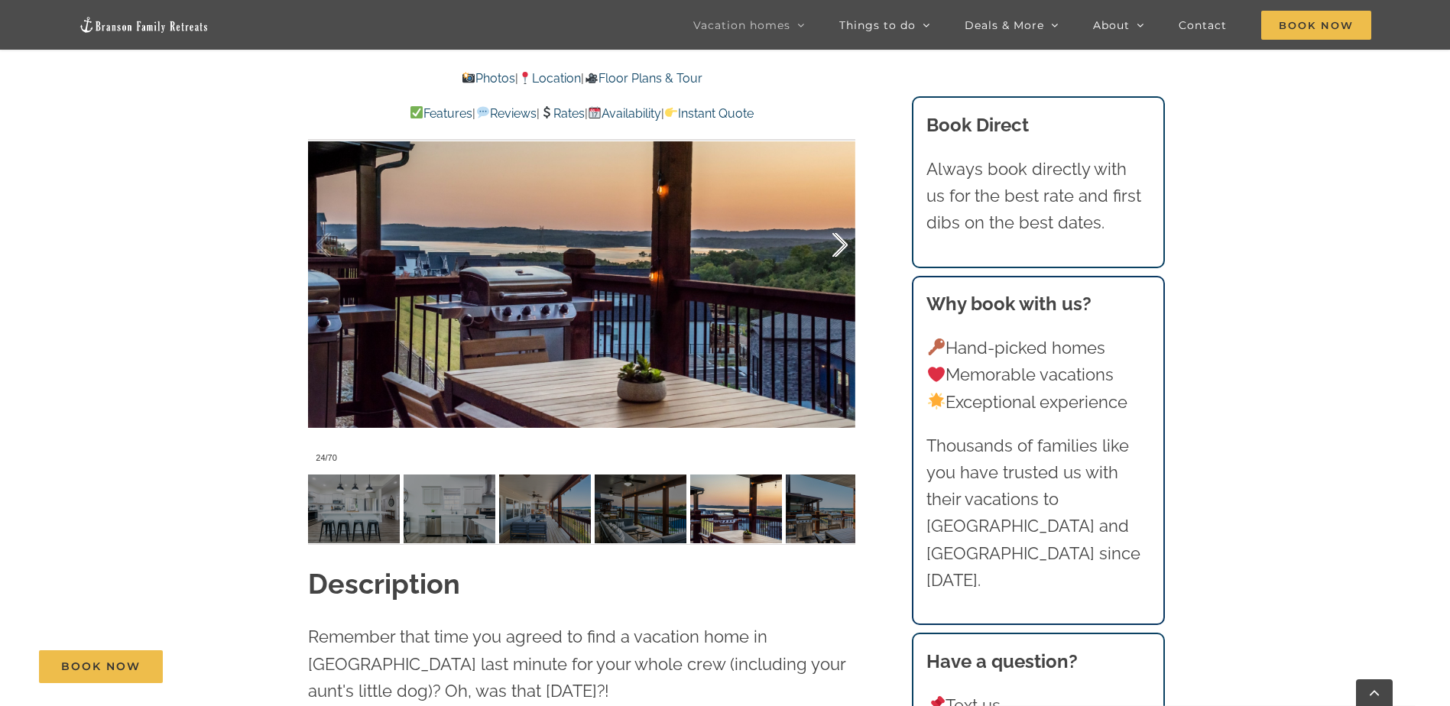
click at [839, 248] on div at bounding box center [823, 245] width 47 height 95
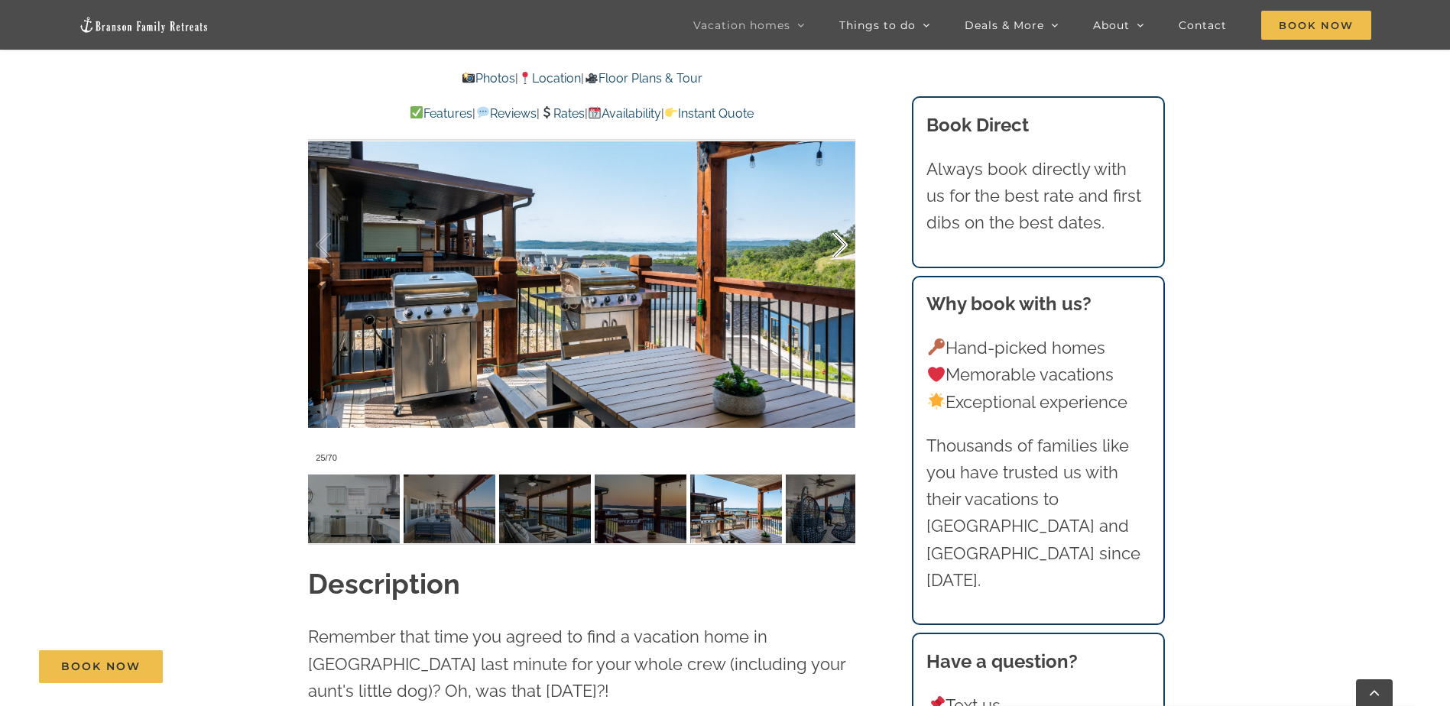
click at [839, 248] on div at bounding box center [823, 245] width 47 height 95
